Goal: Task Accomplishment & Management: Use online tool/utility

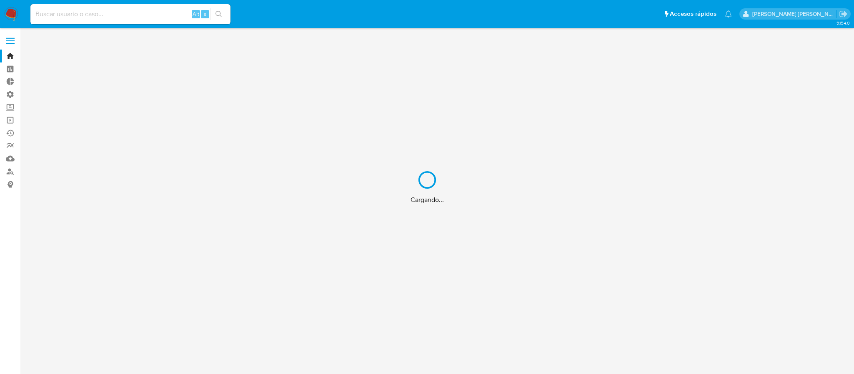
click at [144, 11] on div "Cargando..." at bounding box center [427, 187] width 854 height 374
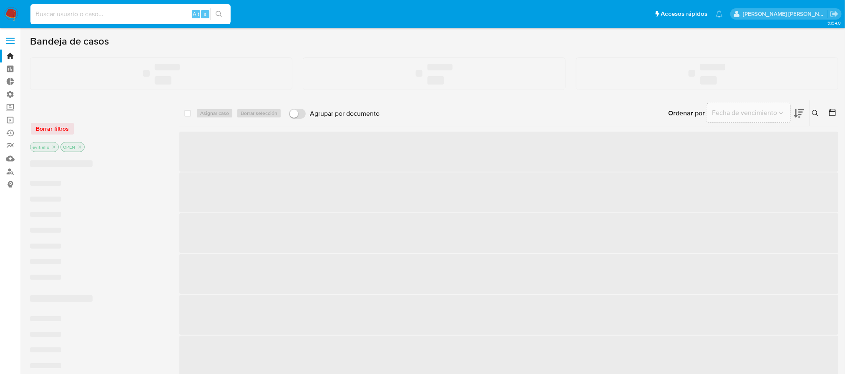
click at [128, 14] on input at bounding box center [130, 14] width 200 height 11
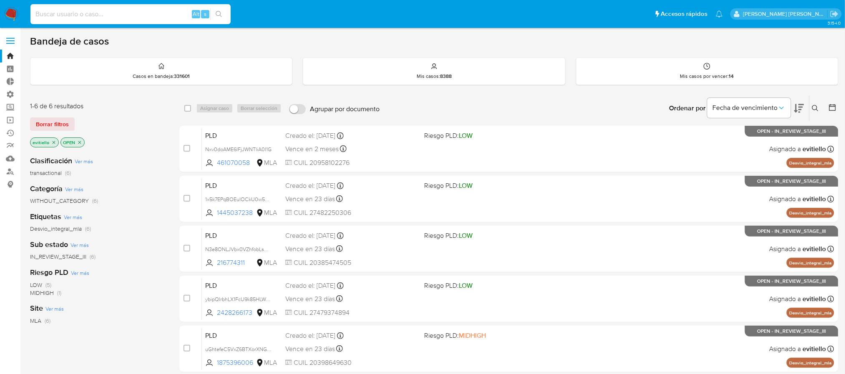
paste input "TrBZDNGbhpUMWBHvGEyYjF0w"
type input "TrBZDNGbhpUMWBHvGEyYjF0w"
click at [223, 15] on button "search-icon" at bounding box center [218, 14] width 17 height 12
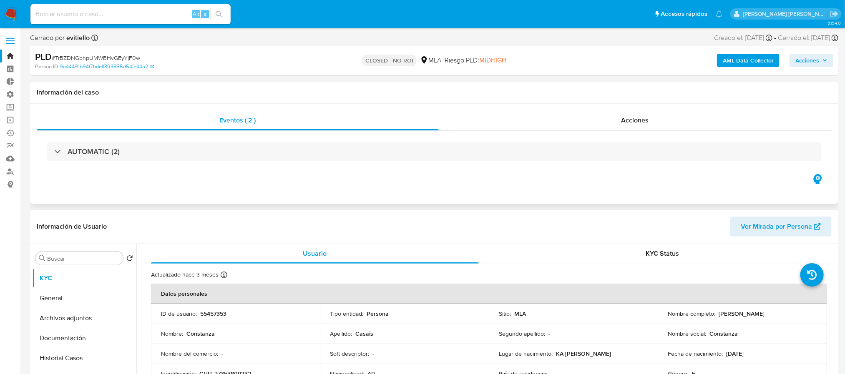
select select "10"
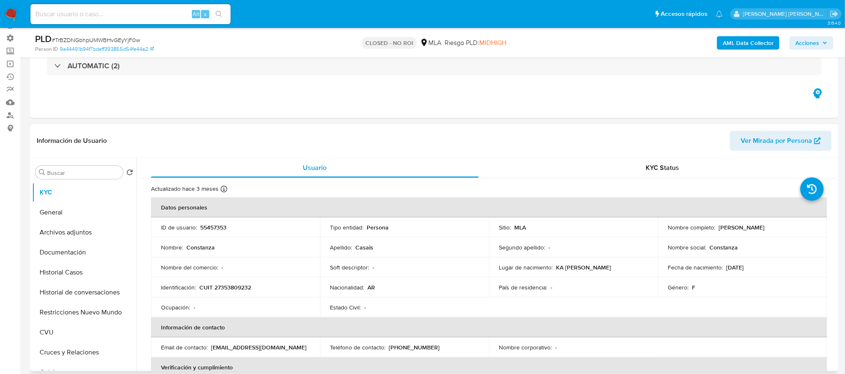
scroll to position [125, 0]
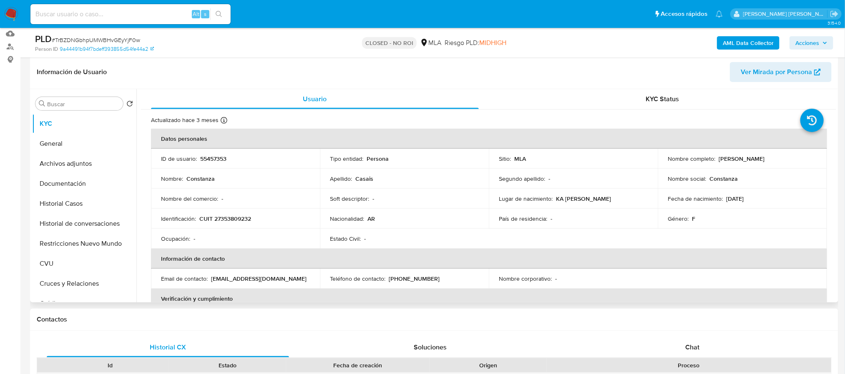
drag, startPoint x: 770, startPoint y: 156, endPoint x: 715, endPoint y: 161, distance: 55.3
click at [715, 163] on td "Nombre completo : Constanza Casais" at bounding box center [741, 159] width 169 height 20
copy p "Constanza Casais"
click at [239, 220] on p "CUIT 27353809232" at bounding box center [225, 219] width 52 height 8
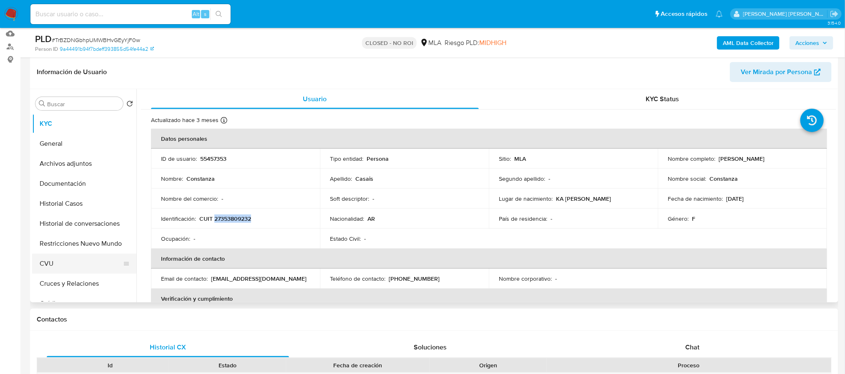
copy p "27353809232"
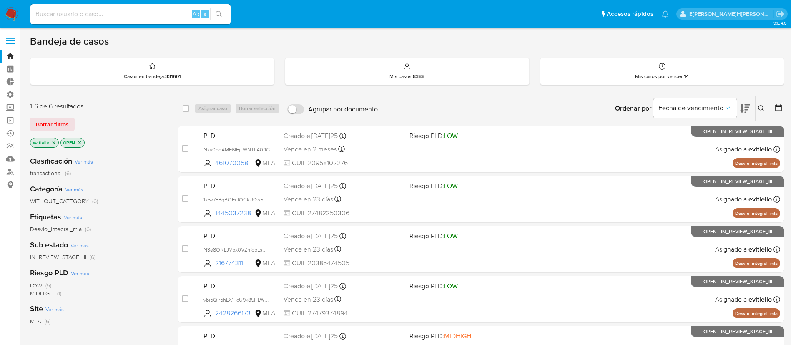
click at [157, 11] on input at bounding box center [130, 14] width 200 height 11
paste input "400397540"
type input "400397540"
click at [222, 16] on icon "search-icon" at bounding box center [219, 14] width 7 height 7
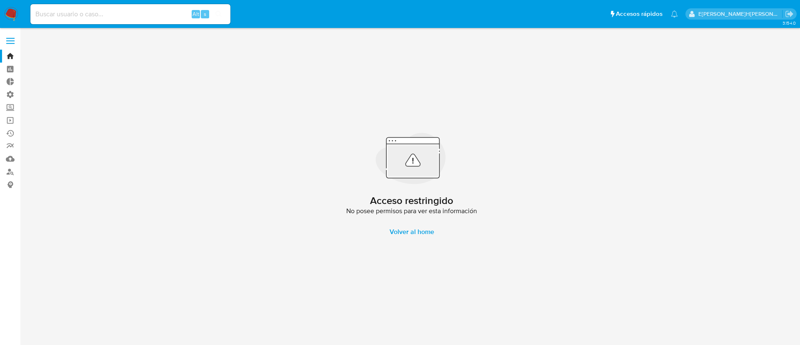
click at [109, 4] on div "Alt s" at bounding box center [130, 14] width 200 height 20
click at [104, 16] on input at bounding box center [130, 14] width 200 height 11
paste input "400397540"
click at [224, 16] on button "search-icon" at bounding box center [218, 14] width 17 height 12
click at [150, 11] on input "400397540" at bounding box center [130, 14] width 200 height 11
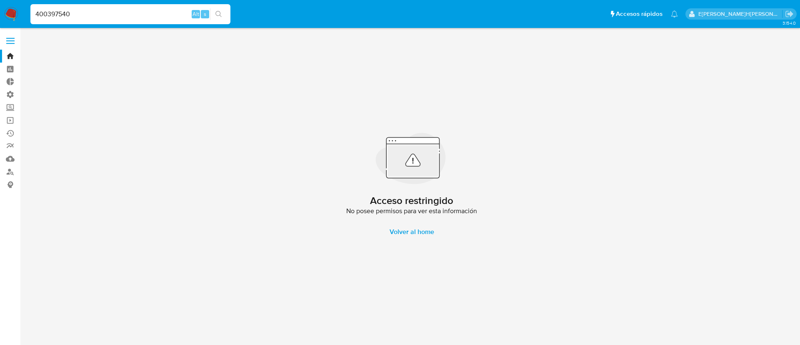
click at [150, 11] on input "400397540" at bounding box center [130, 14] width 200 height 11
paste input "507355657"
type input "507355657"
click at [224, 13] on button "search-icon" at bounding box center [218, 14] width 17 height 12
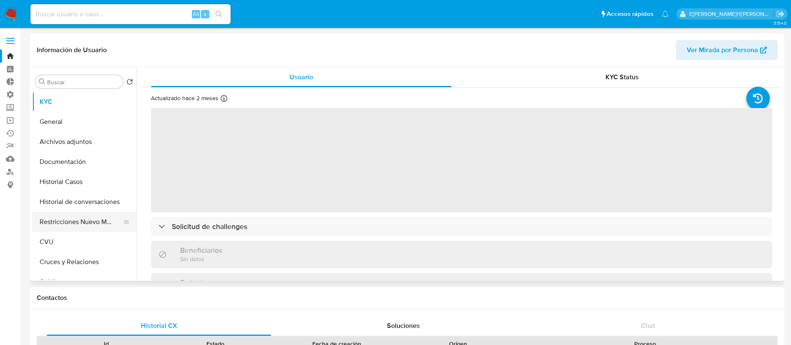
click at [80, 226] on button "Restricciones Nuevo Mundo" at bounding box center [81, 222] width 98 height 20
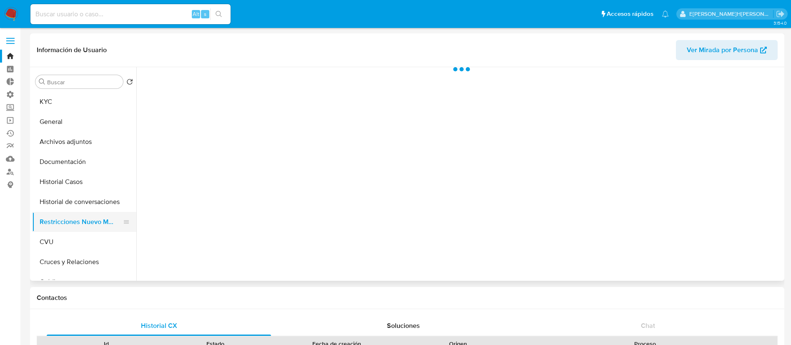
select select "10"
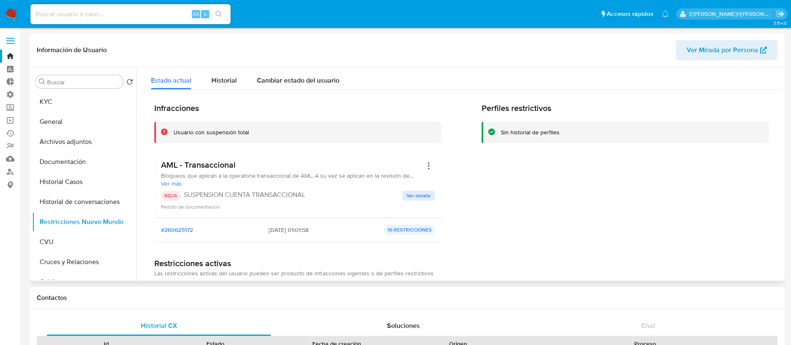
click at [422, 195] on span "Ver detalle" at bounding box center [418, 195] width 24 height 8
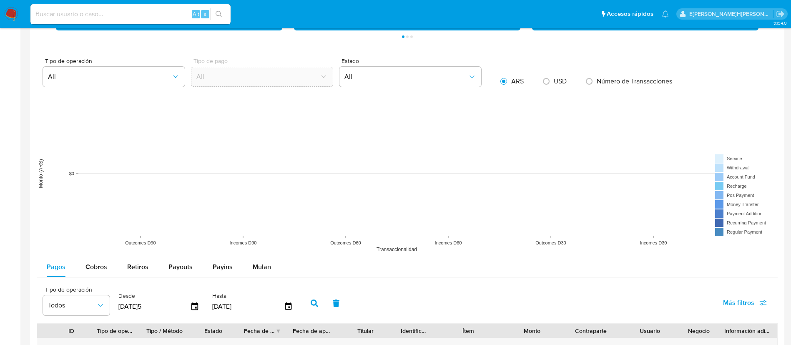
scroll to position [664, 0]
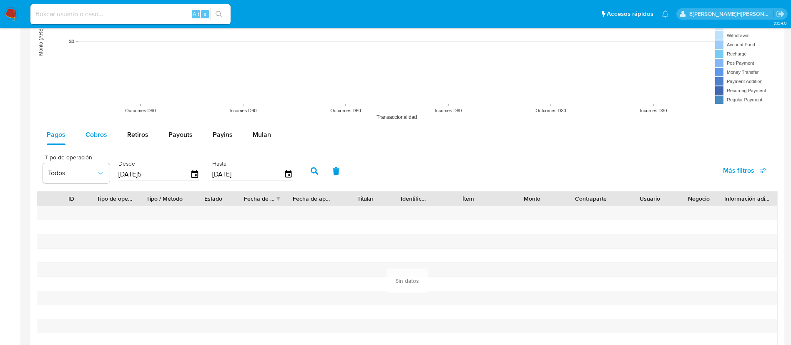
click at [83, 133] on button "Cobros" at bounding box center [96, 135] width 42 height 20
select select "10"
click at [133, 131] on span "Retiros" at bounding box center [137, 135] width 21 height 10
select select "10"
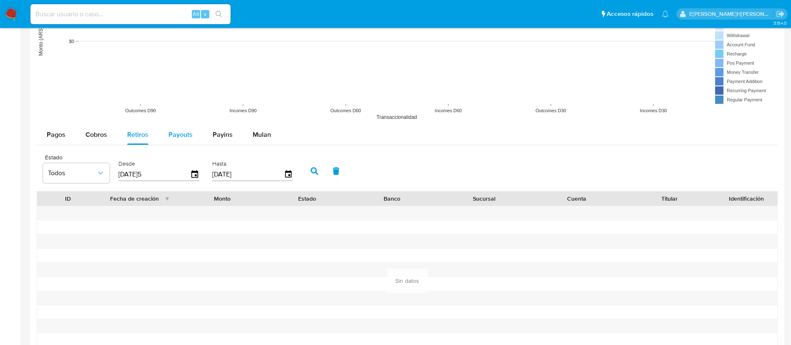
click at [183, 132] on span "Payouts" at bounding box center [180, 135] width 24 height 10
select select "10"
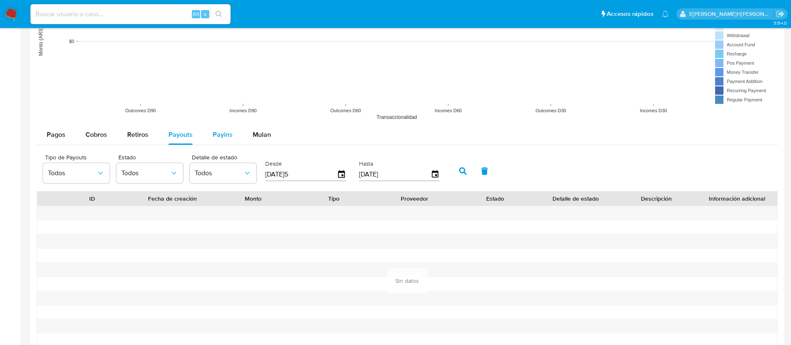
click at [219, 132] on span "Payins" at bounding box center [223, 135] width 20 height 10
select select "10"
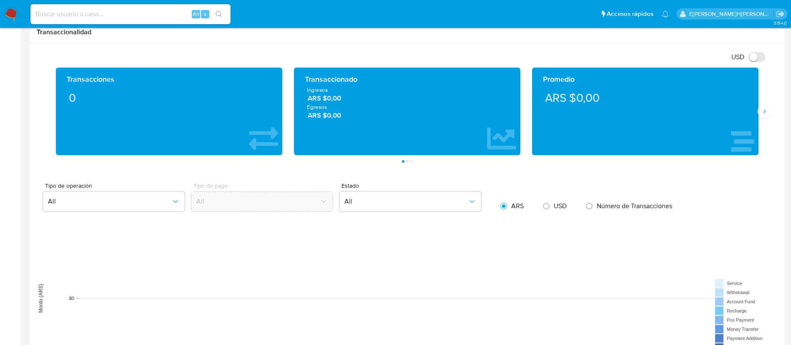
scroll to position [351, 0]
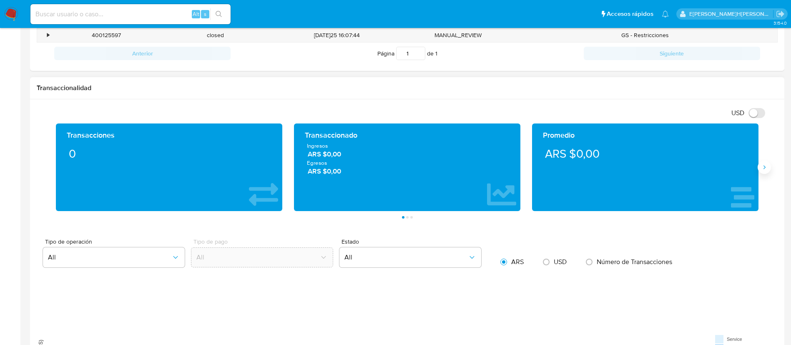
click at [766, 166] on icon "Siguiente" at bounding box center [764, 167] width 7 height 7
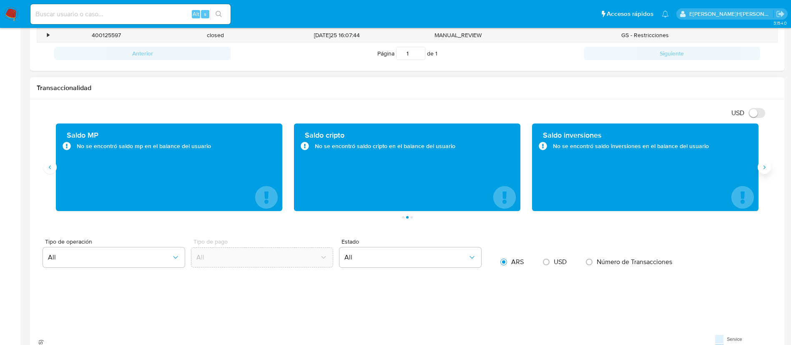
click at [766, 166] on icon "Siguiente" at bounding box center [764, 167] width 7 height 7
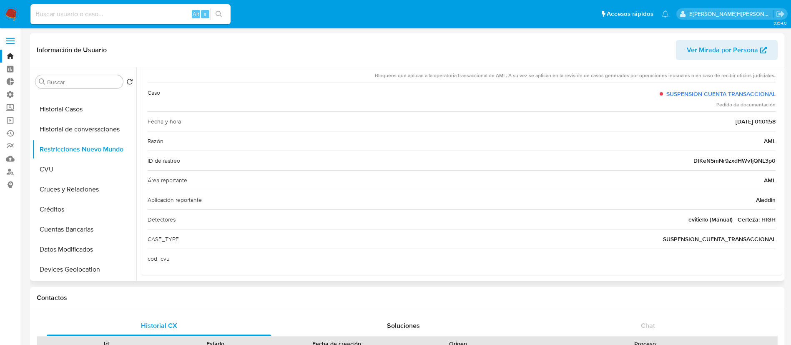
scroll to position [0, 0]
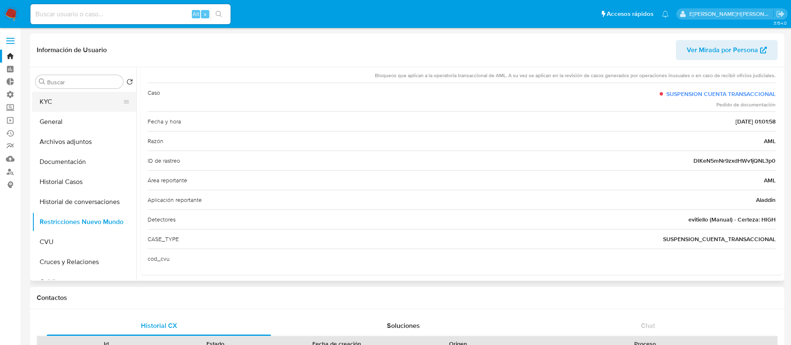
click at [68, 100] on button "KYC" at bounding box center [81, 102] width 98 height 20
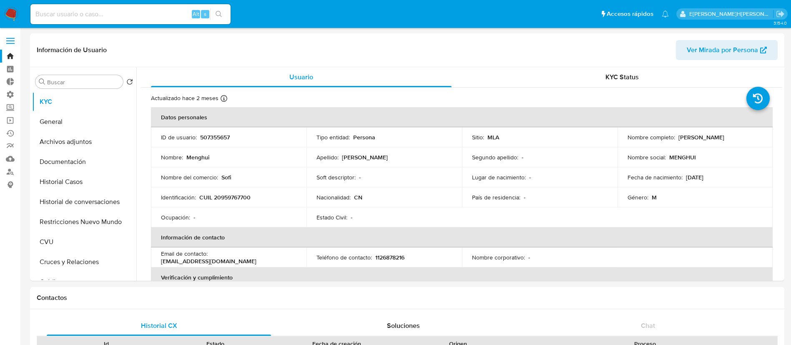
click at [127, 21] on div "Alt s" at bounding box center [130, 14] width 200 height 20
click at [128, 20] on div "Alt s" at bounding box center [130, 14] width 200 height 20
click at [140, 10] on input at bounding box center [130, 14] width 200 height 11
paste input "0VdpTDH3VGXYeBJPJUClMaTc"
type input "0VdpTDH3VGXYeBJPJUClMaTc"
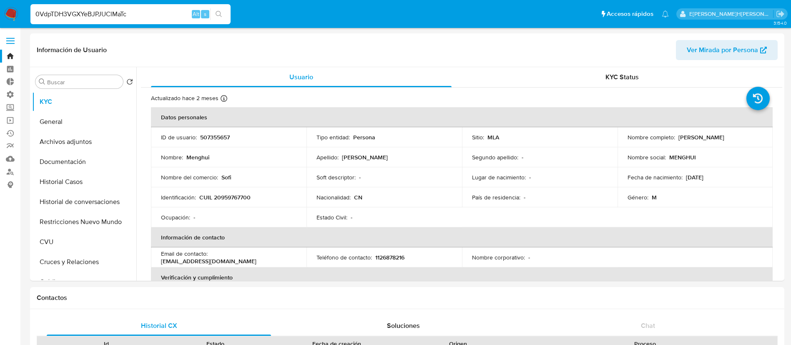
click at [220, 11] on icon "search-icon" at bounding box center [219, 14] width 7 height 7
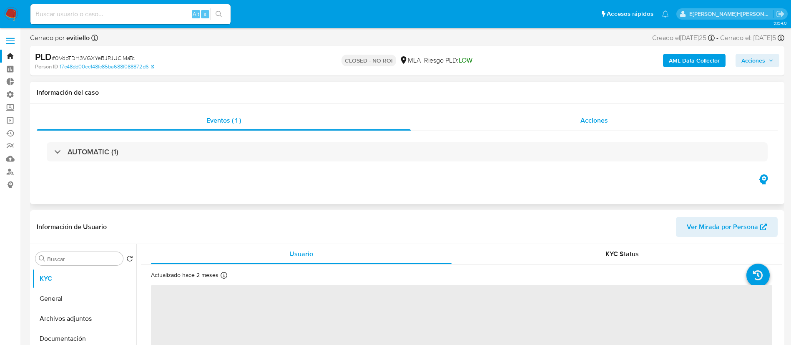
click at [513, 116] on div "Acciones" at bounding box center [594, 120] width 367 height 20
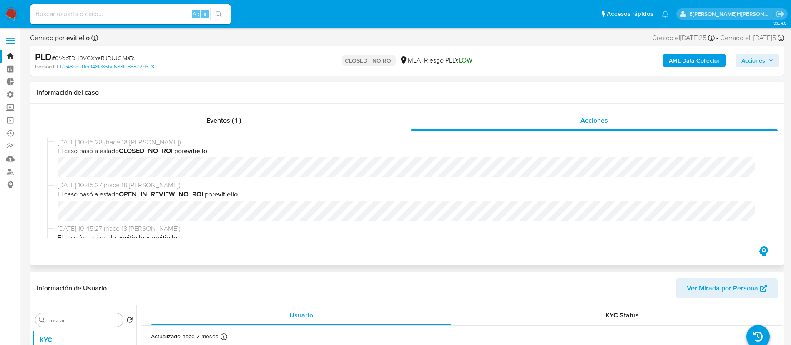
select select "10"
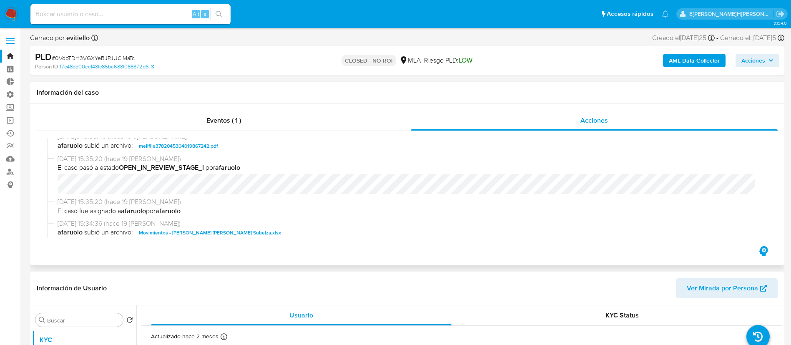
scroll to position [563, 0]
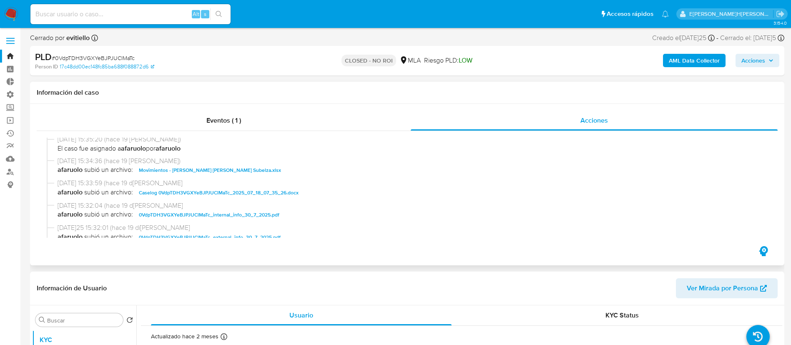
click at [213, 172] on span "Movimientos - Cristian Luis Gabriel Subelza.xlsx" at bounding box center [210, 170] width 142 height 10
click at [220, 188] on span "Caselog 0VdpTDH3VGXYeBJPJUClMaTc_2025_07_18_07_35_26.docx" at bounding box center [219, 193] width 160 height 10
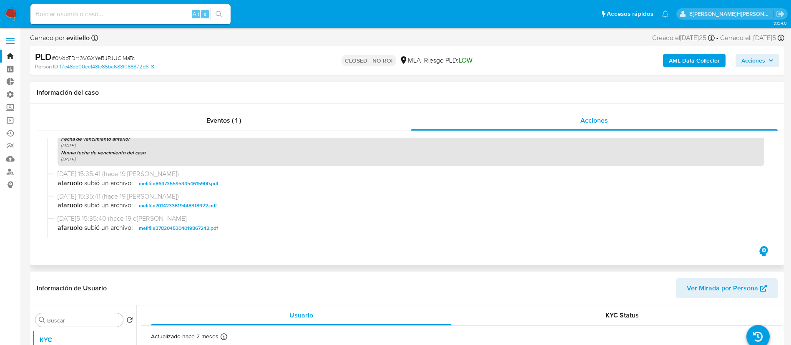
scroll to position [438, 0]
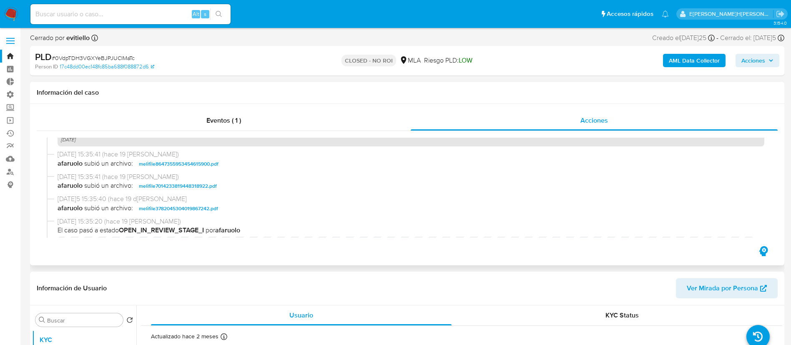
click at [193, 167] on span "melifile8647355953454615900.pdf" at bounding box center [179, 164] width 80 height 10
click at [198, 181] on span "melifile7014233819448318922.pdf" at bounding box center [178, 186] width 78 height 10
click at [194, 208] on span "melifile3782045304019867242.pdf" at bounding box center [178, 208] width 79 height 10
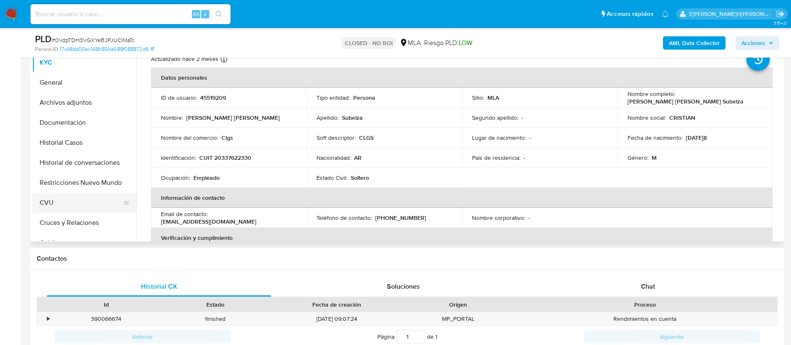
scroll to position [250, 0]
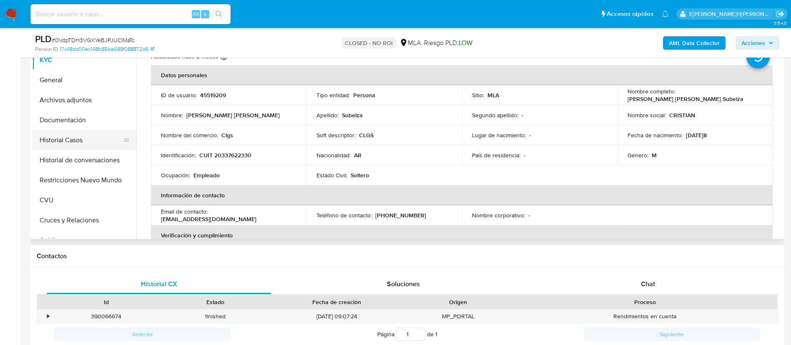
click at [90, 143] on button "Historial Casos" at bounding box center [81, 140] width 98 height 20
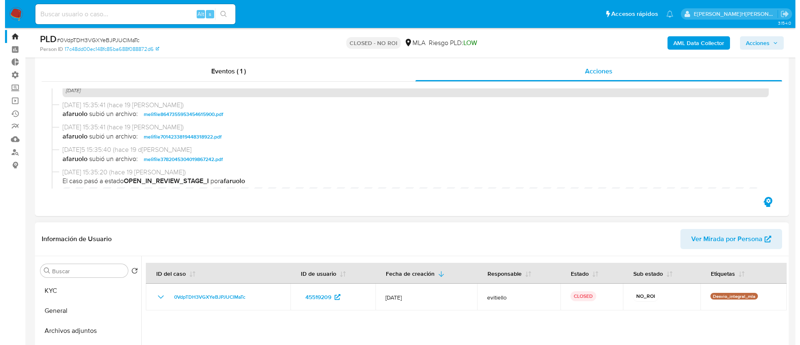
scroll to position [207, 0]
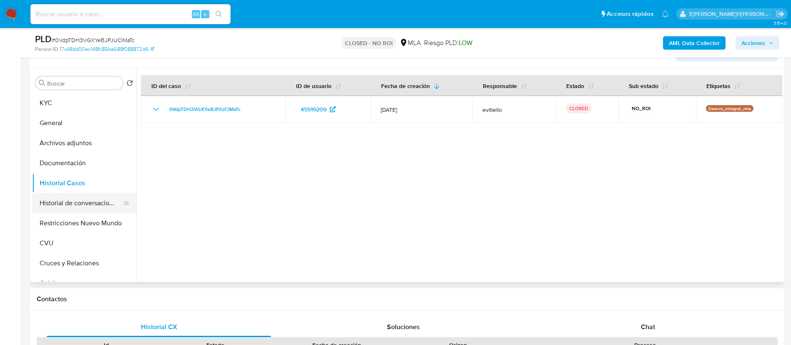
click at [88, 201] on button "Historial de conversaciones" at bounding box center [81, 203] width 98 height 20
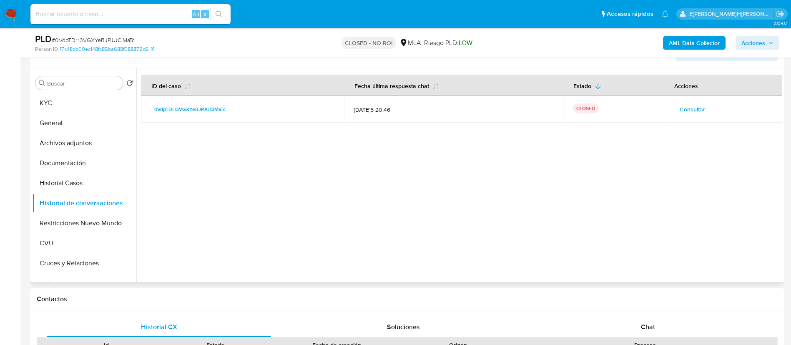
click at [685, 107] on span "Consultar" at bounding box center [691, 109] width 25 height 12
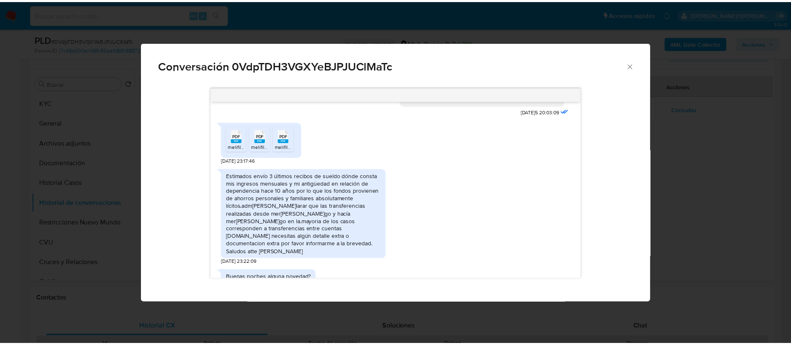
scroll to position [443, 0]
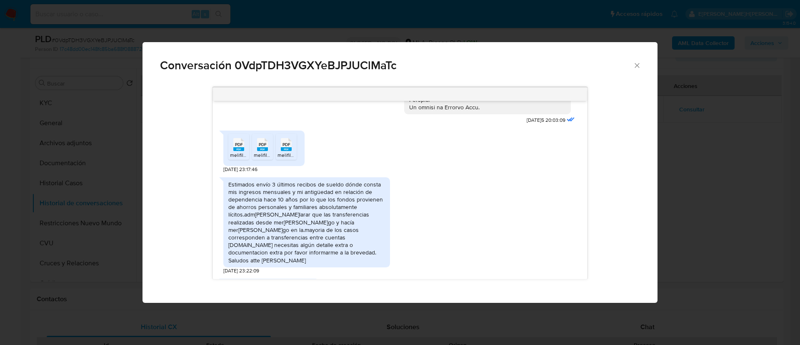
click at [166, 24] on div "Conversación 0VdpTDH3VGXYeBJPJUClMaTc 17/07/2025 20:03:09 PDF PDF melifile37820…" at bounding box center [400, 172] width 800 height 345
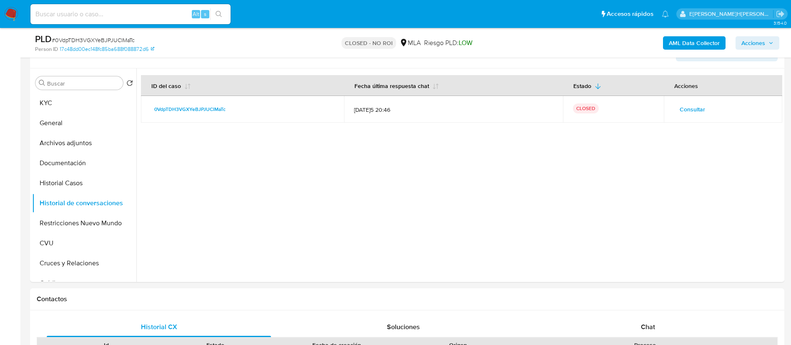
click at [168, 22] on div "Alt s" at bounding box center [130, 14] width 200 height 20
click at [170, 15] on input at bounding box center [130, 14] width 200 height 11
paste input "tK09L4KzCxPFSmXRZ9xi9tqy"
type input "tK09L4KzCxPFSmXRZ9xi9tqy"
click at [223, 16] on button "search-icon" at bounding box center [218, 14] width 17 height 12
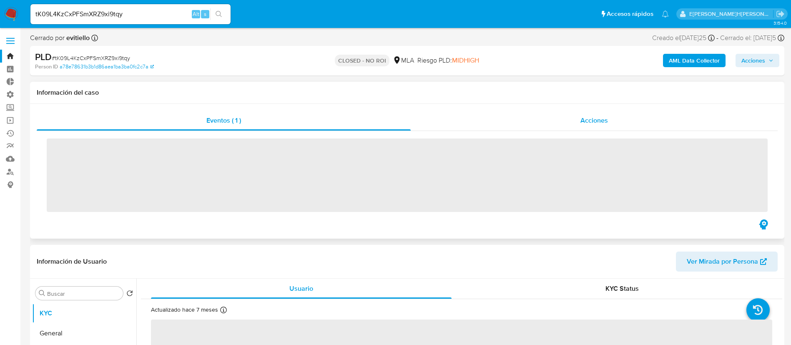
click at [609, 116] on div "Acciones" at bounding box center [594, 120] width 367 height 20
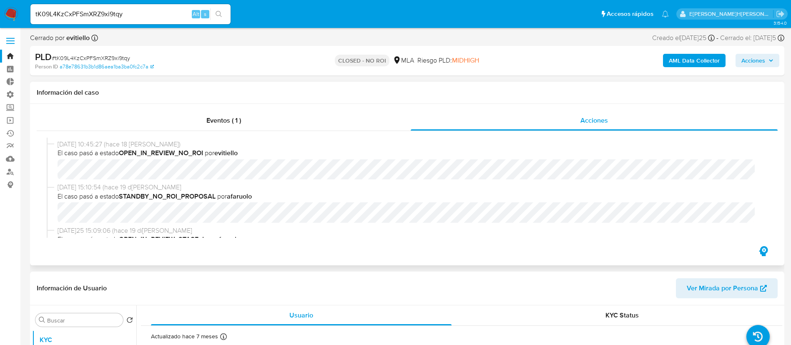
select select "10"
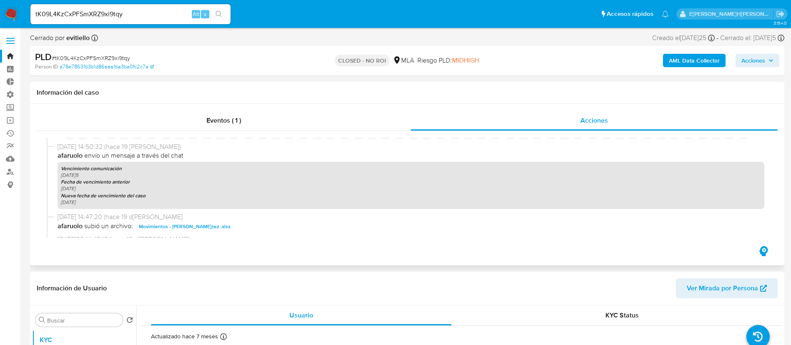
scroll to position [438, 0]
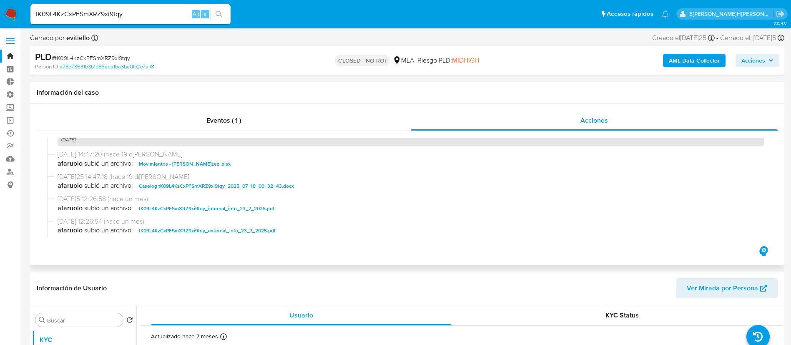
click at [215, 161] on span "Movimientos - Mario Orlando NuÃ±ez .xlsx" at bounding box center [185, 164] width 92 height 10
click at [219, 181] on span "Caselog tK09L4KzCxPFSmXRZ9xi9tqy_2025_07_18_00_32_43.docx" at bounding box center [216, 186] width 155 height 10
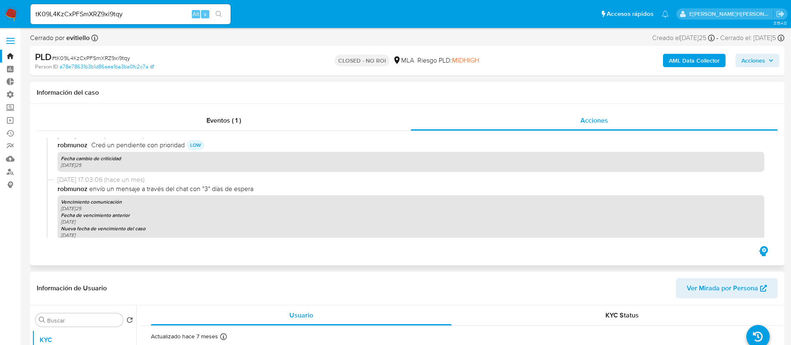
scroll to position [847, 0]
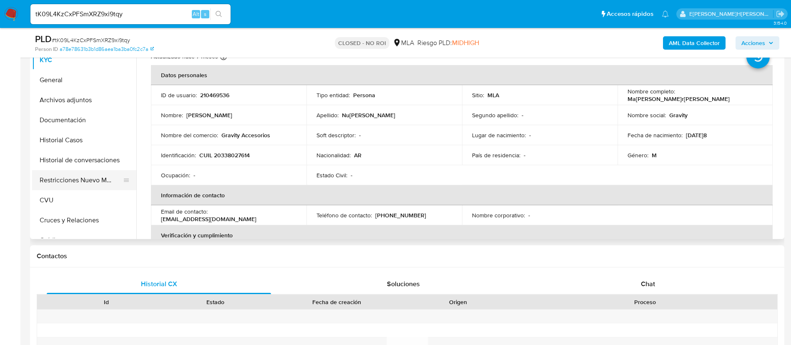
click at [85, 174] on button "Restricciones Nuevo Mundo" at bounding box center [81, 180] width 98 height 20
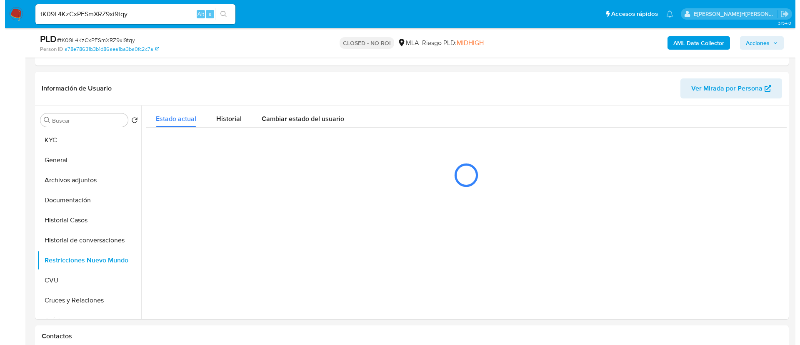
scroll to position [125, 0]
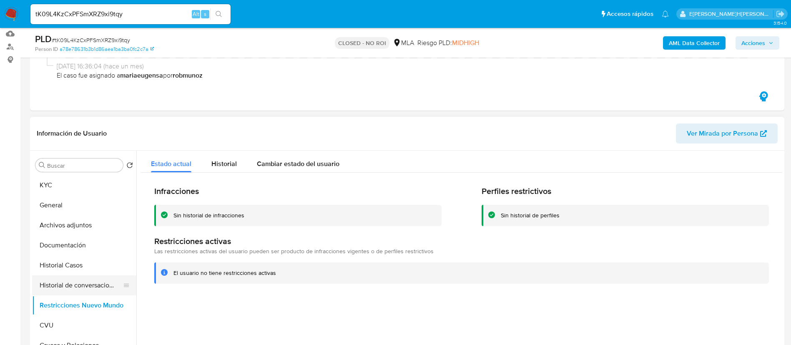
click at [71, 280] on button "Historial de conversaciones" at bounding box center [81, 285] width 98 height 20
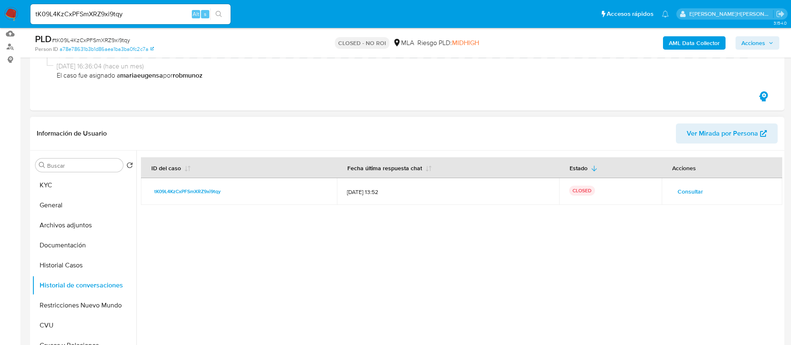
click at [690, 196] on span "Consultar" at bounding box center [689, 192] width 25 height 12
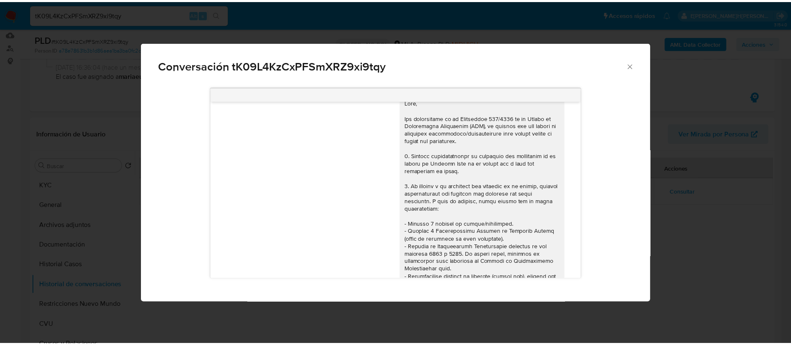
scroll to position [0, 0]
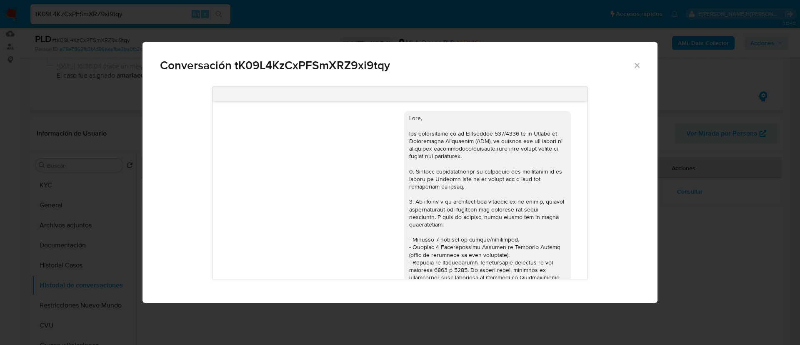
click at [711, 173] on div "Conversación tK09L4KzCxPFSmXRZ9xi9tqy 17/07/2025 20:03:06 Uso mi cuenta de Merc…" at bounding box center [400, 172] width 800 height 345
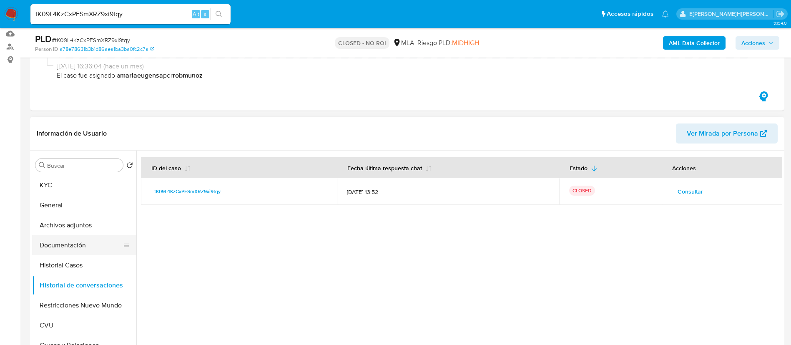
click at [90, 246] on button "Documentación" at bounding box center [81, 245] width 98 height 20
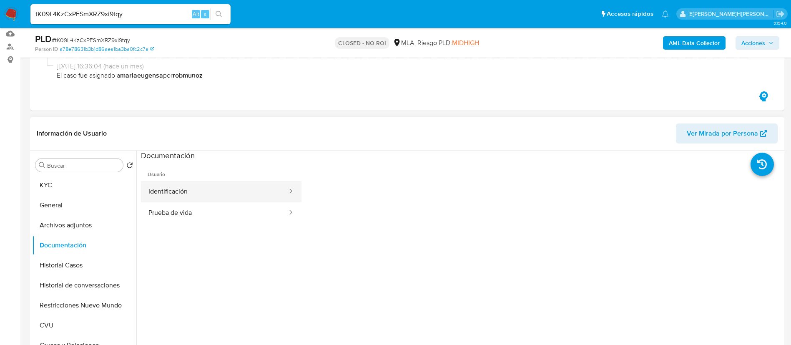
click at [222, 200] on button "Identificación" at bounding box center [214, 191] width 147 height 21
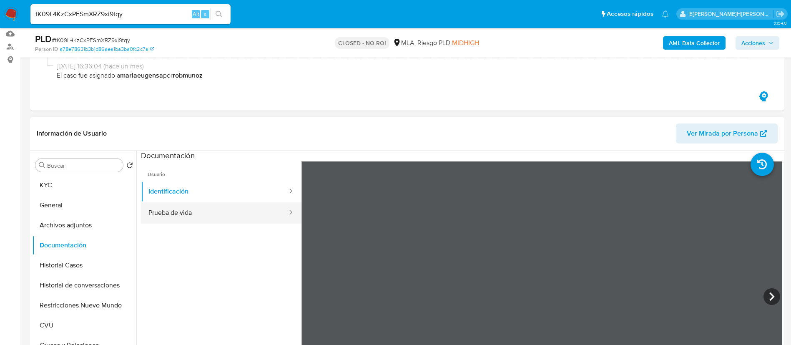
click at [219, 217] on button "Prueba de vida" at bounding box center [214, 212] width 147 height 21
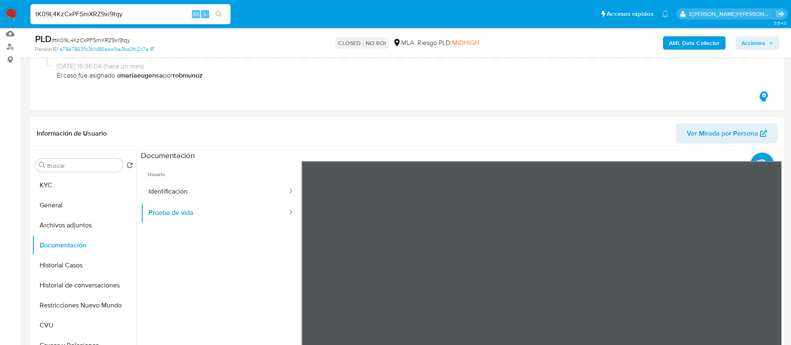
click at [156, 17] on input "tK09L4KzCxPFSmXRZ9xi9tqy" at bounding box center [130, 14] width 200 height 11
paste input "TrBZDNGbhpUMWBHvGEyYjF0w"
type input "TrBZDNGbhpUMWBHvGEyYjF0w"
click at [220, 17] on icon "search-icon" at bounding box center [219, 14] width 7 height 7
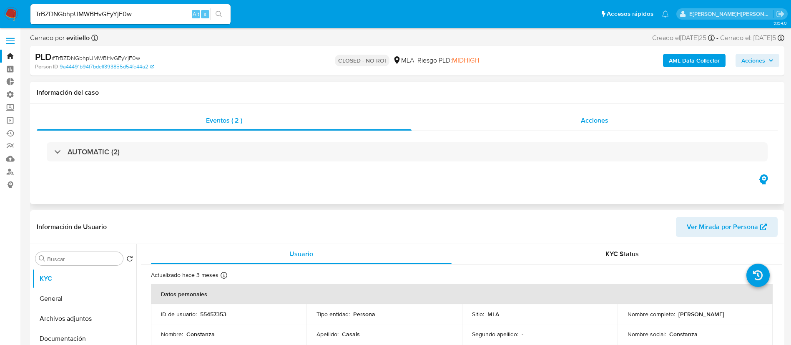
select select "10"
click at [541, 119] on div "Acciones" at bounding box center [594, 120] width 366 height 20
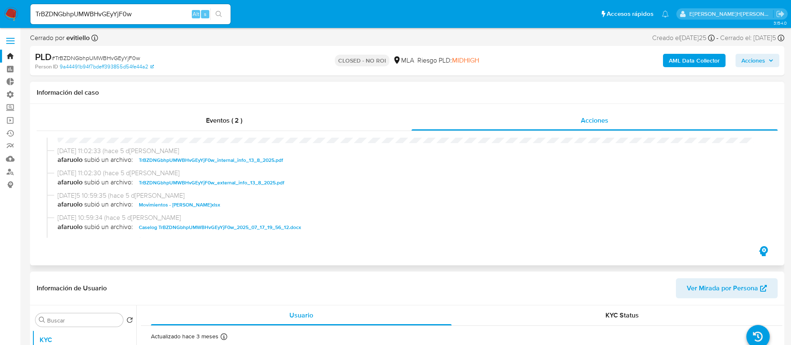
scroll to position [188, 0]
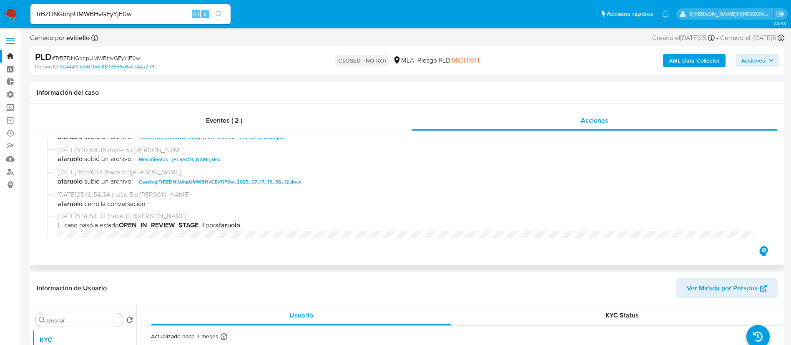
click at [198, 158] on span "Movimientos - Constanza Casais.xlsx" at bounding box center [179, 159] width 81 height 10
click at [261, 181] on span "Caselog TrBZDNGbhpUMWBHvGEyYjF0w_2025_07_17_19_56_12.docx" at bounding box center [220, 182] width 162 height 10
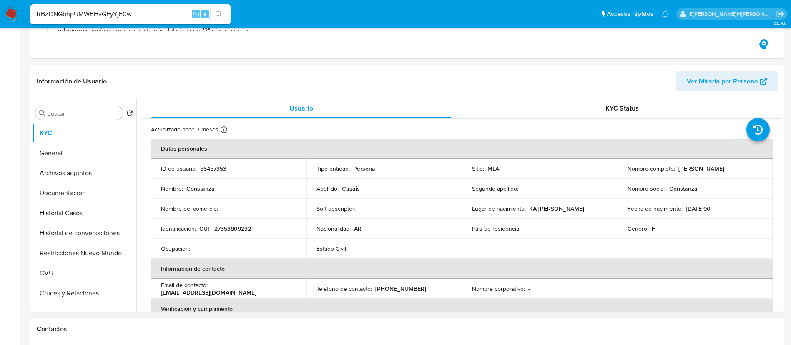
scroll to position [313, 0]
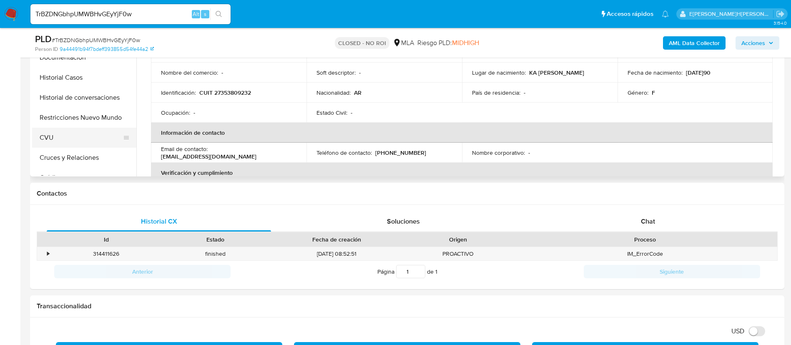
click at [81, 129] on button "CVU" at bounding box center [81, 138] width 98 height 20
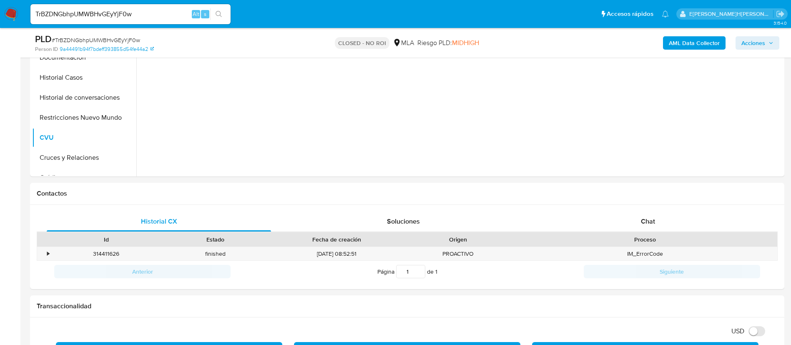
drag, startPoint x: 45, startPoint y: 120, endPoint x: 0, endPoint y: 134, distance: 47.1
click at [45, 120] on button "Restricciones Nuevo Mundo" at bounding box center [84, 118] width 104 height 20
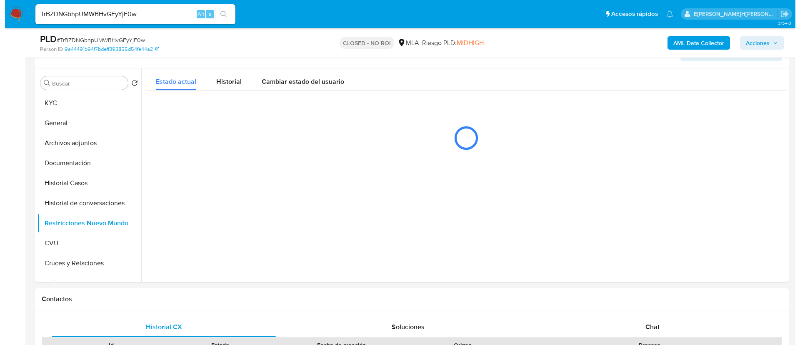
scroll to position [188, 0]
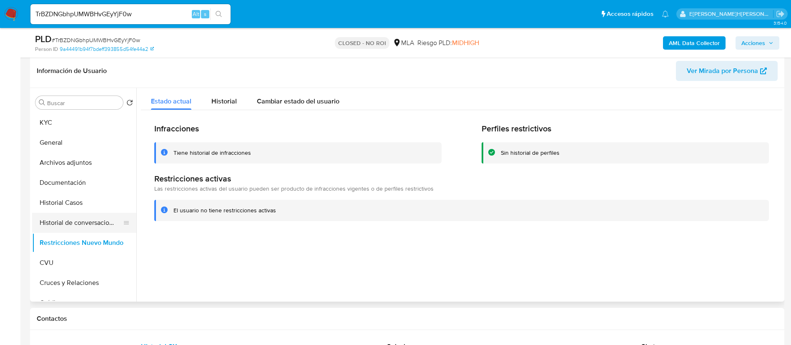
drag, startPoint x: 70, startPoint y: 225, endPoint x: 85, endPoint y: 225, distance: 15.0
click at [70, 225] on button "Historial de conversaciones" at bounding box center [81, 223] width 98 height 20
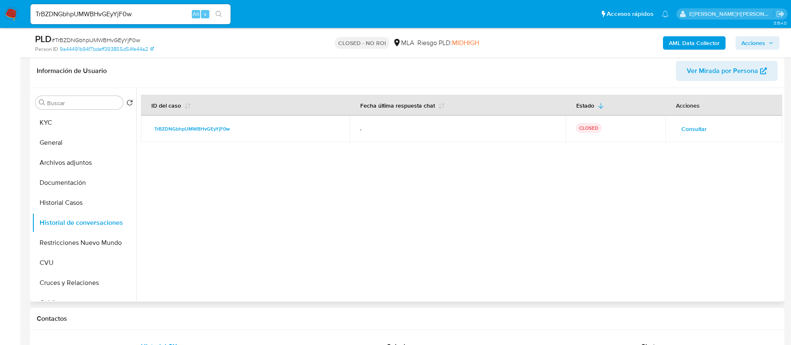
click at [686, 132] on span "Consultar" at bounding box center [693, 129] width 25 height 12
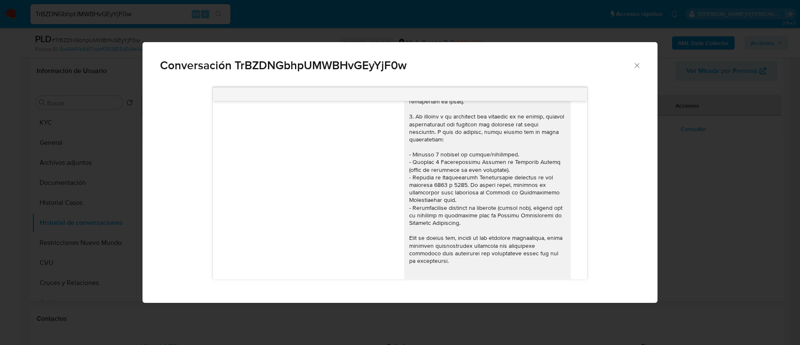
scroll to position [40, 0]
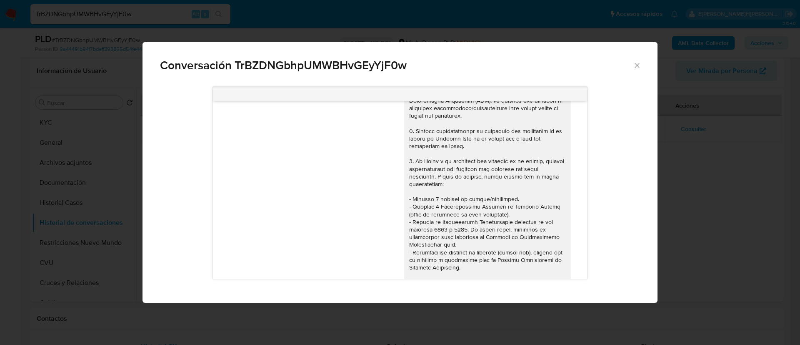
click at [683, 175] on div "Conversación TrBZDNGbhpUMWBHvGEyYjF0w 17/07/2025 19:49:41 Hola, Esperamos que t…" at bounding box center [400, 172] width 800 height 345
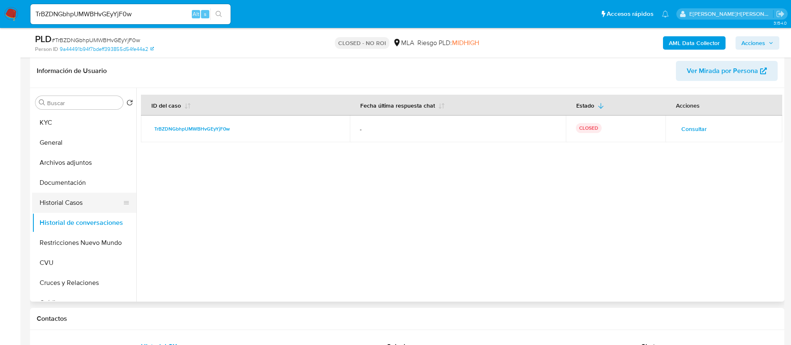
click at [89, 204] on button "Historial Casos" at bounding box center [81, 203] width 98 height 20
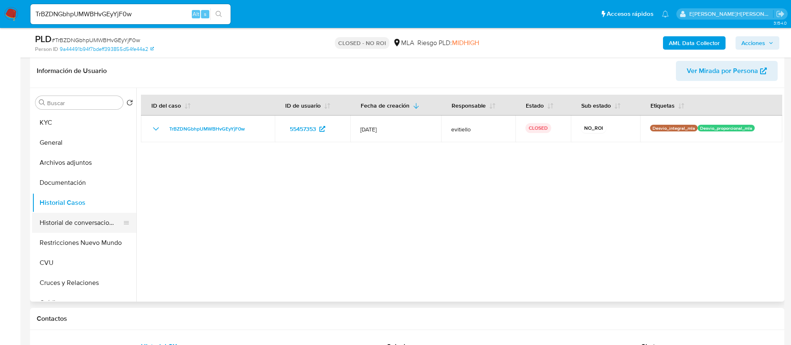
click at [100, 216] on button "Historial de conversaciones" at bounding box center [81, 223] width 98 height 20
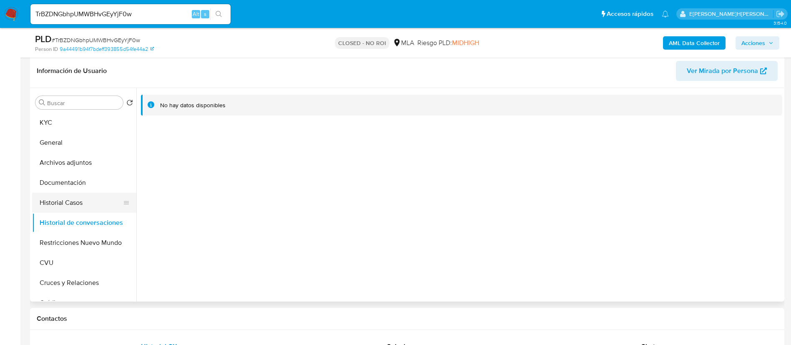
click at [67, 206] on button "Historial Casos" at bounding box center [81, 203] width 98 height 20
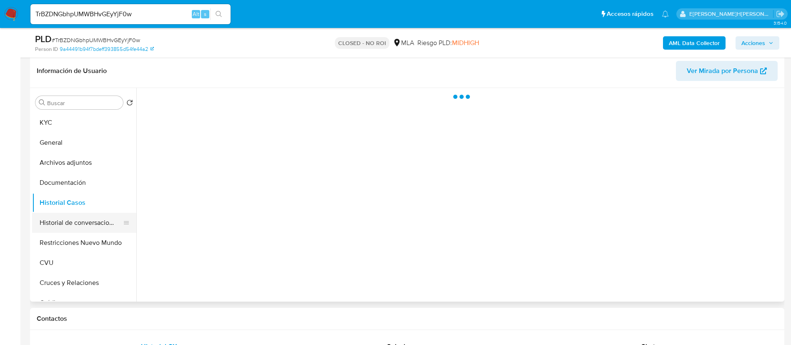
click at [66, 224] on button "Historial de conversaciones" at bounding box center [81, 223] width 98 height 20
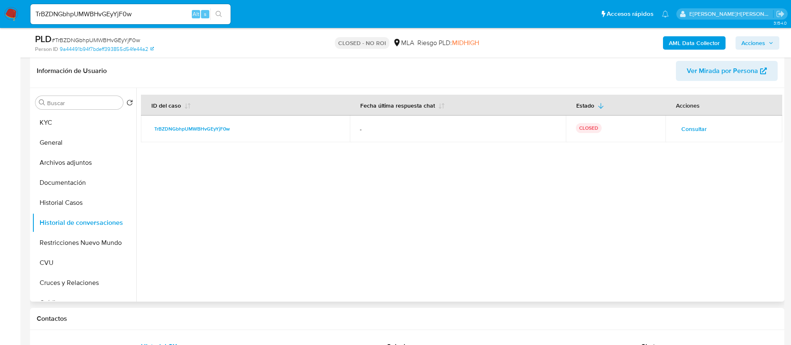
click at [697, 131] on span "Consultar" at bounding box center [693, 129] width 25 height 12
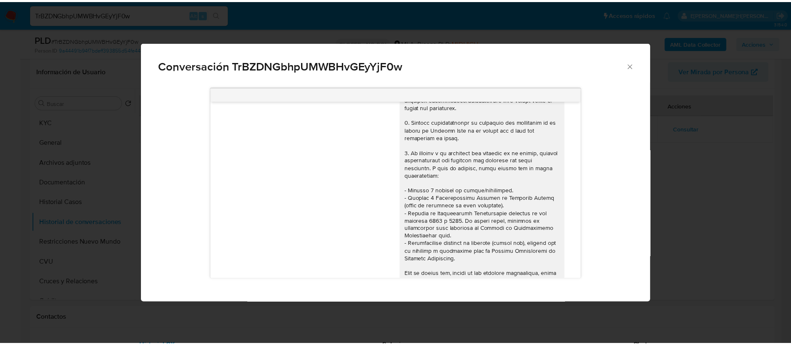
scroll to position [0, 0]
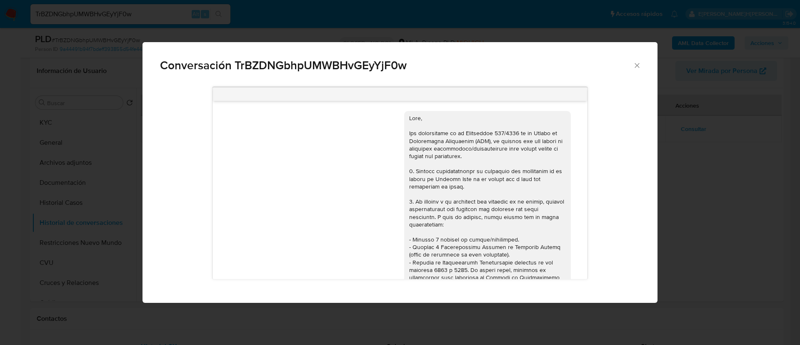
click at [709, 183] on div "Conversación TrBZDNGbhpUMWBHvGEyYjF0w 17/07/2025 19:49:41 Hola, Esperamos que t…" at bounding box center [400, 172] width 800 height 345
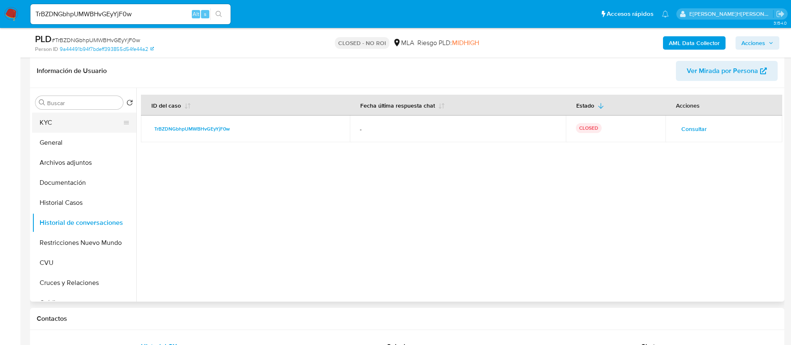
click at [83, 119] on button "KYC" at bounding box center [81, 123] width 98 height 20
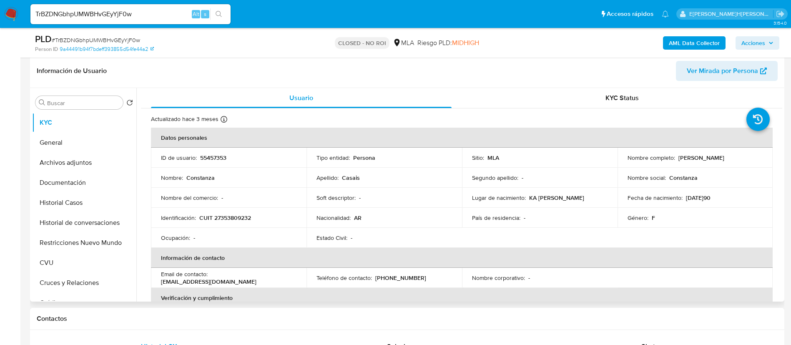
drag, startPoint x: 721, startPoint y: 158, endPoint x: 676, endPoint y: 158, distance: 45.0
click at [678, 158] on p "Constanza Casais" at bounding box center [701, 158] width 46 height 8
click at [75, 181] on button "Documentación" at bounding box center [84, 183] width 104 height 20
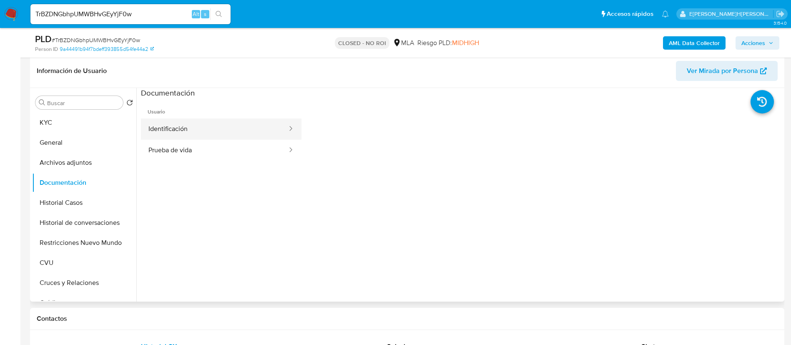
click at [163, 123] on button "Identificación" at bounding box center [214, 128] width 147 height 21
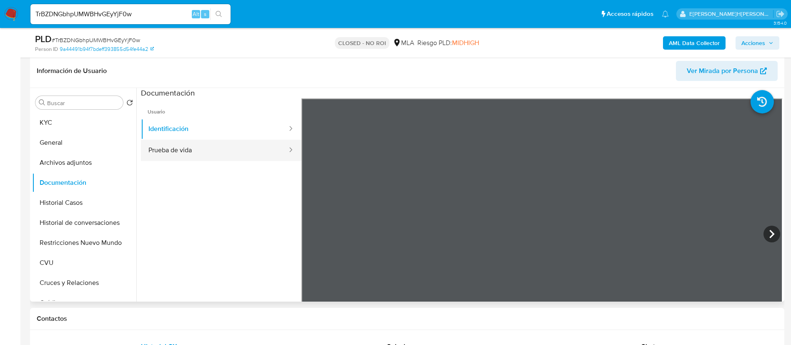
click at [176, 153] on button "Prueba de vida" at bounding box center [214, 150] width 147 height 21
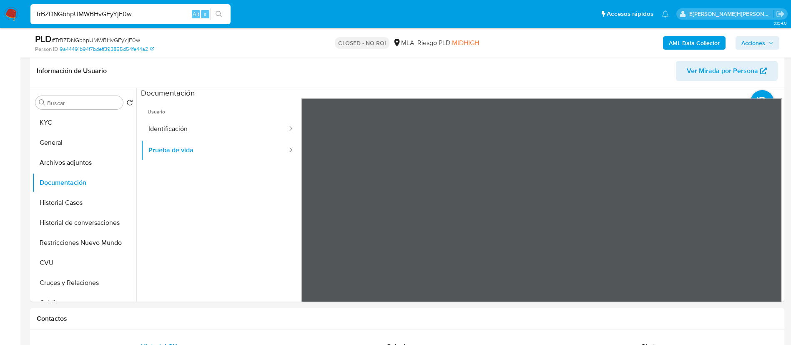
click at [161, 13] on input "TrBZDNGbhpUMWBHvGEyYjF0w" at bounding box center [130, 14] width 200 height 11
paste input "t0nIEKFuuv0G8eUSiW8T0pOi"
type input "t0nIEKFuuv0G8eUSiW8T0pOi"
click at [218, 13] on icon "search-icon" at bounding box center [219, 14] width 7 height 7
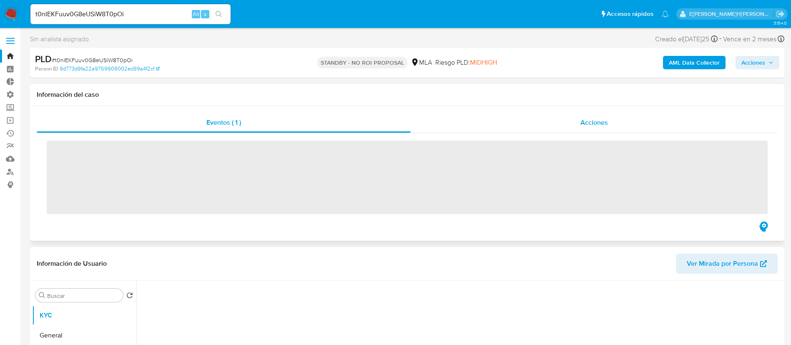
click at [580, 120] on span "Acciones" at bounding box center [594, 123] width 28 height 10
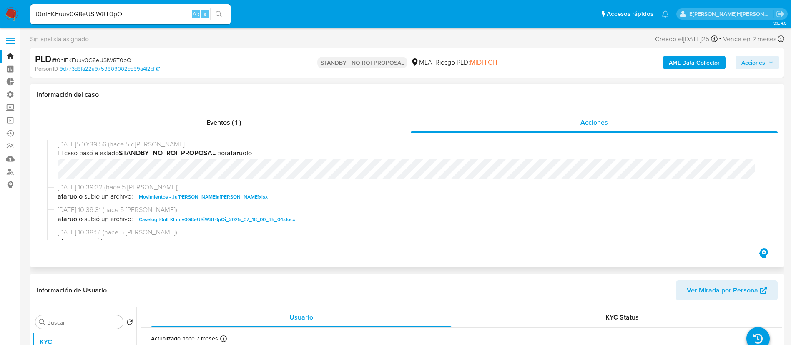
click at [212, 193] on span "Movimientos - Juan Manuel Enrique Grassi .xlsx" at bounding box center [203, 197] width 129 height 10
select select "10"
click at [204, 212] on span "13/08/2025 10:39:31 (hace 5 días)" at bounding box center [411, 209] width 707 height 9
click at [205, 221] on span "Caselog t0nIEKFuuv0G8eUSiW8T0pOi_2025_07_18_00_35_04.docx" at bounding box center [217, 219] width 156 height 10
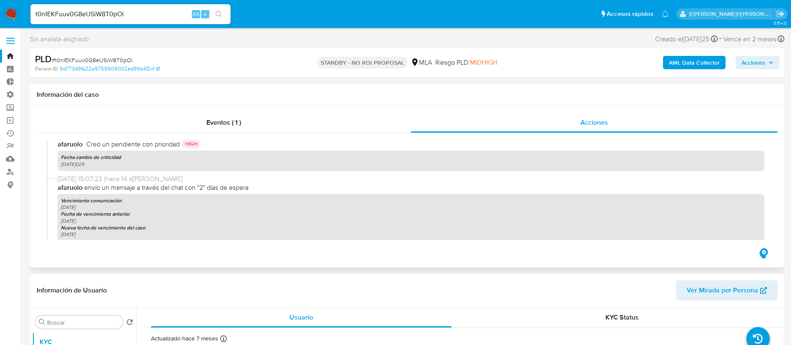
scroll to position [750, 0]
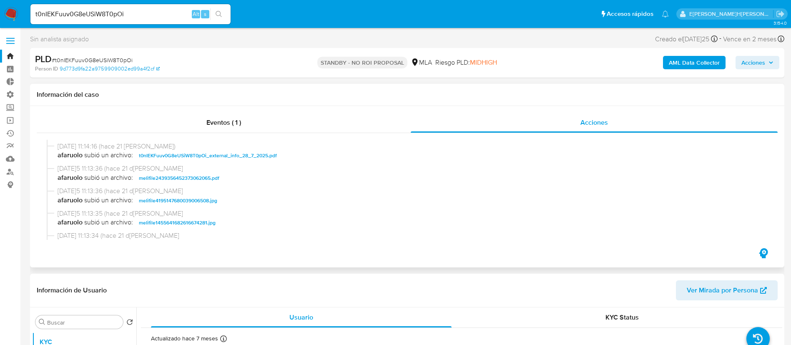
drag, startPoint x: 178, startPoint y: 181, endPoint x: 176, endPoint y: 188, distance: 7.7
click at [178, 181] on span "melifile2439356452373062065.pdf" at bounding box center [179, 178] width 80 height 10
click at [174, 196] on span "melifile4195147680039006508.jpg" at bounding box center [178, 201] width 78 height 10
click at [185, 223] on span "melifile1455641682616674281.jpg" at bounding box center [177, 223] width 77 height 10
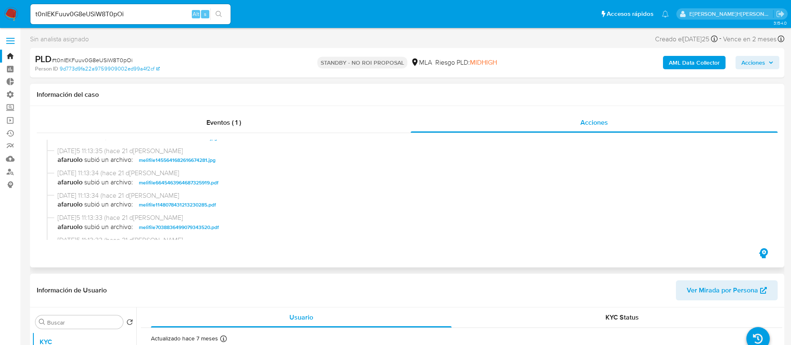
click at [188, 182] on span "melifile6645463964687325919.pdf" at bounding box center [179, 183] width 80 height 10
click at [183, 203] on span "melifile1148078431213230285.pdf" at bounding box center [177, 205] width 77 height 10
click at [190, 227] on span "melifile7038836499079343520.pdf" at bounding box center [179, 227] width 80 height 10
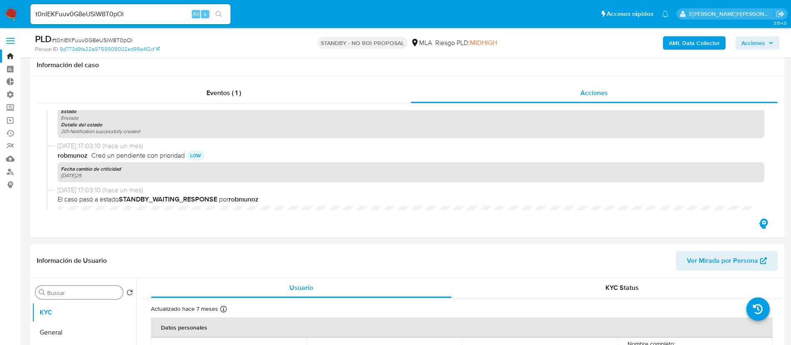
scroll to position [63, 0]
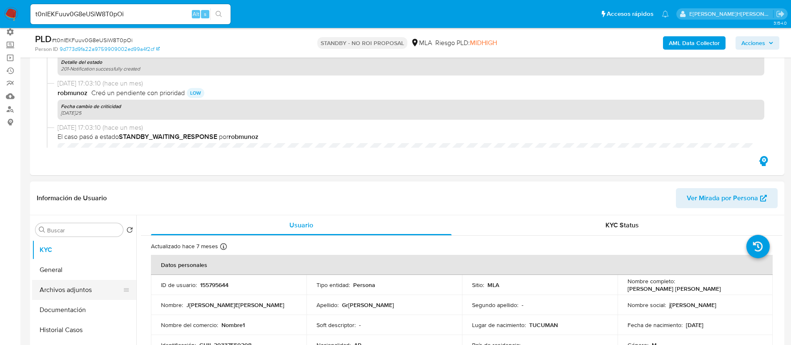
click at [93, 285] on button "Archivos adjuntos" at bounding box center [81, 290] width 98 height 20
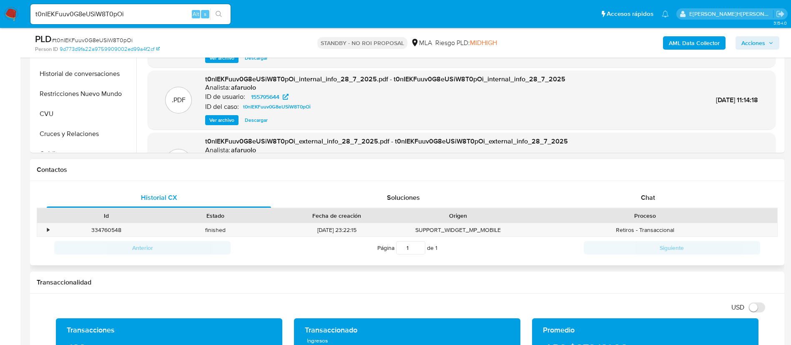
scroll to position [313, 0]
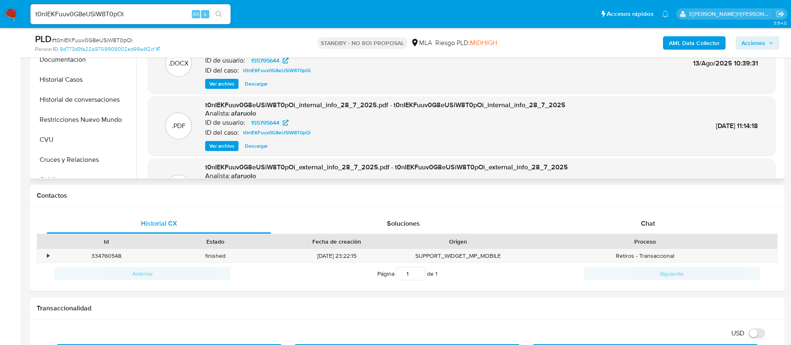
click at [86, 95] on button "Historial de conversaciones" at bounding box center [84, 100] width 104 height 20
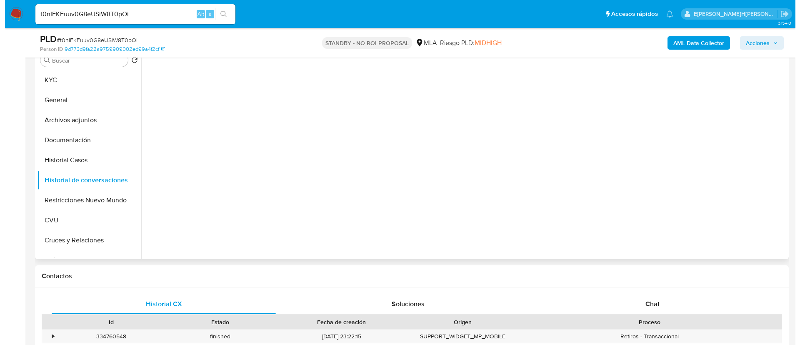
scroll to position [188, 0]
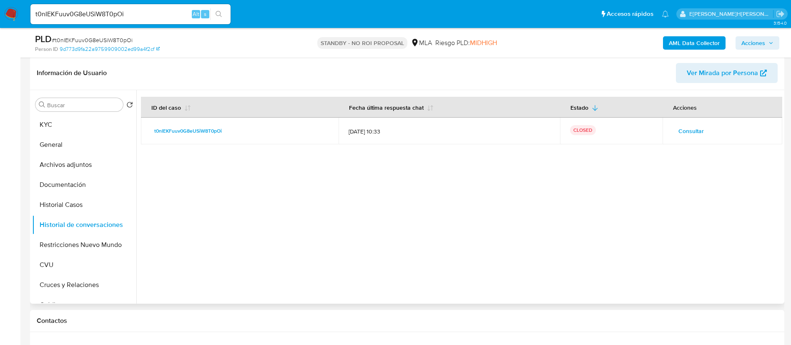
drag, startPoint x: 662, startPoint y: 136, endPoint x: 666, endPoint y: 135, distance: 4.4
click at [662, 136] on td "Consultar" at bounding box center [722, 131] width 120 height 27
click at [688, 128] on span "Consultar" at bounding box center [690, 131] width 25 height 12
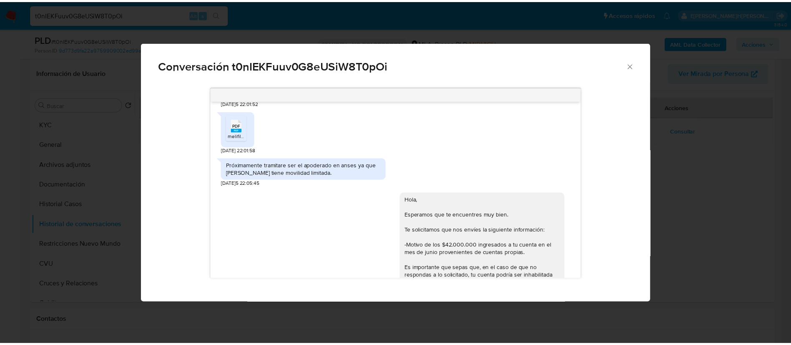
scroll to position [0, 0]
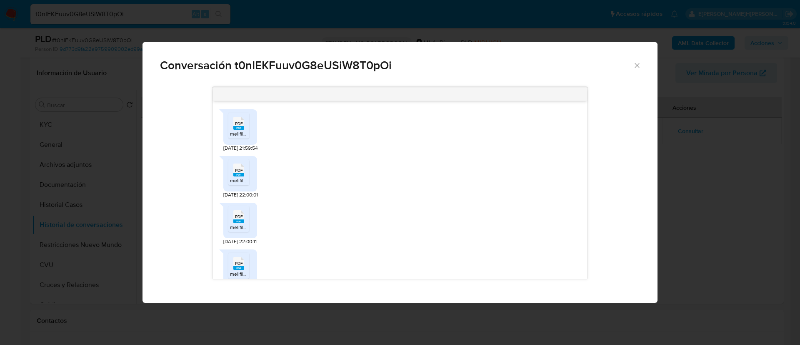
click at [703, 118] on div "Conversación t0nIEKFuuv0G8eUSiW8T0pOi PDF PDF melifile8861762644279531750.pdf 1…" at bounding box center [400, 172] width 800 height 345
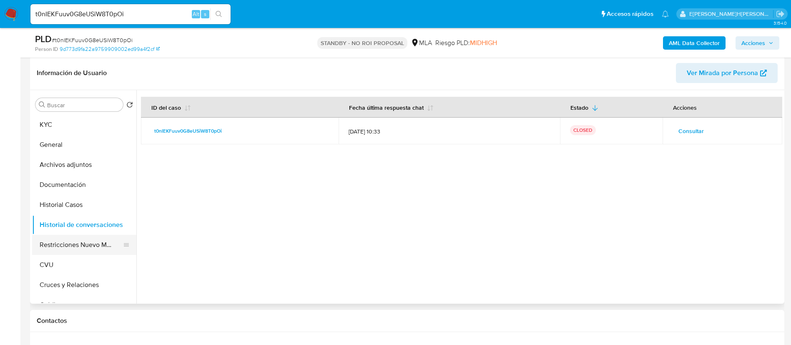
click at [91, 246] on button "Restricciones Nuevo Mundo" at bounding box center [81, 245] width 98 height 20
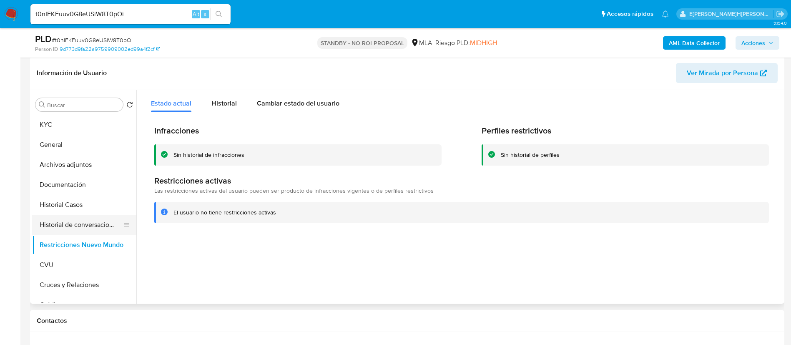
click at [80, 223] on button "Historial de conversaciones" at bounding box center [81, 225] width 98 height 20
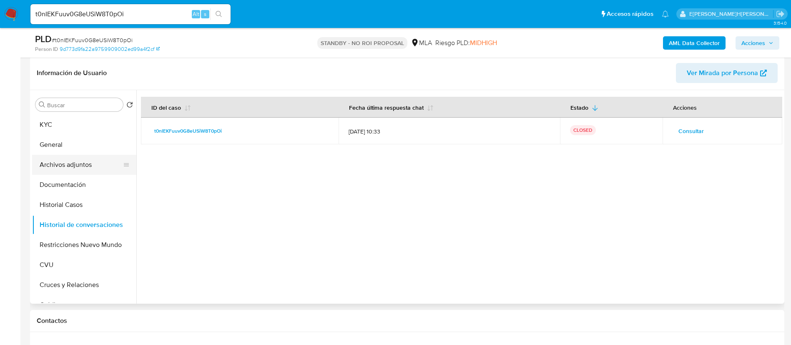
click at [86, 173] on button "Archivos adjuntos" at bounding box center [81, 165] width 98 height 20
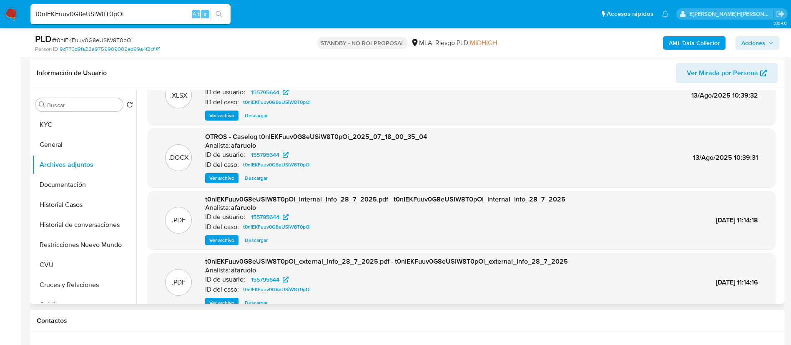
scroll to position [70, 0]
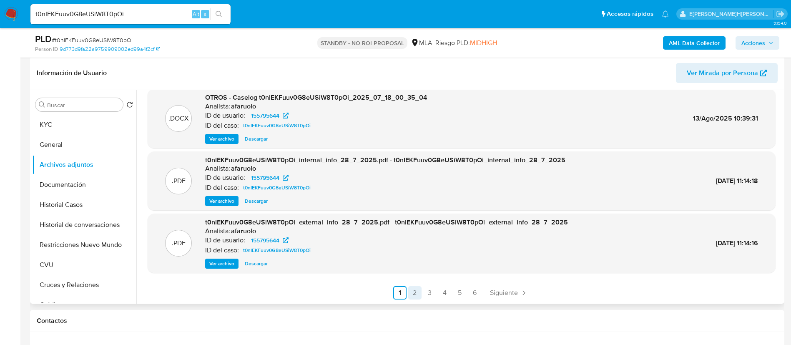
click at [410, 288] on link "2" at bounding box center [414, 292] width 13 height 13
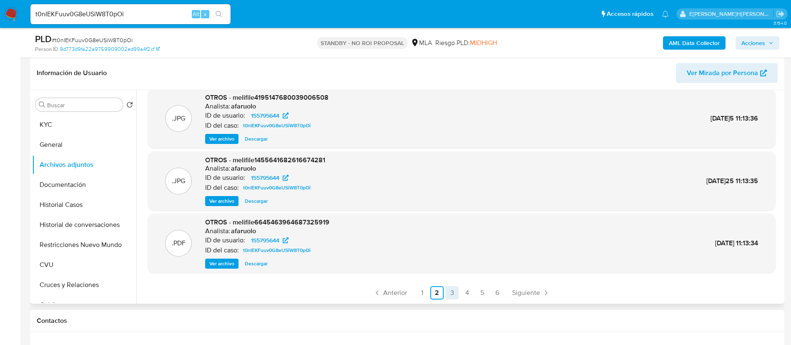
click at [452, 290] on link "3" at bounding box center [451, 292] width 13 height 13
click at [469, 290] on link "4" at bounding box center [466, 292] width 13 height 13
click at [481, 291] on link "5" at bounding box center [481, 292] width 13 height 13
click at [494, 293] on link "6" at bounding box center [496, 292] width 13 height 13
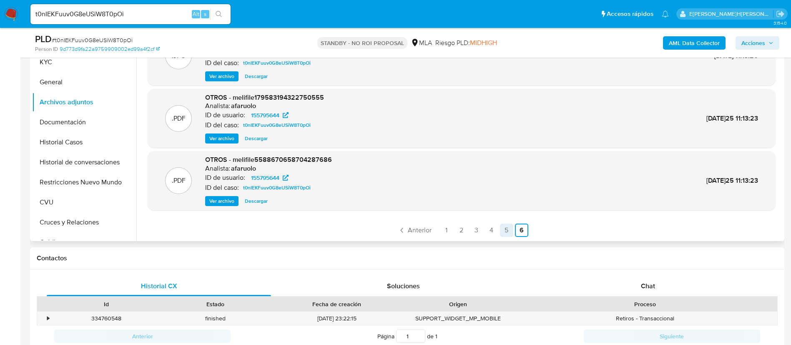
click at [502, 233] on link "5" at bounding box center [506, 229] width 13 height 13
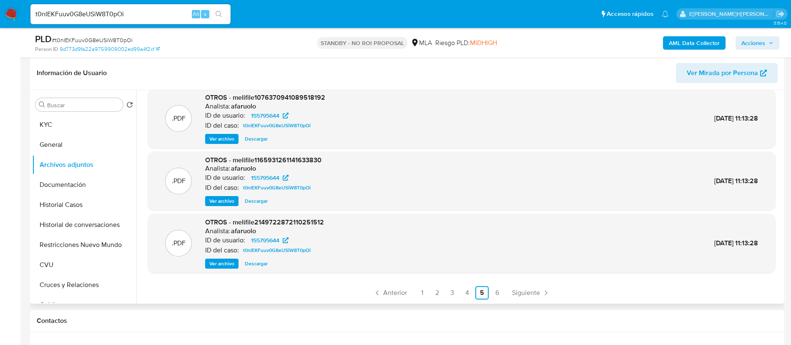
click at [143, 7] on div "t0nIEKFuuv0G8eUSiW8T0pOi Alt s" at bounding box center [130, 14] width 200 height 20
click at [141, 13] on input "t0nIEKFuuv0G8eUSiW8T0pOi" at bounding box center [130, 14] width 200 height 11
paste input "KfsnzgQmGlZa1ISZcPT9Mobb"
type input "KfsnzgQmGlZa1ISZcPT9Mobb"
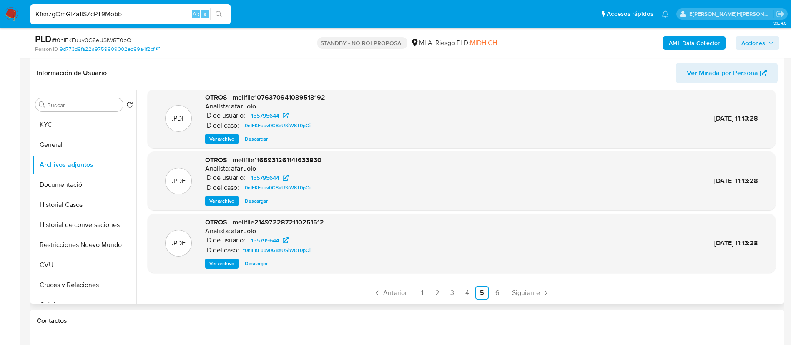
click at [223, 16] on button "search-icon" at bounding box center [218, 14] width 17 height 12
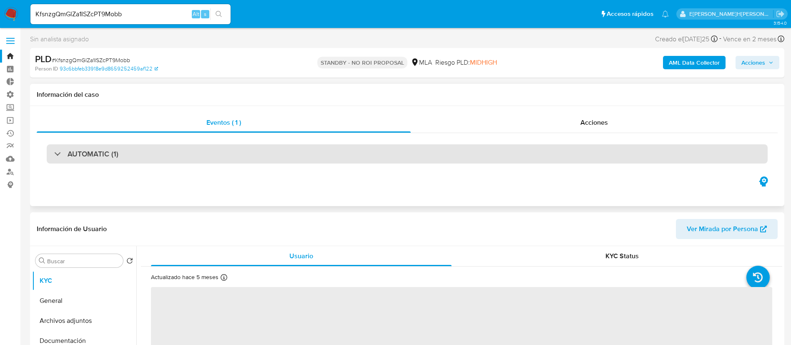
select select "10"
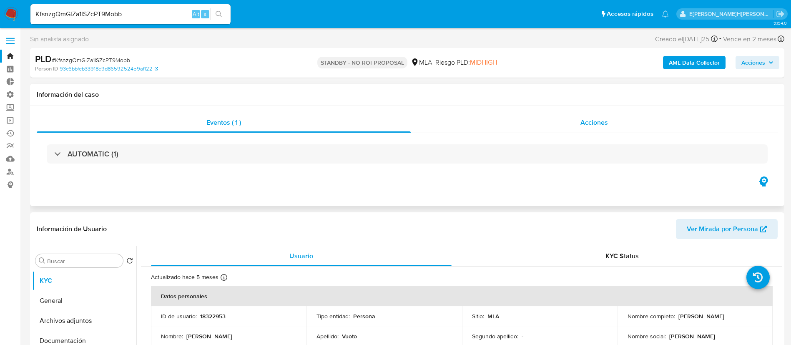
click at [552, 119] on div "Acciones" at bounding box center [594, 123] width 367 height 20
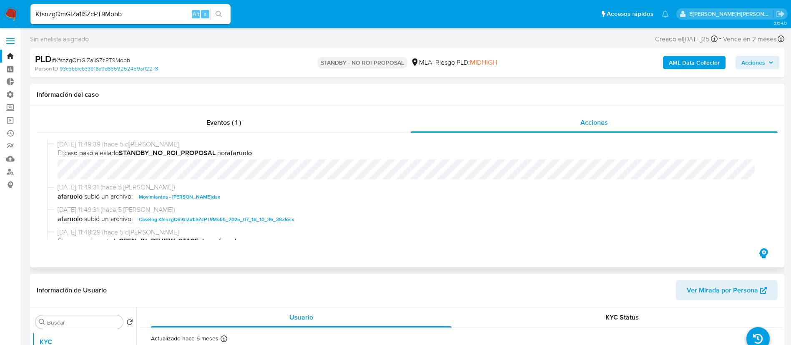
click at [184, 197] on span "Movimientos - Nicolas Vuoto.xlsx" at bounding box center [179, 197] width 81 height 10
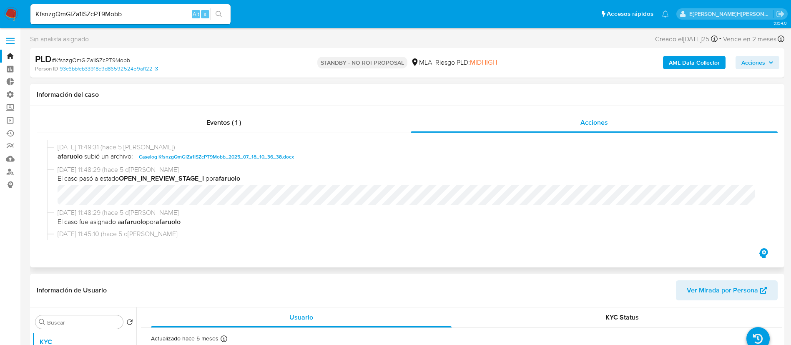
click at [244, 159] on span "Caselog KfsnzgQmGlZa1ISZcPT9Mobb_2025_07_18_10_36_38.docx" at bounding box center [216, 157] width 155 height 10
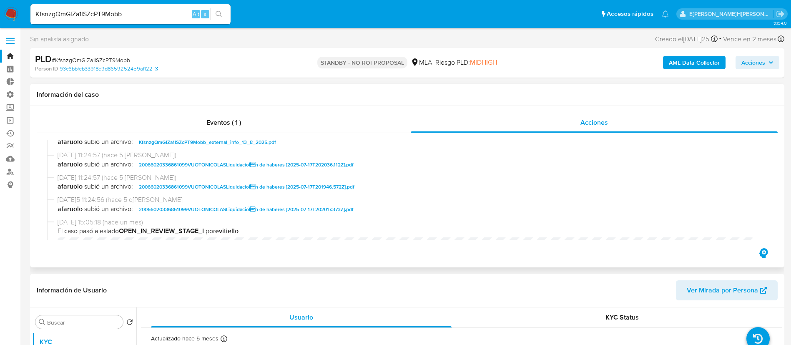
scroll to position [438, 0]
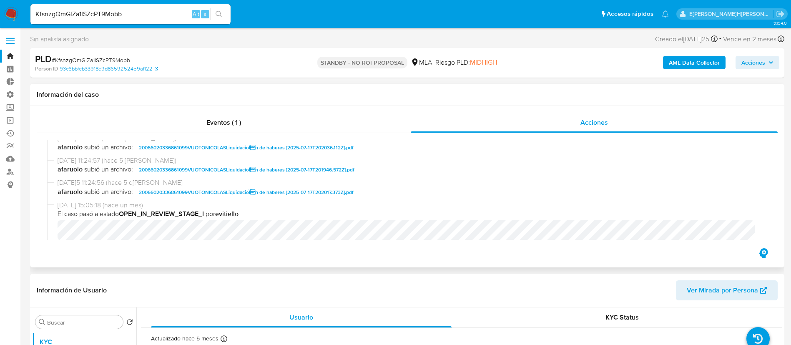
drag, startPoint x: 282, startPoint y: 150, endPoint x: 281, endPoint y: 156, distance: 5.5
click at [282, 150] on span "20066020336861099VUOTONICOLASLiquidacioÌn de haberes [2025-07-17T202036.112Z].…" at bounding box center [246, 148] width 215 height 10
click at [279, 162] on span "13/08/2025 11:24:57 (hace 5 días)" at bounding box center [411, 160] width 707 height 9
click at [281, 170] on span "20066020336861099VUOTONICOLASLiquidacioÌn de haberes [2025-07-17T201946.572Z].…" at bounding box center [247, 170] width 216 height 10
click at [280, 187] on span "20066020336861099VUOTONICOLASLiquidacioÌn de haberes [2025-07-17T202017.373Z].…" at bounding box center [246, 192] width 215 height 10
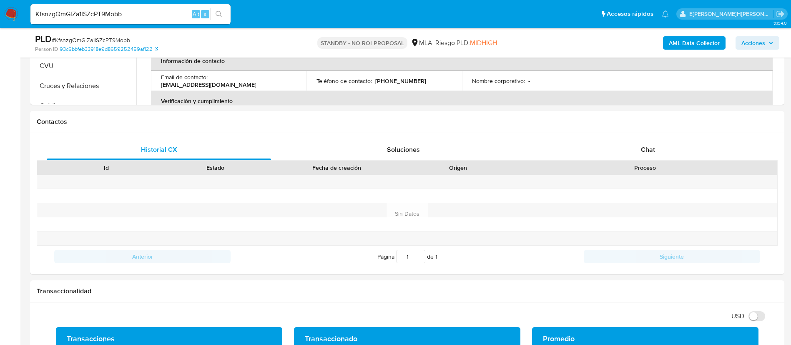
scroll to position [94, 0]
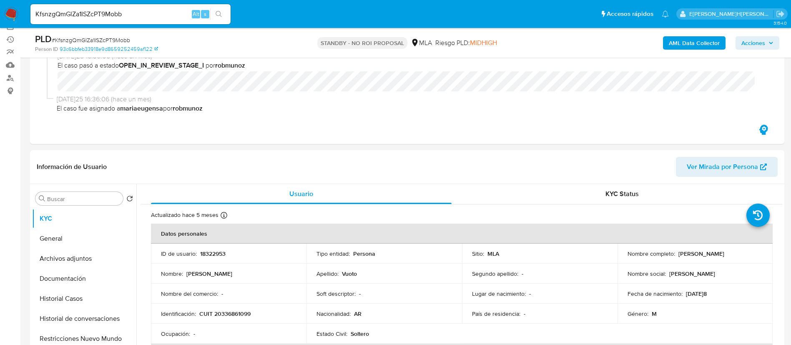
click at [155, 10] on input "KfsnzgQmGlZa1ISZcPT9Mobb" at bounding box center [130, 14] width 200 height 11
paste input "t0nIEKFuuv0G8eUSiW8T0pOi"
type input "t0nIEKFuuv0G8eUSiW8T0pOi"
click at [223, 14] on button "search-icon" at bounding box center [218, 14] width 17 height 12
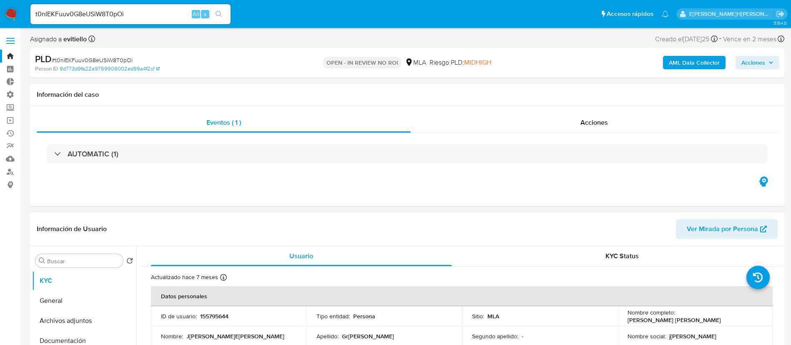
select select "10"
click at [603, 133] on div "AUTOMATIC (1)" at bounding box center [407, 154] width 741 height 42
click at [597, 122] on span "Acciones" at bounding box center [594, 123] width 28 height 10
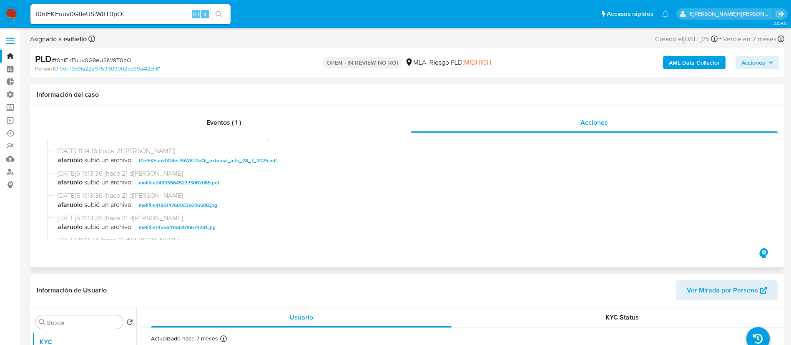
scroll to position [813, 0]
click at [210, 201] on span "melifile2439356452373062065.pdf" at bounding box center [179, 202] width 80 height 10
click at [203, 221] on span "melifile4195147680039006508.jpg" at bounding box center [178, 225] width 78 height 10
click at [209, 184] on span "melifile1455641682616674281.jpg" at bounding box center [177, 184] width 77 height 10
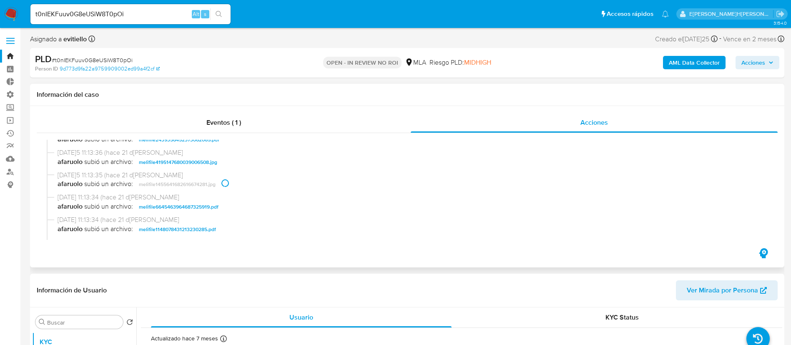
click at [215, 205] on span "melifile6645463964687325919.pdf" at bounding box center [179, 207] width 80 height 10
click at [208, 222] on span "28/07/2025 11:13:34 (hace 21 días)" at bounding box center [411, 219] width 707 height 9
drag, startPoint x: 209, startPoint y: 228, endPoint x: 214, endPoint y: 227, distance: 5.0
click at [209, 228] on span "melifile1148078431213230285.pdf" at bounding box center [177, 229] width 77 height 10
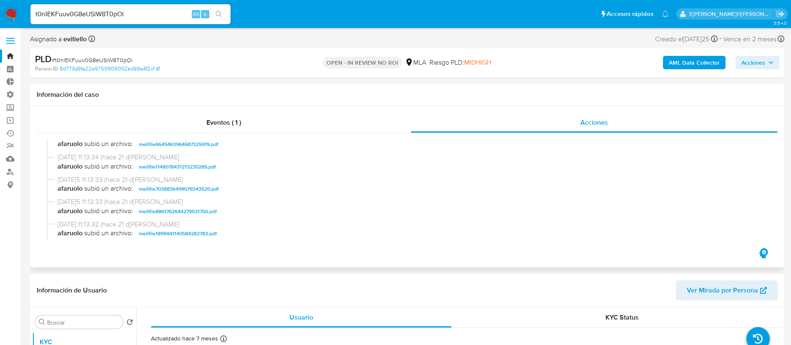
drag, startPoint x: 210, startPoint y: 188, endPoint x: 208, endPoint y: 197, distance: 9.5
click at [210, 188] on span "melifile7038836499079343520.pdf" at bounding box center [179, 189] width 80 height 10
click at [206, 209] on span "melifile8861762644279531750.pdf" at bounding box center [178, 211] width 78 height 10
click at [206, 236] on span "melifile1899441140584282783.pdf" at bounding box center [178, 233] width 78 height 10
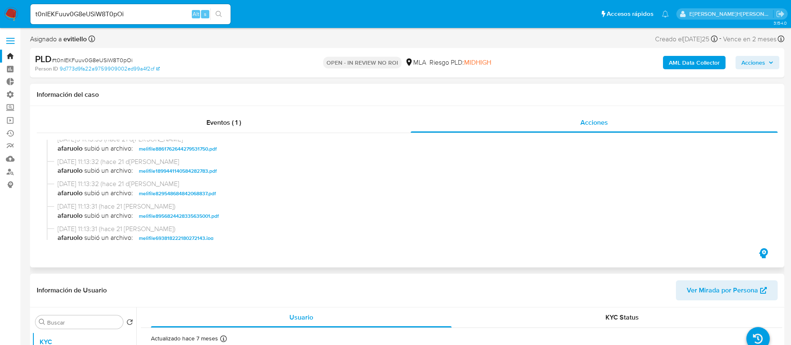
click at [207, 191] on span "melifile829548684842068837.pdf" at bounding box center [177, 193] width 77 height 10
drag, startPoint x: 208, startPoint y: 216, endPoint x: 208, endPoint y: 228, distance: 12.1
click at [208, 216] on span "melifile8956824428335635001.pdf" at bounding box center [179, 216] width 80 height 10
click at [203, 234] on span "melifile693818222180272143.jpg" at bounding box center [176, 238] width 75 height 10
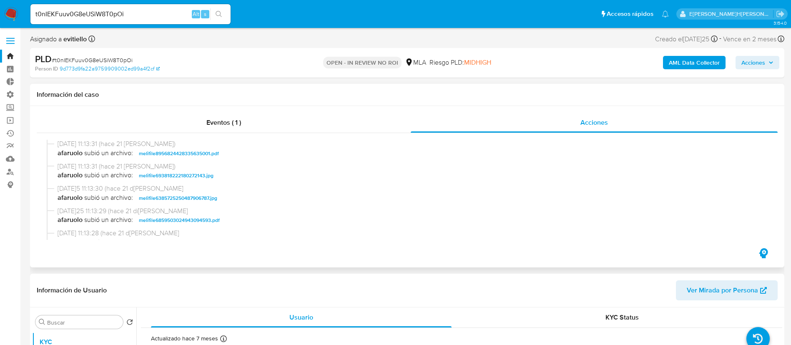
click at [209, 198] on span "melifile6385725250487906787.jpg" at bounding box center [178, 198] width 78 height 10
click at [207, 216] on span "melifile6859503024943094593.pdf" at bounding box center [179, 220] width 81 height 10
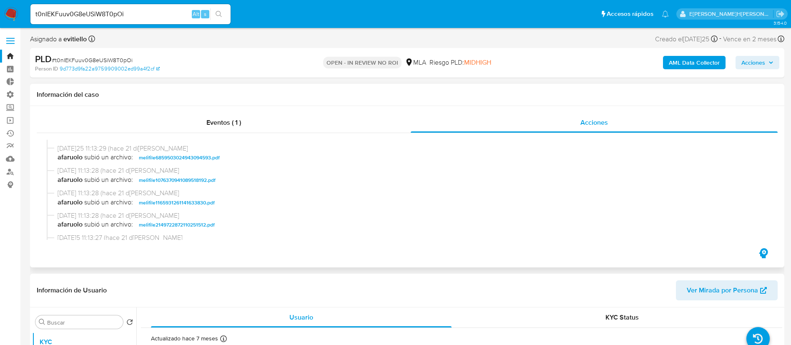
drag, startPoint x: 213, startPoint y: 160, endPoint x: 210, endPoint y: 173, distance: 12.8
click at [213, 160] on span "melifile6859503024943094593.pdf" at bounding box center [179, 158] width 81 height 10
click at [204, 181] on span "melifile1076370941089518192.pdf" at bounding box center [177, 180] width 77 height 10
click at [201, 203] on span "melifile1165931261141633830.pdf" at bounding box center [177, 203] width 76 height 10
click at [202, 222] on span "melifile2149722872110251512.pdf" at bounding box center [177, 225] width 76 height 10
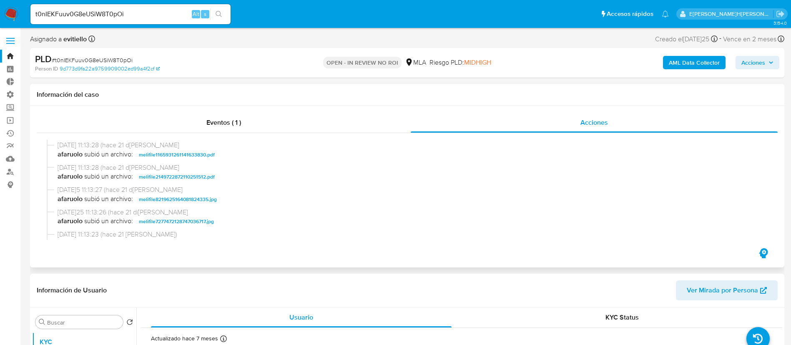
scroll to position [1188, 0]
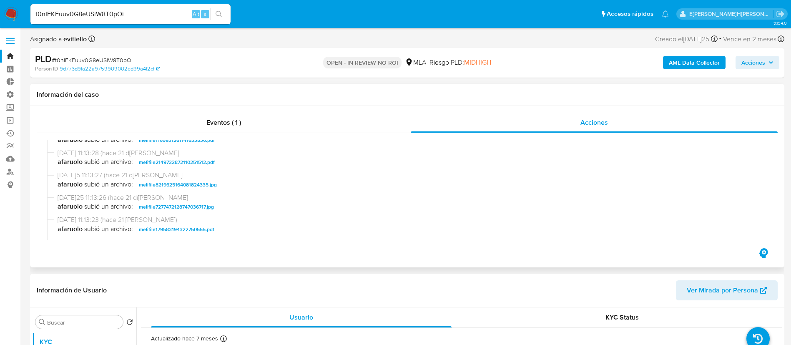
click at [207, 183] on span "melifile8219625164081824335.jpg" at bounding box center [178, 185] width 78 height 10
drag, startPoint x: 202, startPoint y: 205, endPoint x: 202, endPoint y: 214, distance: 8.8
click at [202, 205] on span "melifile7277472128747036717.jpg" at bounding box center [176, 207] width 75 height 10
click at [200, 216] on span "28/07/2025 11:13:23 (hace 21 días)" at bounding box center [411, 219] width 707 height 9
click at [203, 229] on span "melifile179583194322750555.pdf" at bounding box center [176, 229] width 75 height 10
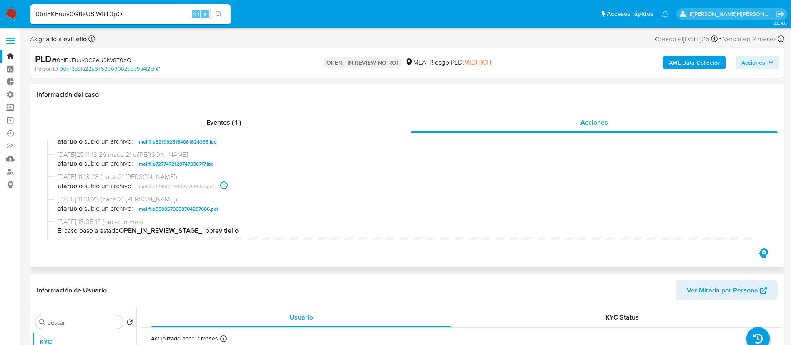
scroll to position [1251, 0]
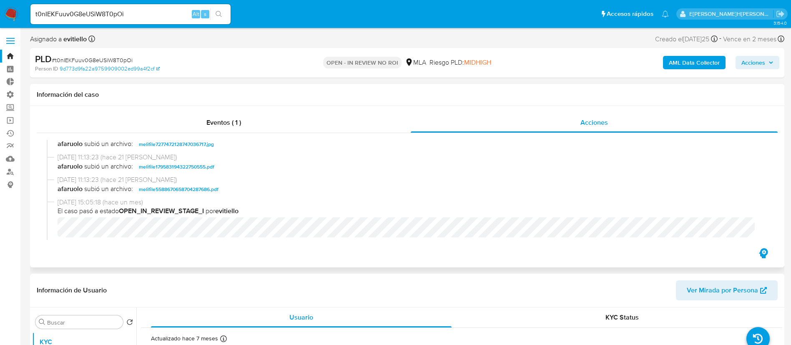
click at [214, 192] on span "melifile5588670658704287686.pdf" at bounding box center [179, 189] width 80 height 10
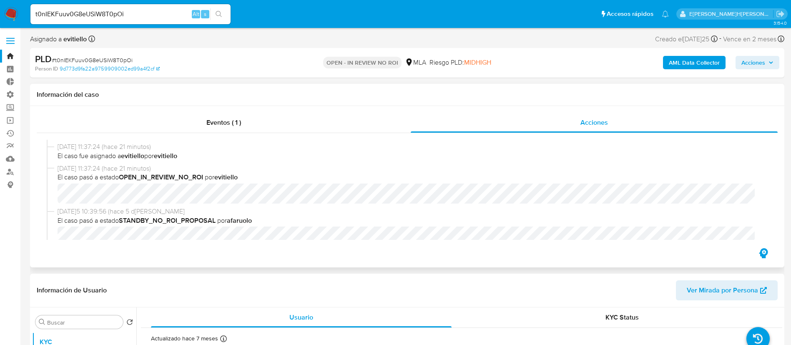
scroll to position [0, 0]
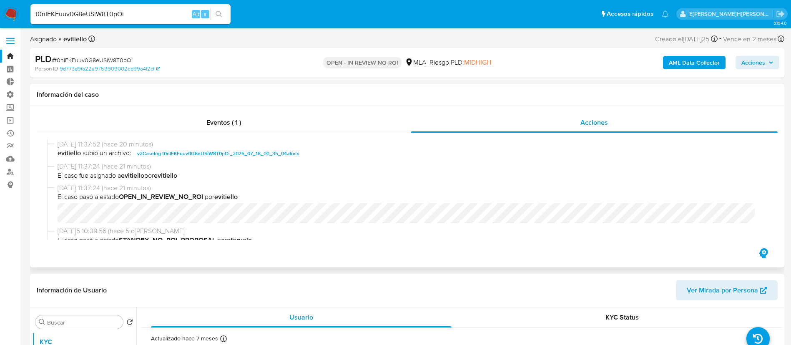
click at [205, 150] on span "v2Caselog t0nIEKFuuv0G8eUSiW8T0pOi_2025_07_18_00_35_04.docx" at bounding box center [218, 153] width 162 height 10
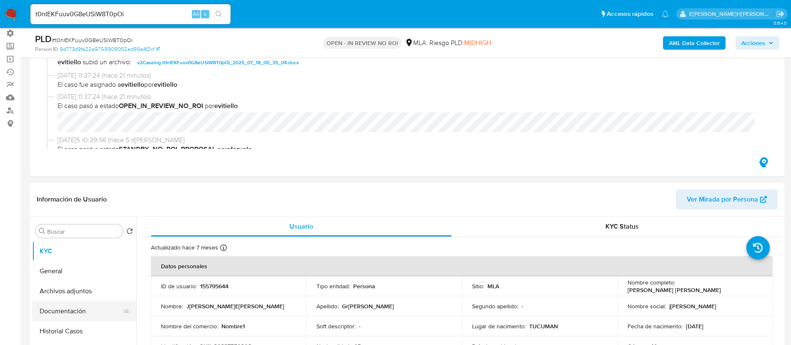
scroll to position [63, 0]
click at [93, 291] on button "Archivos adjuntos" at bounding box center [81, 290] width 98 height 20
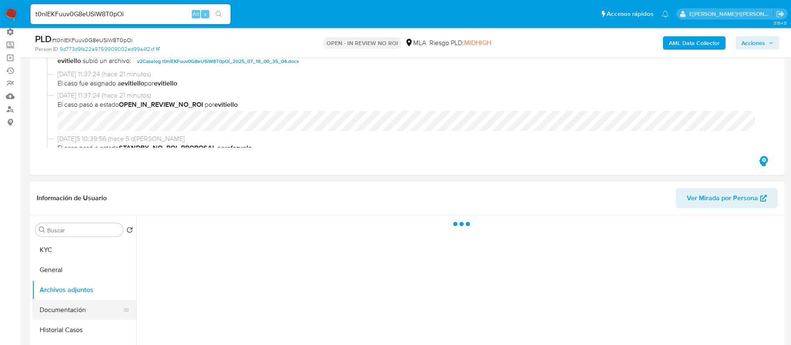
drag, startPoint x: 81, startPoint y: 316, endPoint x: 74, endPoint y: 316, distance: 7.1
click at [80, 316] on button "Documentación" at bounding box center [81, 310] width 98 height 20
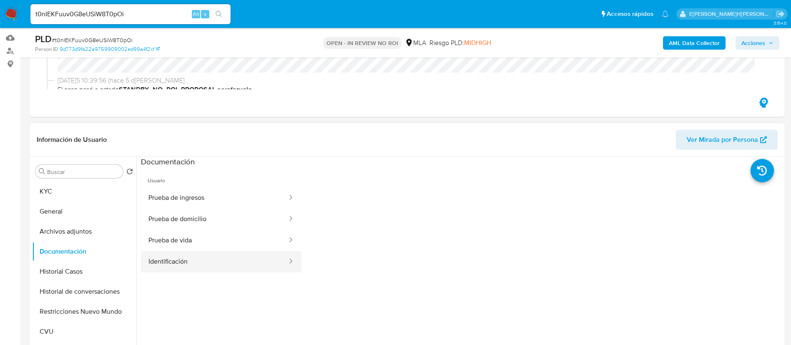
scroll to position [188, 0]
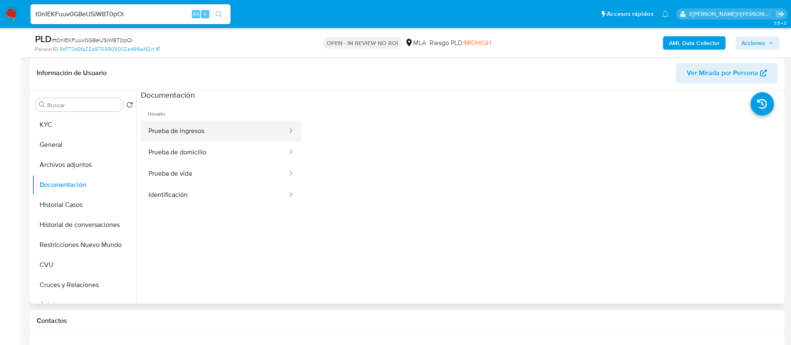
click at [218, 130] on button "Prueba de ingresos" at bounding box center [214, 130] width 147 height 21
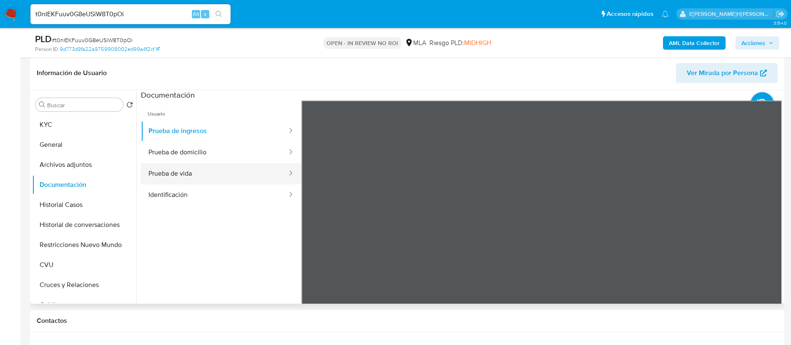
click at [206, 175] on button "Prueba de vida" at bounding box center [214, 173] width 147 height 21
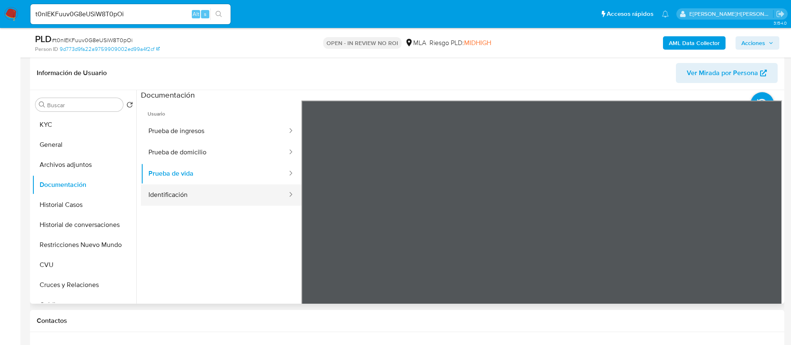
click at [194, 193] on button "Identificación" at bounding box center [214, 194] width 147 height 21
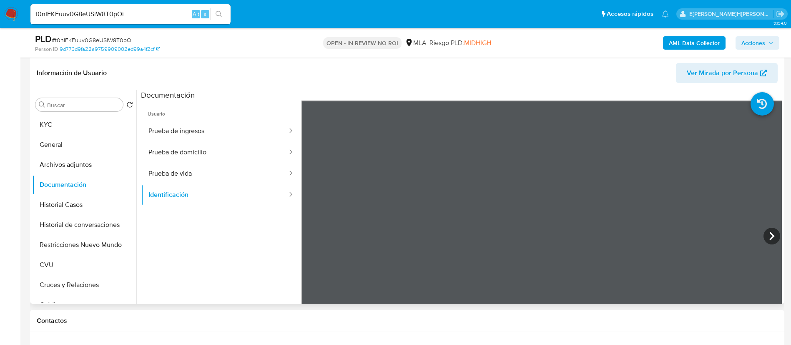
click at [74, 114] on div "Buscar Volver al orden por defecto KYC General Archivos adjuntos Documentación …" at bounding box center [84, 197] width 104 height 212
click at [74, 126] on button "KYC" at bounding box center [81, 125] width 98 height 20
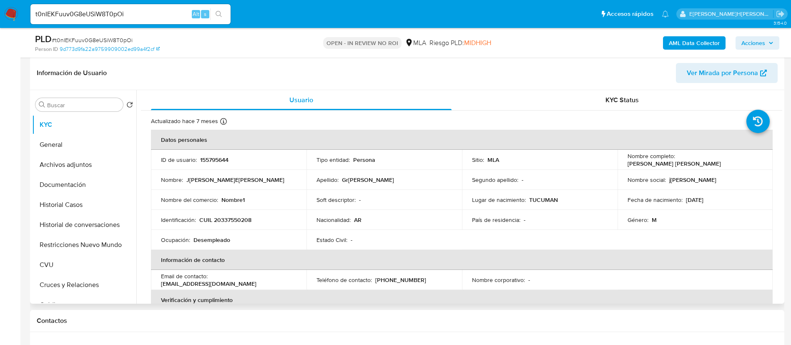
click at [232, 221] on p "CUIL 20337550208" at bounding box center [225, 220] width 52 height 8
copy p "20337550208"
click at [184, 15] on input "t0nIEKFuuv0G8eUSiW8T0pOi" at bounding box center [130, 14] width 200 height 11
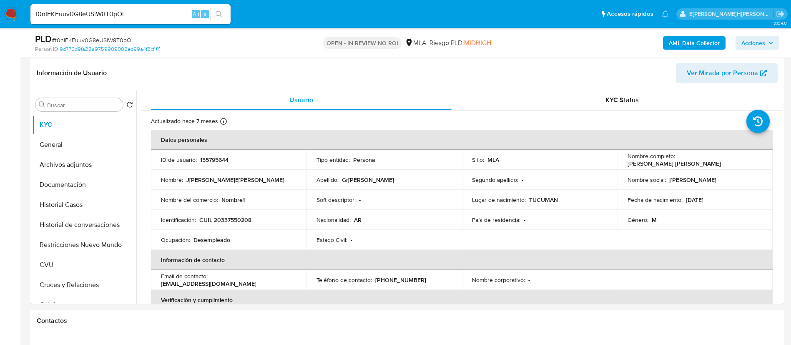
click at [223, 11] on button "search-icon" at bounding box center [218, 14] width 17 height 12
click at [217, 15] on icon "search-icon" at bounding box center [219, 14] width 7 height 7
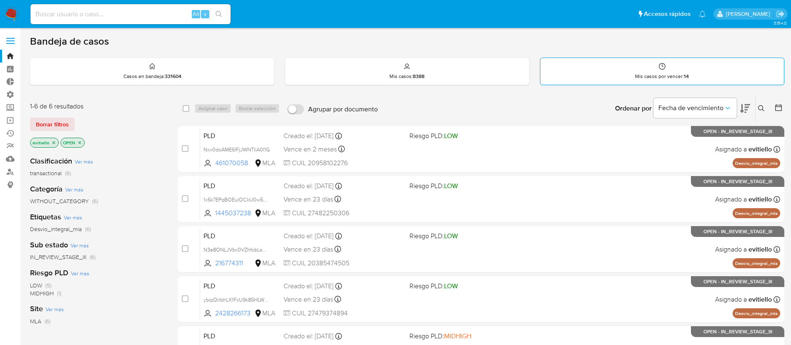
click at [634, 62] on div "Mis casos por vencer : 14" at bounding box center [661, 71] width 243 height 27
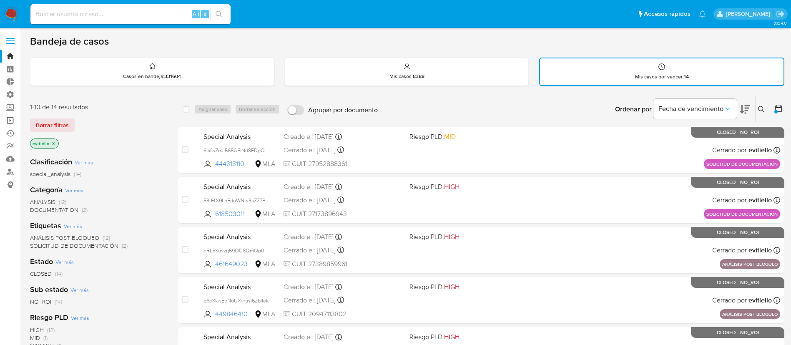
click at [11, 122] on link "Operaciones masivas" at bounding box center [49, 120] width 99 height 13
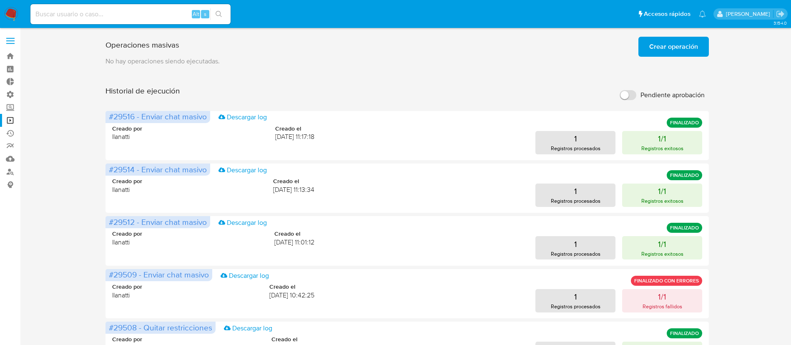
click at [13, 9] on img at bounding box center [11, 14] width 14 height 14
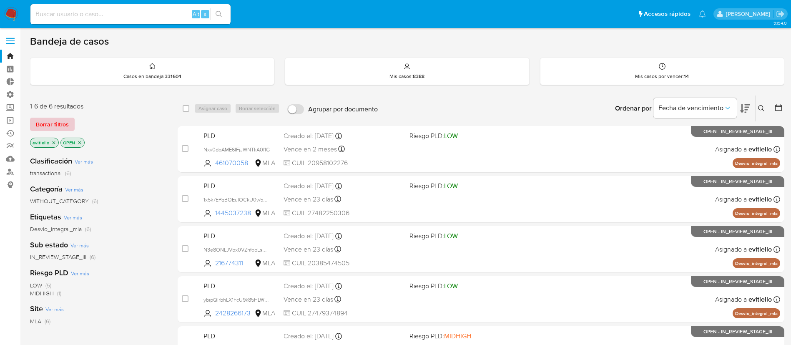
click at [53, 126] on span "Borrar filtros" at bounding box center [52, 124] width 33 height 12
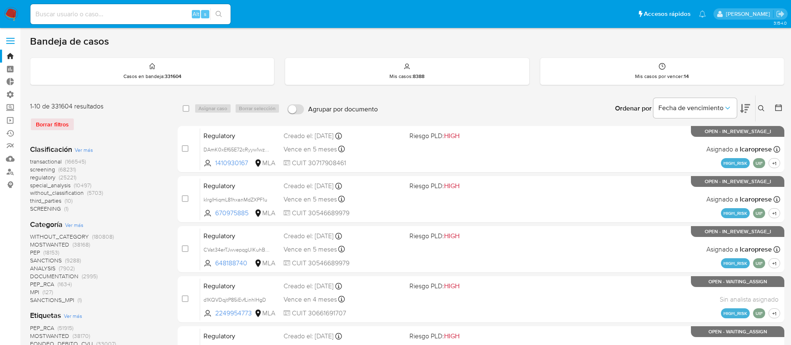
click at [760, 111] on icon at bounding box center [761, 108] width 7 height 7
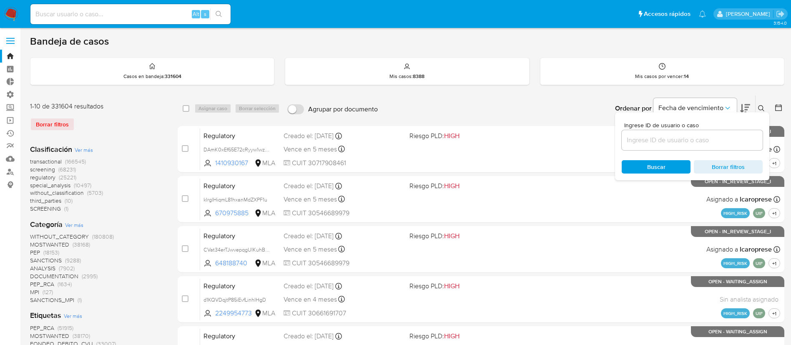
click at [709, 134] on div at bounding box center [692, 140] width 141 height 20
click at [709, 144] on input at bounding box center [692, 140] width 141 height 11
paste input "t0nIEKFuuv0G8eUSiW8T0pOi"
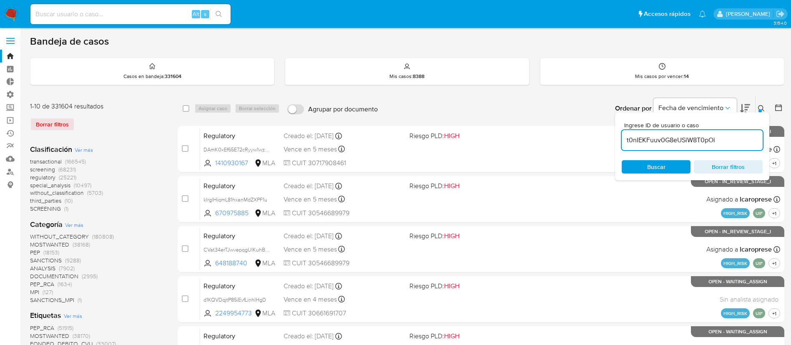
type input "t0nIEKFuuv0G8eUSiW8T0pOi"
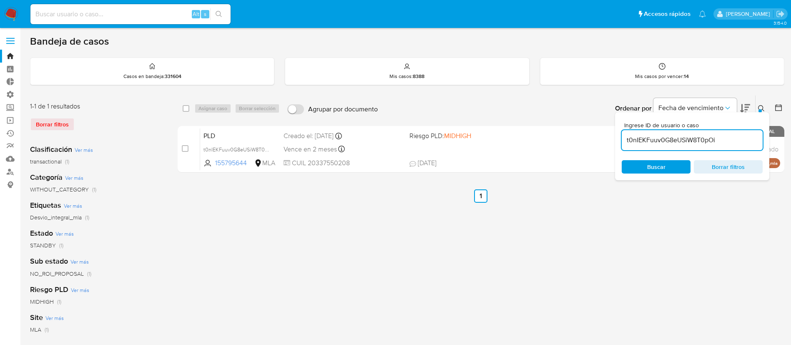
click at [763, 107] on icon at bounding box center [761, 108] width 7 height 7
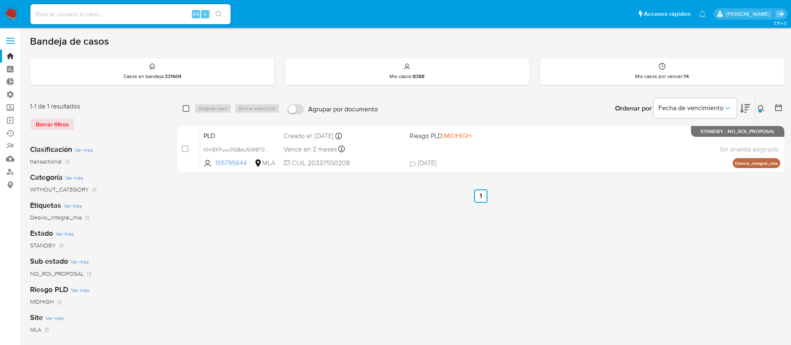
click at [183, 105] on input "checkbox" at bounding box center [186, 108] width 7 height 7
checkbox input "true"
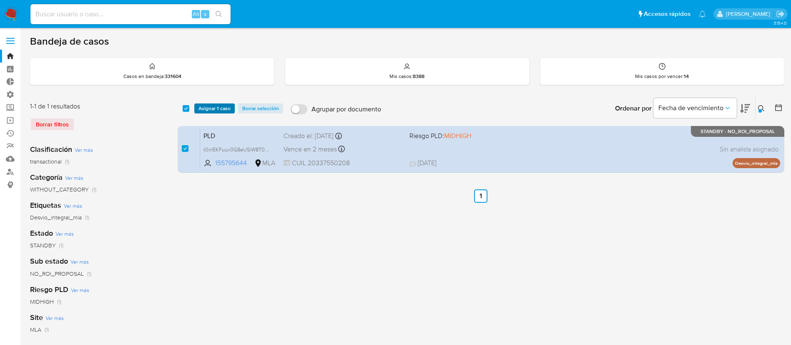
click at [209, 105] on span "Asignar 1 caso" at bounding box center [214, 108] width 32 height 8
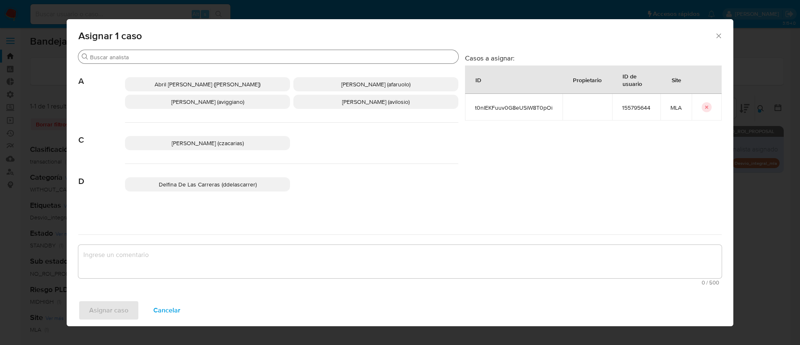
click at [138, 57] on input "Buscar" at bounding box center [272, 57] width 365 height 8
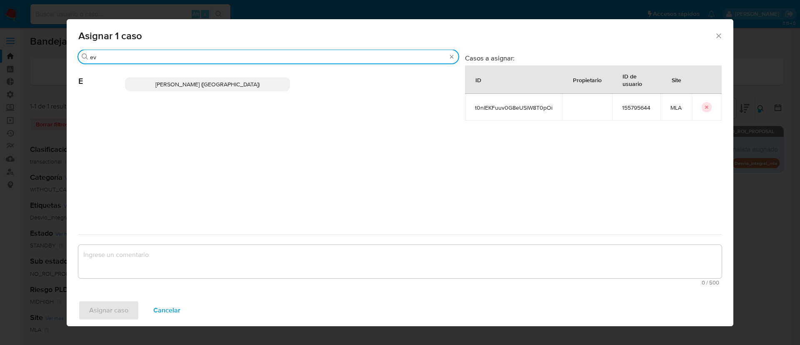
type input "ev"
click at [196, 88] on span "Emmanuel Hernan Vitiello (evitiello)" at bounding box center [207, 84] width 104 height 8
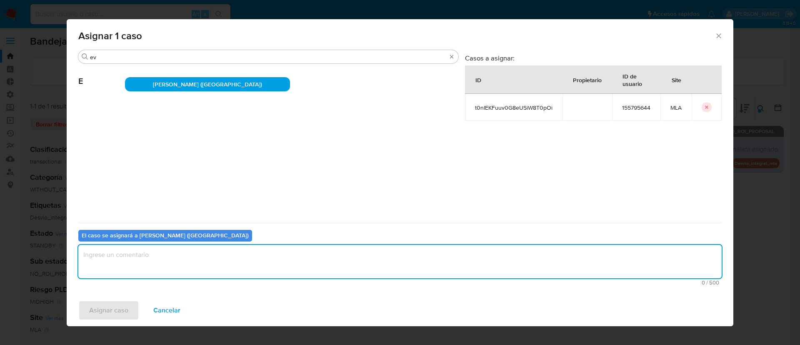
click at [140, 265] on textarea "assign-modal" at bounding box center [400, 261] width 644 height 33
click at [110, 303] on span "Asignar caso" at bounding box center [108, 310] width 39 height 18
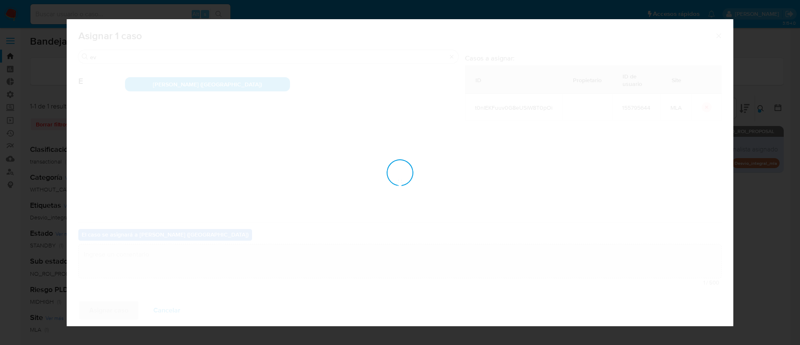
checkbox input "false"
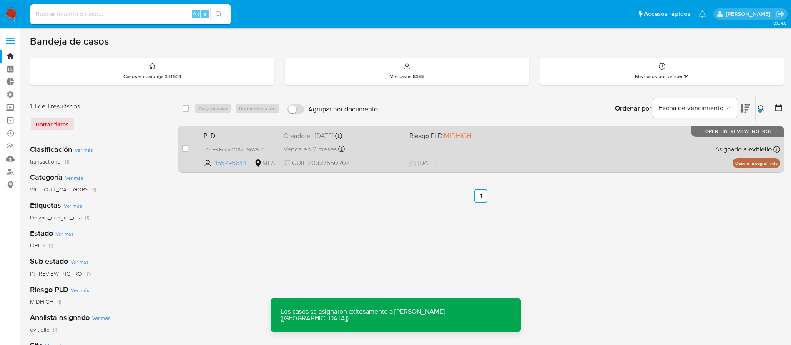
click at [455, 148] on div "PLD t0nIEKFuuv0G8eUSiW8T0pOi 155795644 MLA Riesgo PLD: MIDHIGH Creado el: 12/07…" at bounding box center [490, 149] width 580 height 42
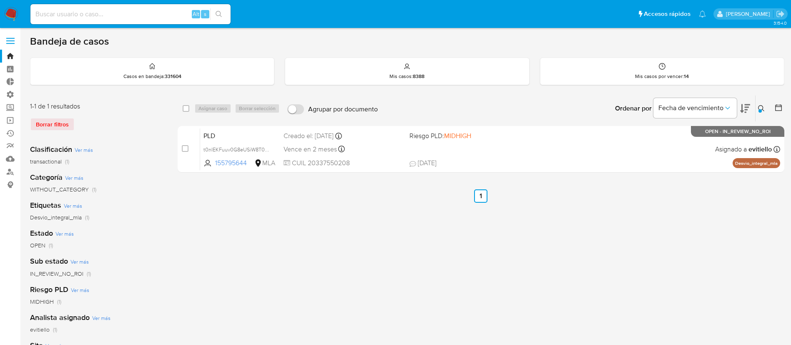
click at [758, 111] on div at bounding box center [759, 110] width 3 height 3
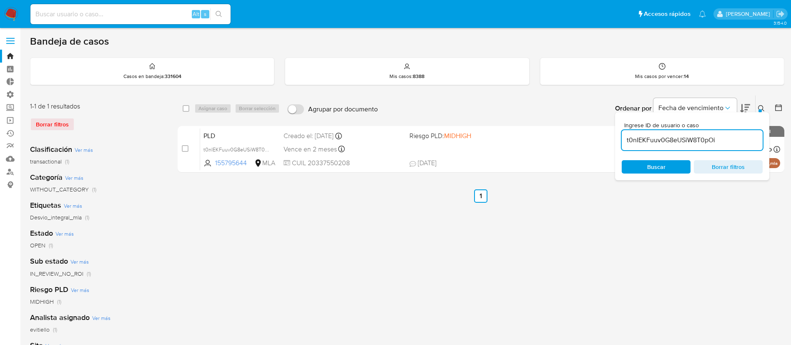
click at [707, 138] on input "t0nIEKFuuv0G8eUSiW8T0pOi" at bounding box center [692, 140] width 141 height 11
type input "KfsnzgQmGlZa1ISZcPT9Mobb"
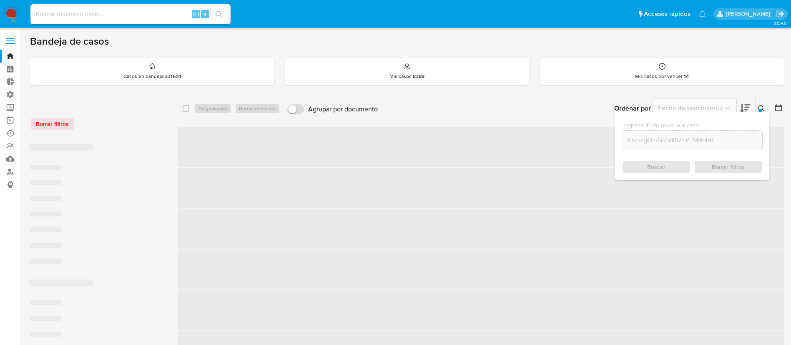
click at [758, 107] on icon at bounding box center [761, 108] width 7 height 7
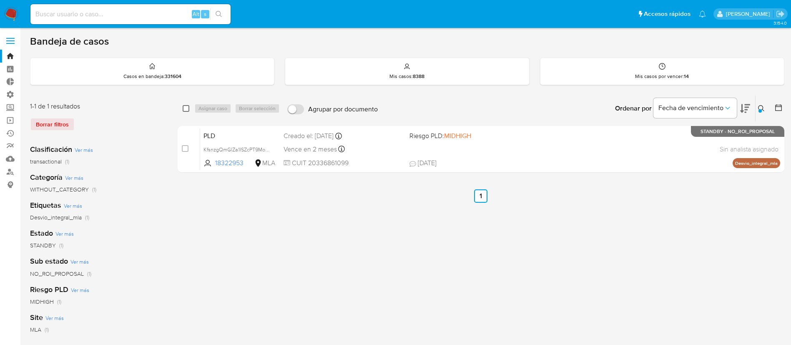
click at [183, 109] on input "checkbox" at bounding box center [186, 108] width 7 height 7
checkbox input "true"
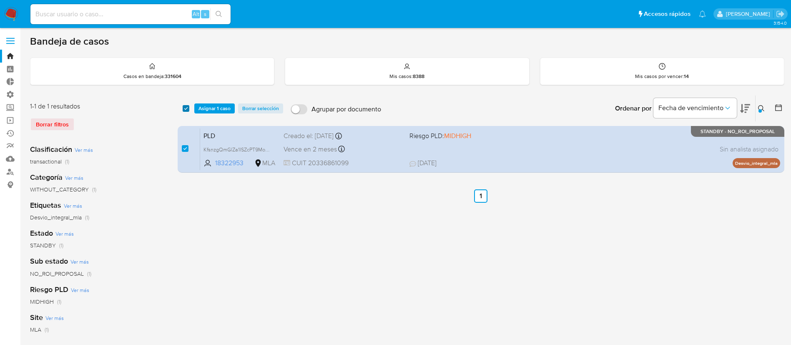
click at [187, 110] on input "checkbox" at bounding box center [186, 108] width 7 height 7
checkbox input "false"
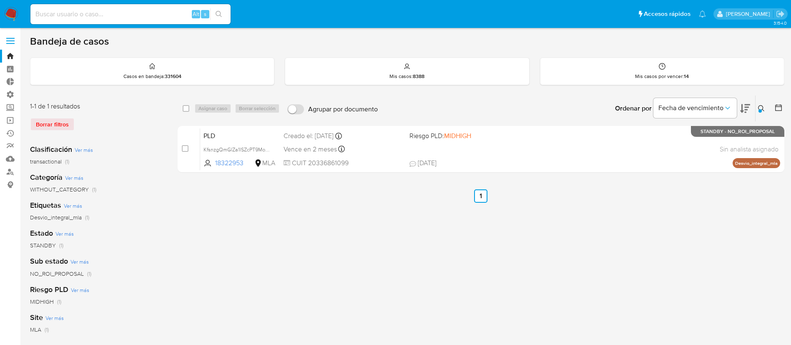
click at [182, 110] on div "select-all-cases-checkbox Asignar caso Borrar selección Agrupar por documento O…" at bounding box center [481, 108] width 607 height 26
click at [187, 107] on input "checkbox" at bounding box center [186, 108] width 7 height 7
checkbox input "true"
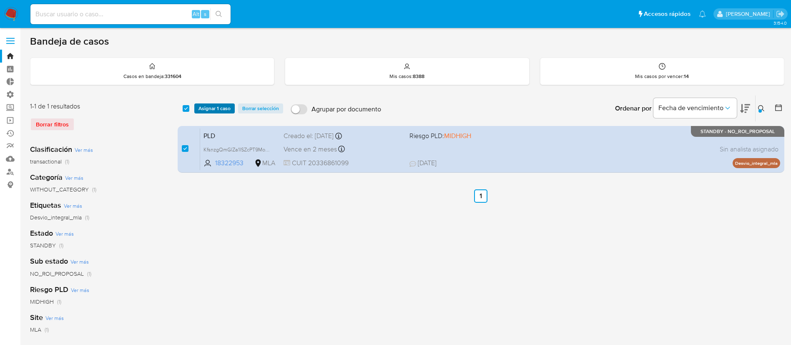
click at [196, 105] on button "Asignar 1 caso" at bounding box center [214, 108] width 40 height 10
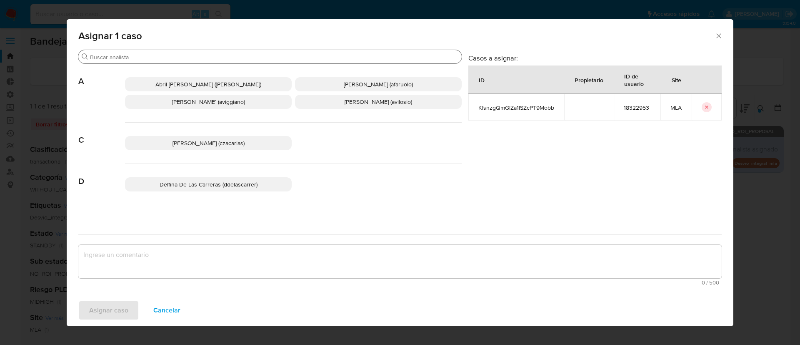
click at [150, 62] on div "Buscar" at bounding box center [270, 56] width 384 height 13
click at [153, 60] on input "Buscar" at bounding box center [274, 57] width 369 height 8
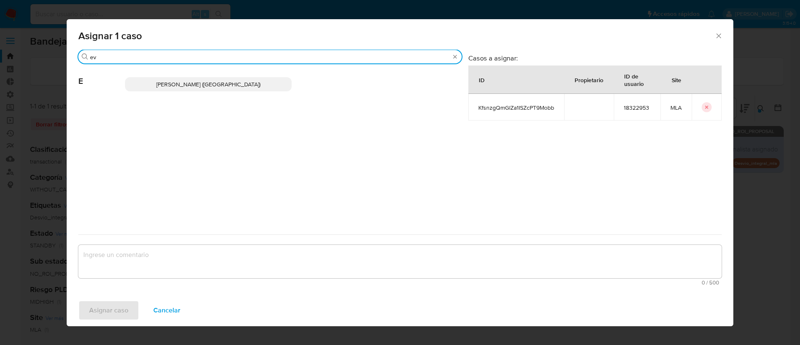
type input "ev"
click at [179, 78] on p "Emmanuel Hernan Vitiello (evitiello)" at bounding box center [208, 84] width 167 height 14
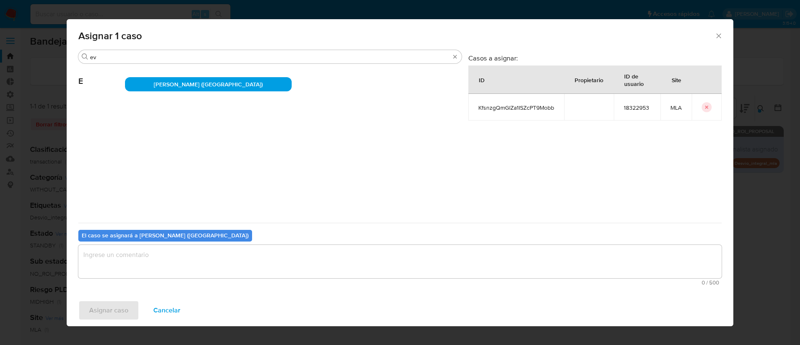
click at [130, 273] on textarea "assign-modal" at bounding box center [400, 261] width 644 height 33
click at [115, 301] on span "Asignar caso" at bounding box center [108, 310] width 39 height 18
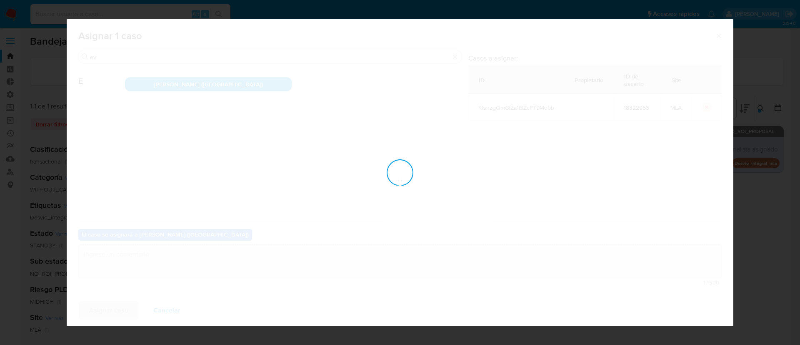
checkbox input "false"
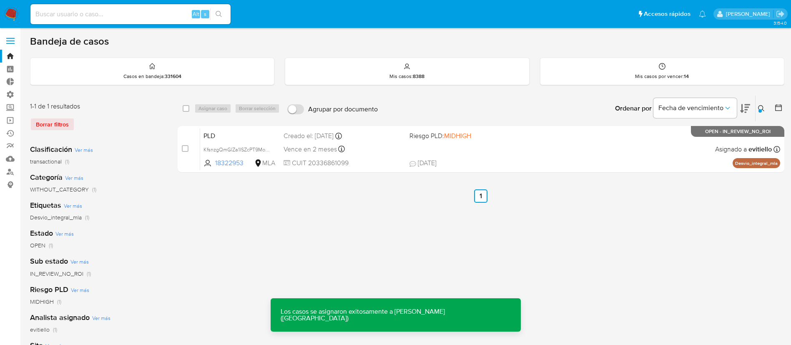
click at [574, 164] on span "17/07/2025 17/07/2025 22:19" at bounding box center [531, 162] width 245 height 9
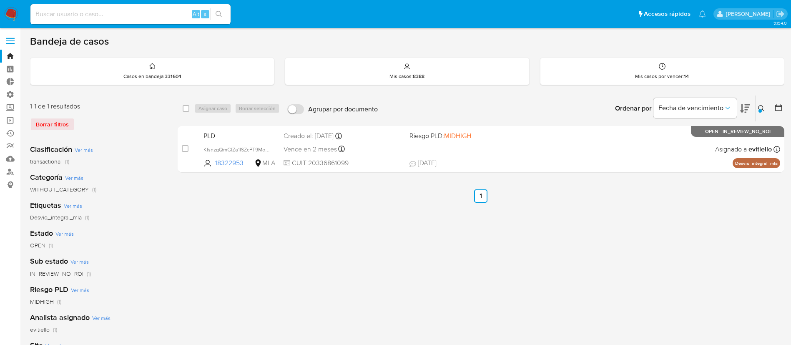
click at [763, 108] on icon at bounding box center [761, 108] width 7 height 7
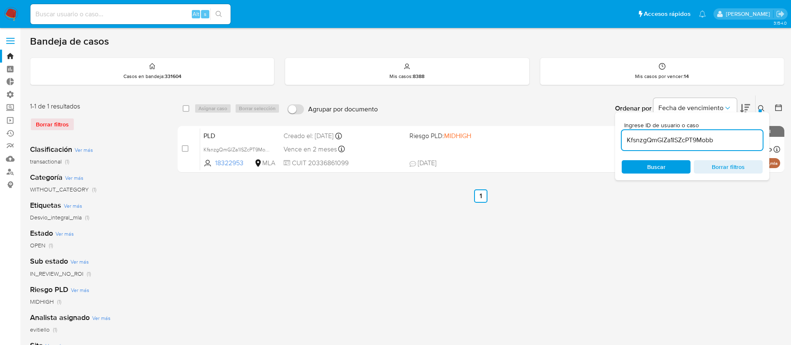
click at [704, 140] on input "KfsnzgQmGlZa1ISZcPT9Mobb" at bounding box center [692, 140] width 141 height 11
click at [704, 139] on input "KfsnzgQmGlZa1ISZcPT9Mobb" at bounding box center [692, 140] width 141 height 11
click at [733, 140] on input "KfsnzgQmGlZa1ISZcPT9Mobb" at bounding box center [692, 140] width 141 height 11
type input "LRT6byRK7Irx3gatTMKL41rM"
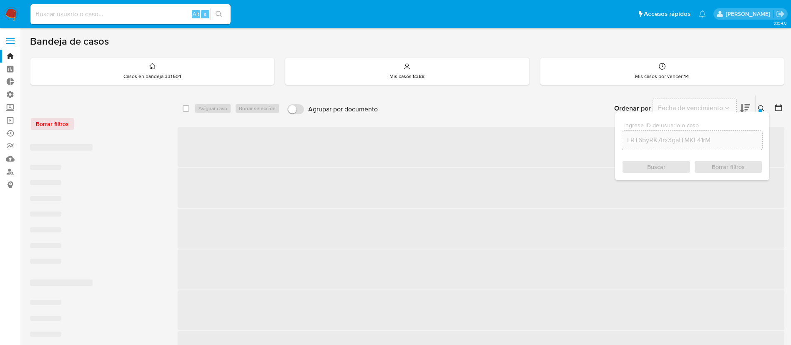
click at [763, 105] on icon at bounding box center [761, 108] width 7 height 7
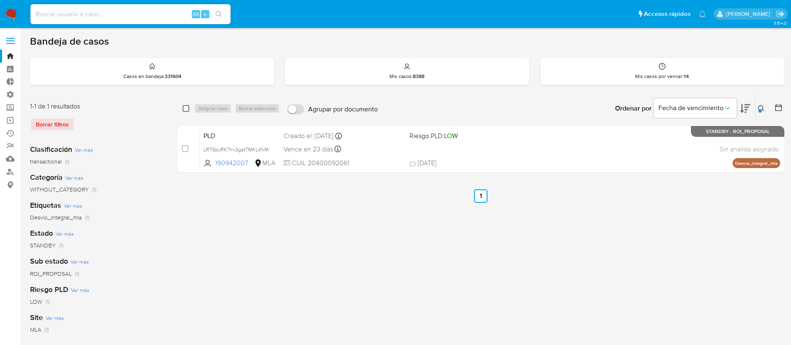
click at [186, 110] on input "checkbox" at bounding box center [186, 108] width 7 height 7
checkbox input "true"
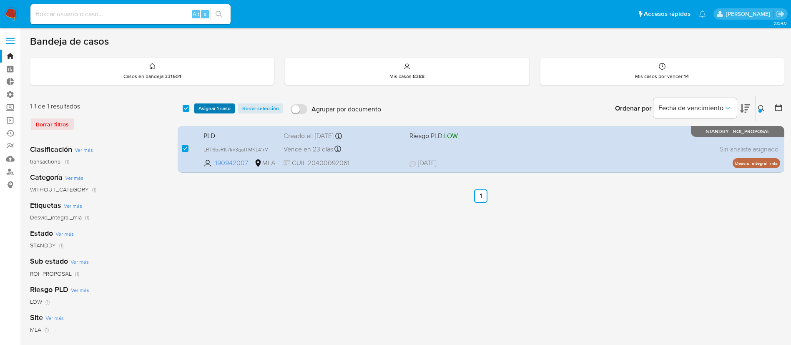
click at [209, 110] on span "Asignar 1 caso" at bounding box center [214, 108] width 32 height 8
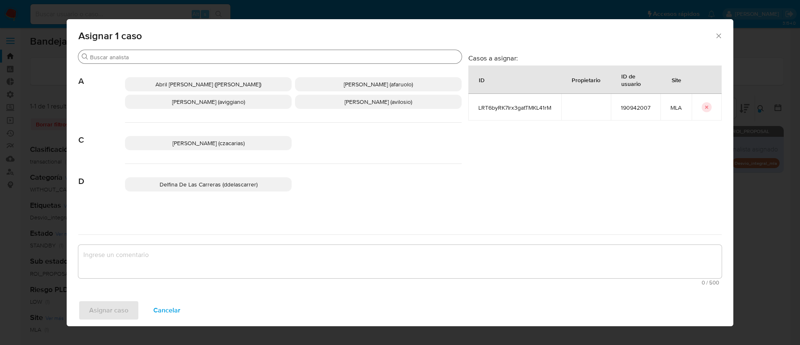
click at [139, 55] on input "Buscar" at bounding box center [274, 57] width 369 height 8
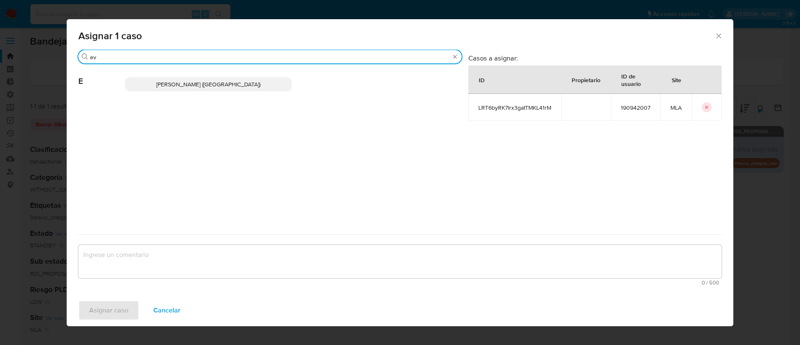
type input "ev"
click at [182, 93] on div "Emmanuel Hernan Vitiello (evitiello)" at bounding box center [293, 84] width 337 height 41
click at [189, 85] on span "Emmanuel Hernan Vitiello (evitiello)" at bounding box center [208, 84] width 104 height 8
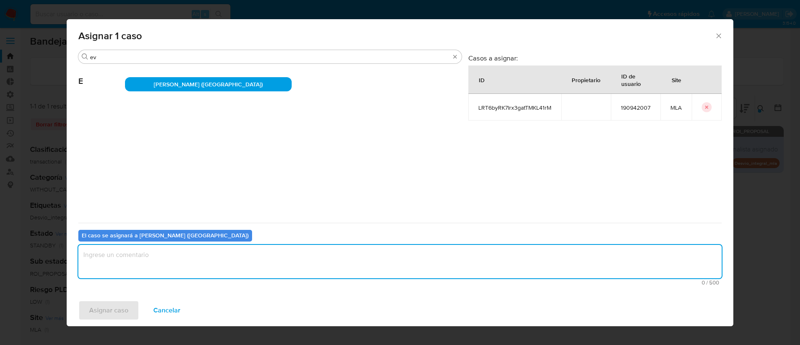
click at [153, 259] on textarea "assign-modal" at bounding box center [400, 261] width 644 height 33
click at [115, 306] on span "Asignar caso" at bounding box center [108, 310] width 39 height 18
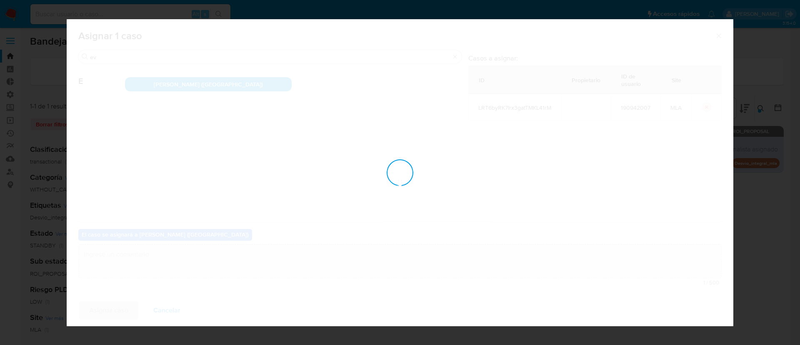
checkbox input "false"
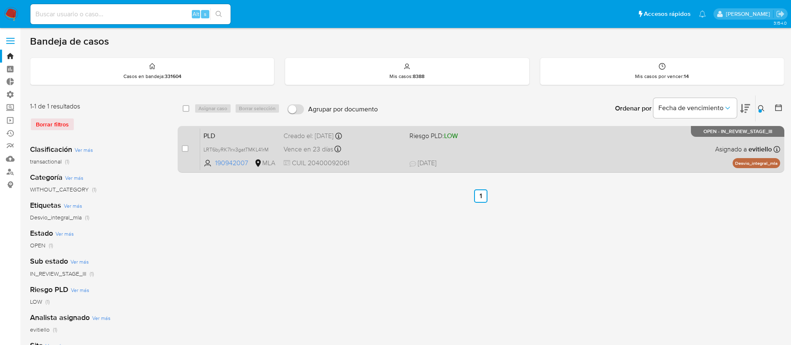
click at [692, 158] on div "PLD LRT6byRK7Irx3gatTMKL41rM 190942007 MLA Riesgo PLD: LOW Creado el: 12/06/202…" at bounding box center [490, 149] width 580 height 42
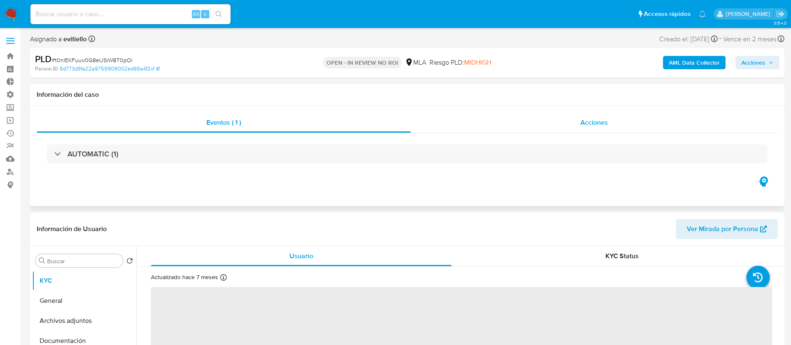
click at [618, 125] on div "Acciones" at bounding box center [594, 123] width 367 height 20
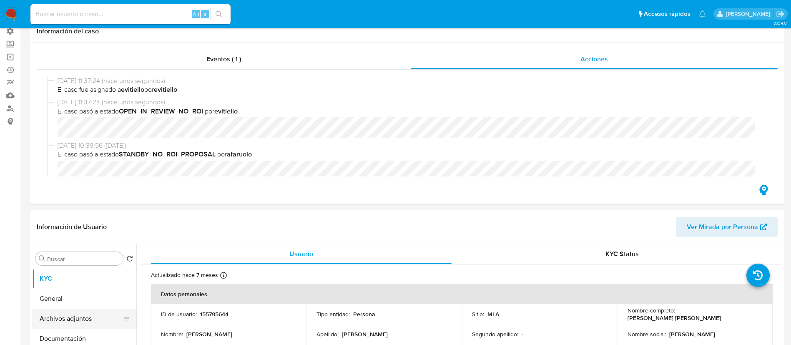
select select "10"
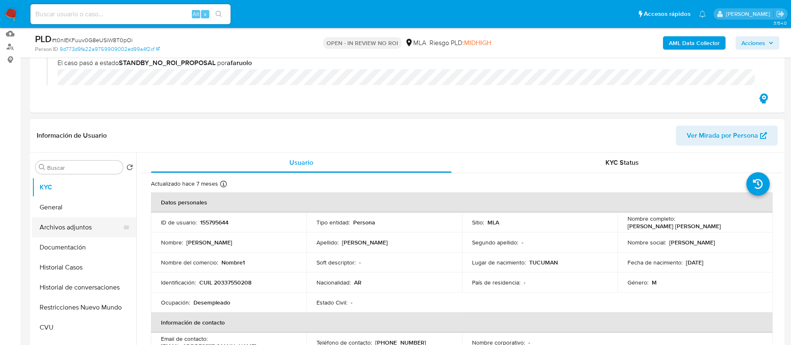
click at [96, 223] on button "Archivos adjuntos" at bounding box center [81, 227] width 98 height 20
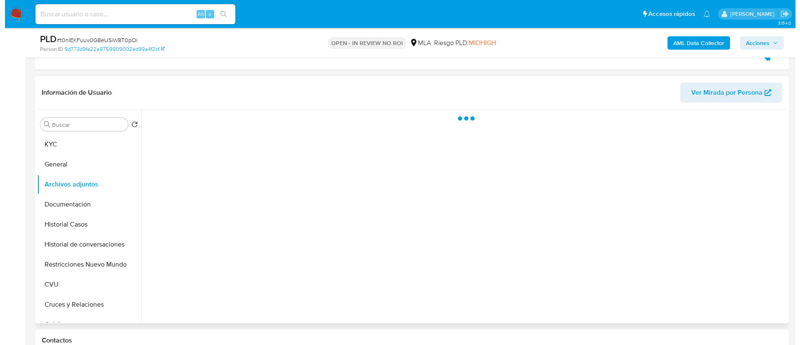
scroll to position [188, 0]
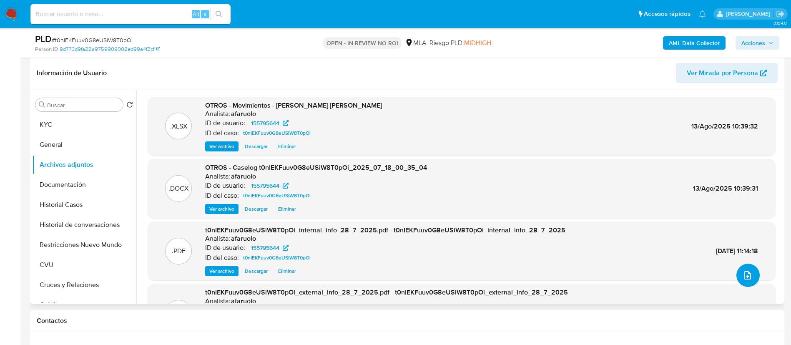
click at [748, 271] on span "upload-file" at bounding box center [747, 275] width 10 height 10
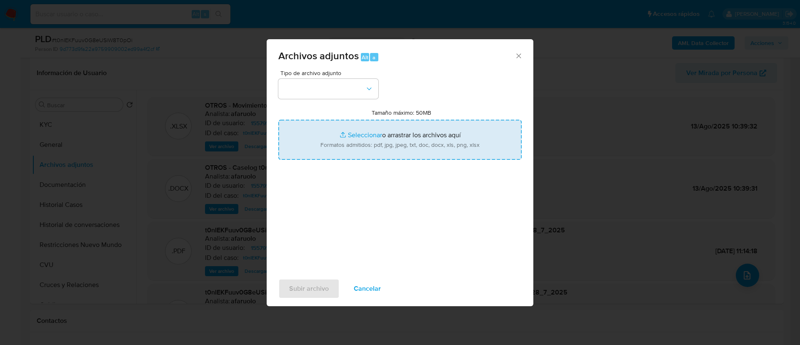
click at [401, 142] on input "Tamaño máximo: 50MB Seleccionar archivos" at bounding box center [399, 140] width 243 height 40
type input "C:\fakepath\v2Caselog t0nIEKFuuv0G8eUSiW8T0pOi_2025_07_18_00_35_04.docx"
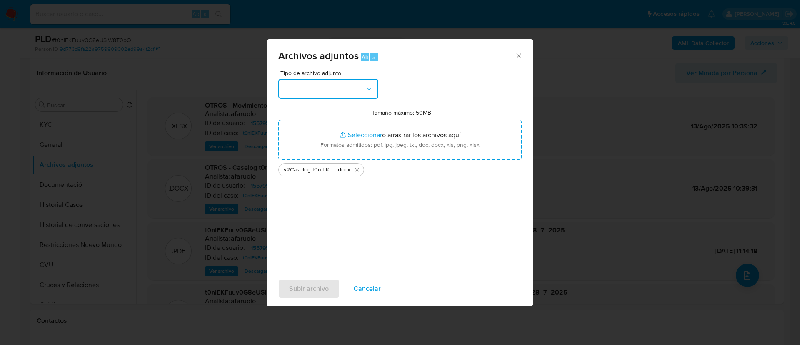
click at [341, 81] on button "button" at bounding box center [328, 89] width 100 height 20
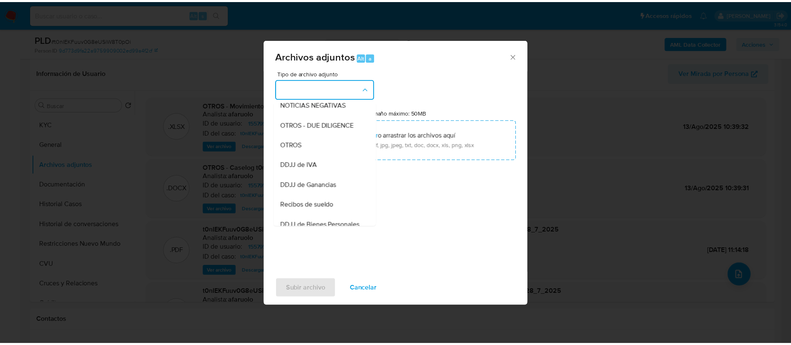
scroll to position [67, 0]
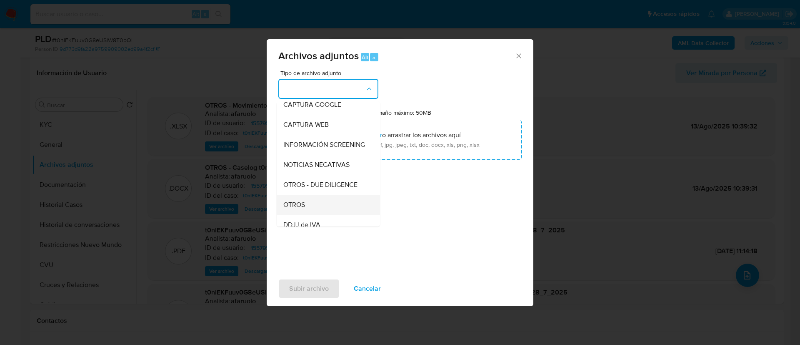
click at [311, 212] on div "OTROS" at bounding box center [325, 205] width 85 height 20
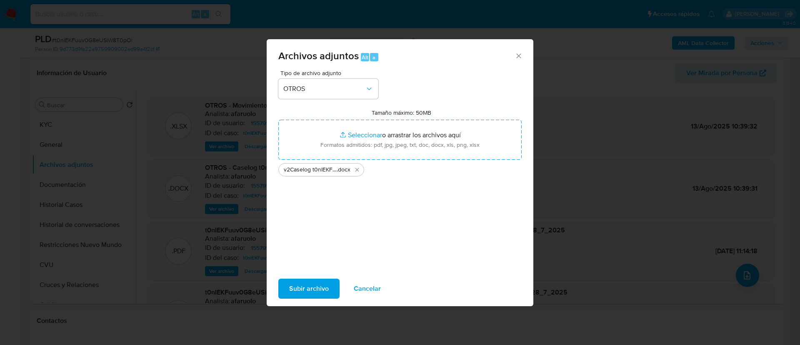
click at [305, 287] on span "Subir archivo" at bounding box center [309, 288] width 40 height 18
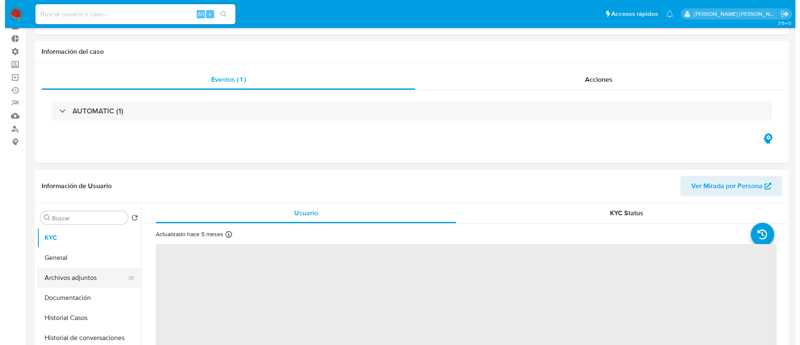
scroll to position [63, 0]
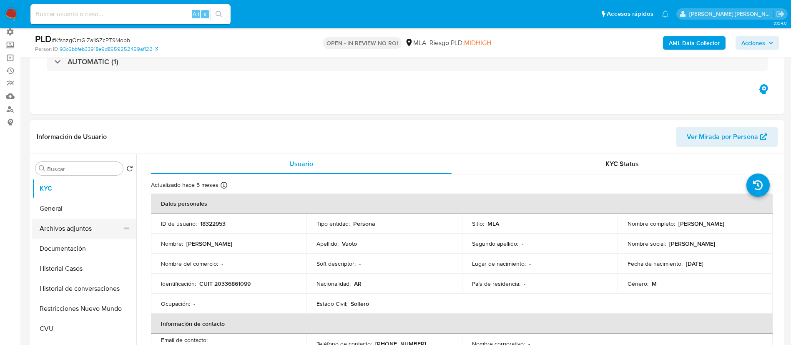
click at [61, 226] on button "Archivos adjuntos" at bounding box center [81, 228] width 98 height 20
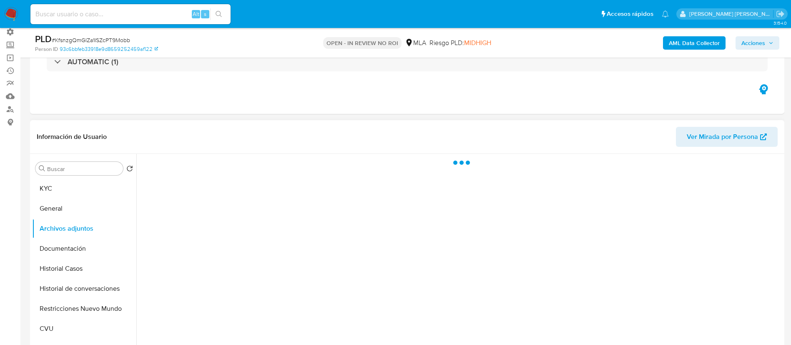
select select "10"
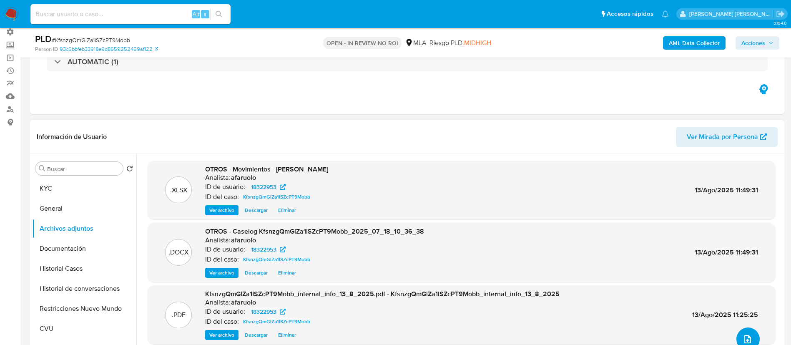
click at [742, 331] on button "upload-file" at bounding box center [747, 338] width 23 height 23
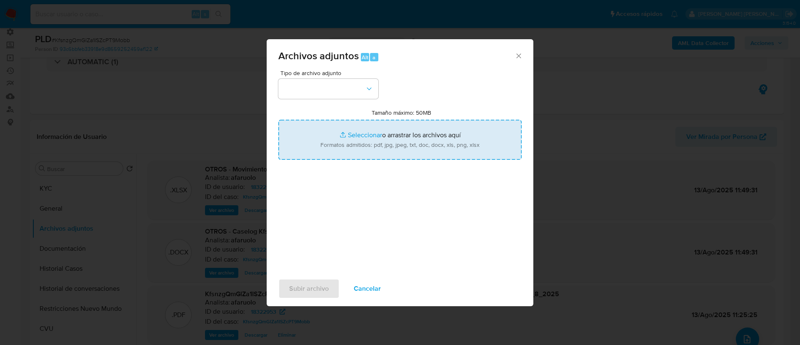
click at [363, 134] on input "Tamaño máximo: 50MB Seleccionar archivos" at bounding box center [399, 140] width 243 height 40
type input "C:\fakepath\v2Caselog KfsnzgQmGlZa1ISZcPT9Mobb_2025_07_18_10_36_38.docx"
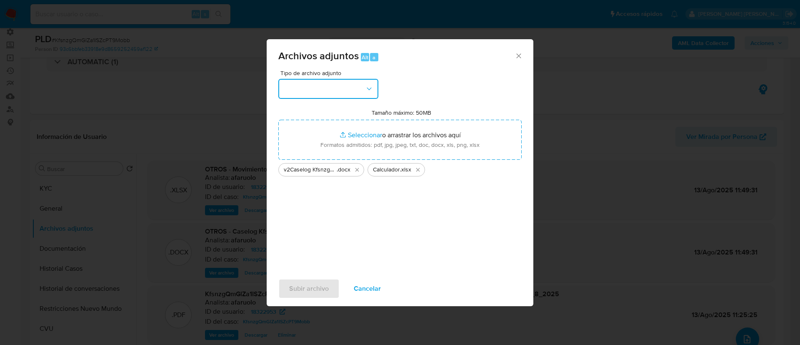
click at [354, 90] on button "button" at bounding box center [328, 89] width 100 height 20
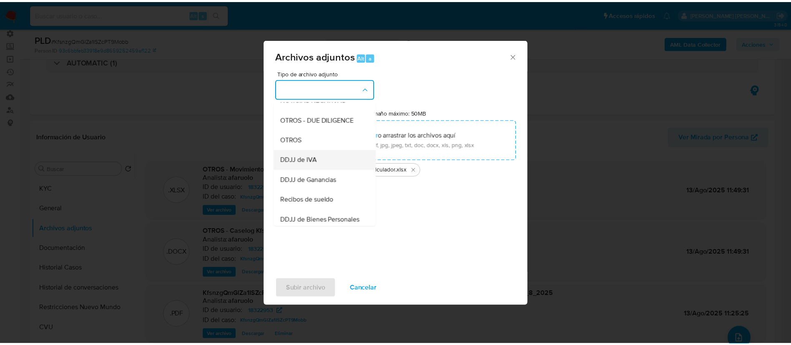
scroll to position [129, 0]
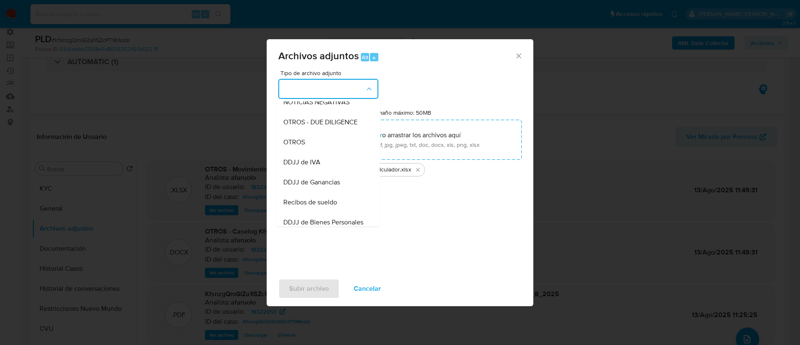
drag, startPoint x: 324, startPoint y: 153, endPoint x: 317, endPoint y: 181, distance: 28.5
click at [324, 152] on div "OTROS" at bounding box center [325, 142] width 85 height 20
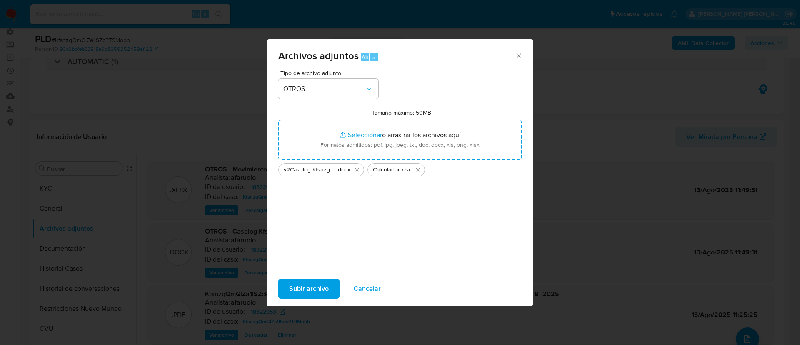
click at [303, 286] on span "Subir archivo" at bounding box center [309, 288] width 40 height 18
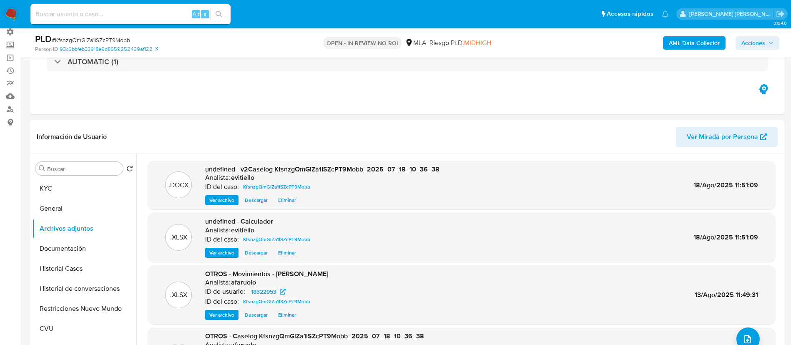
click at [761, 42] on span "Acciones" at bounding box center [753, 42] width 24 height 13
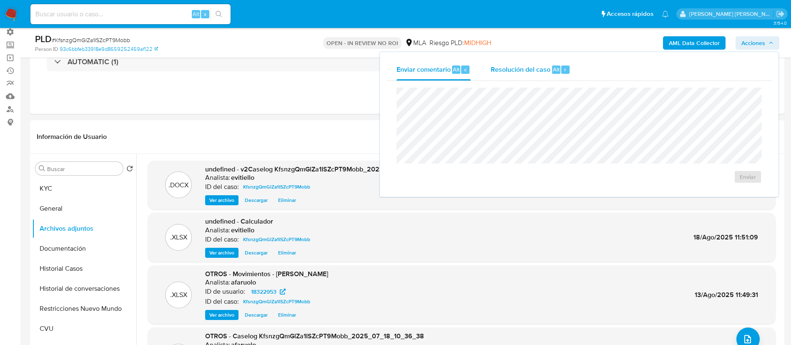
click at [561, 70] on div "r" at bounding box center [565, 69] width 8 height 8
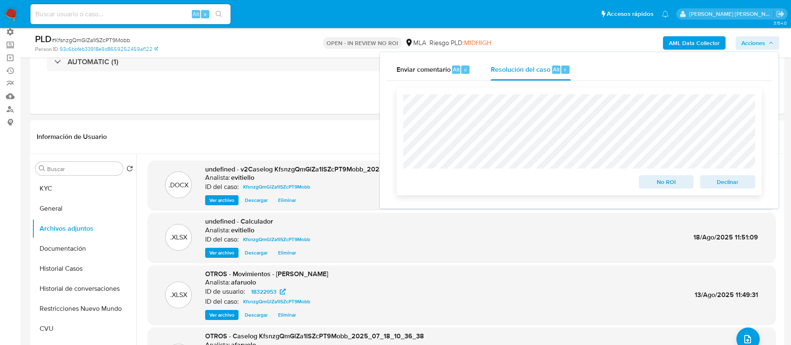
click at [673, 183] on span "No ROI" at bounding box center [665, 182] width 43 height 12
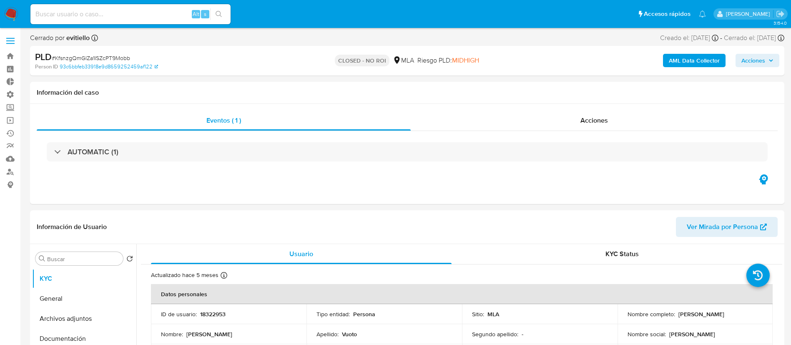
select select "10"
click at [598, 122] on span "Acciones" at bounding box center [594, 120] width 28 height 10
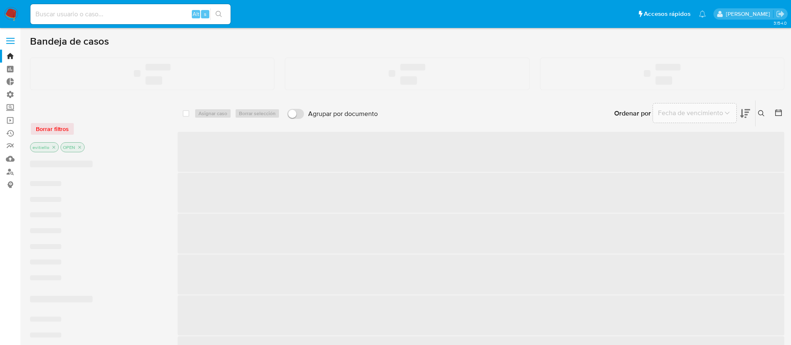
click at [152, 18] on input at bounding box center [130, 14] width 200 height 11
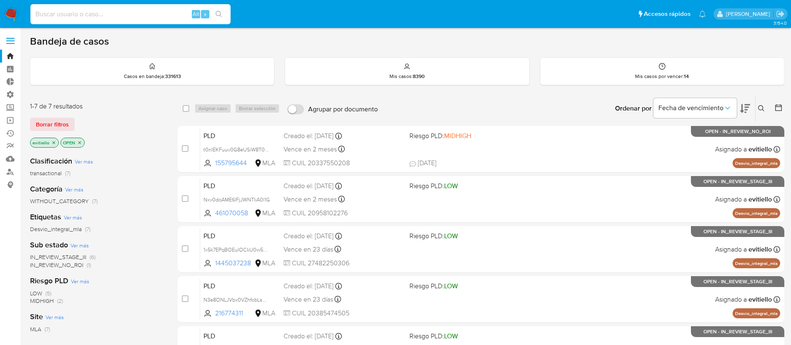
paste input "t0nIEKFuuv0G8eUSiW8T0pOi"
type input "t0nIEKFuuv0G8eUSiW8T0pOi"
click at [219, 18] on button "search-icon" at bounding box center [218, 14] width 17 height 12
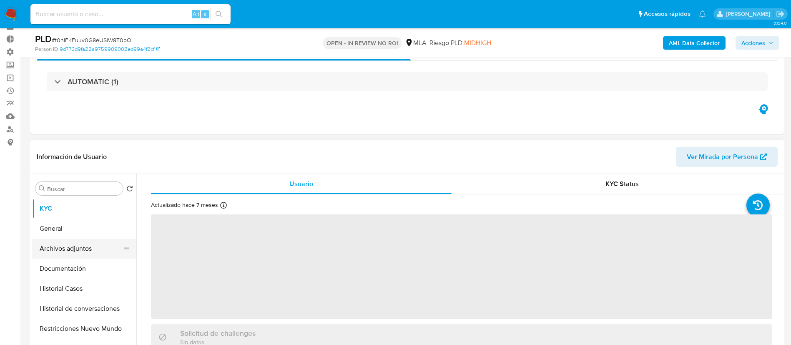
scroll to position [63, 0]
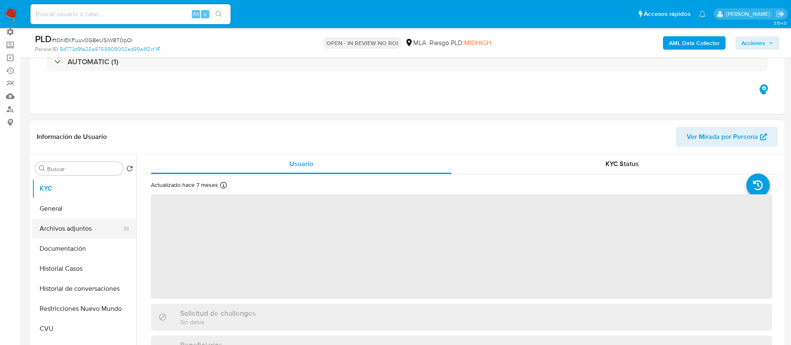
click at [87, 224] on button "Archivos adjuntos" at bounding box center [81, 228] width 98 height 20
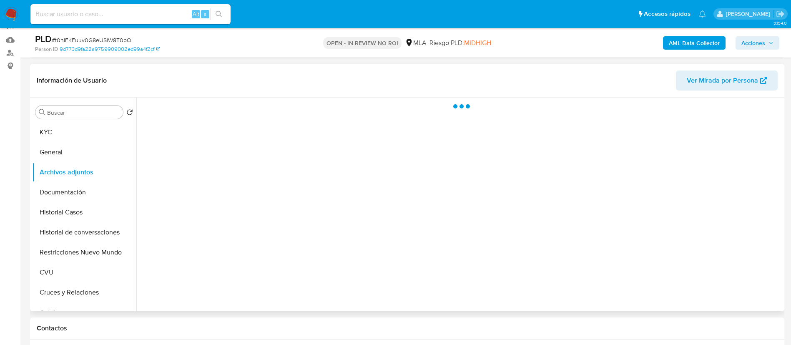
select select "10"
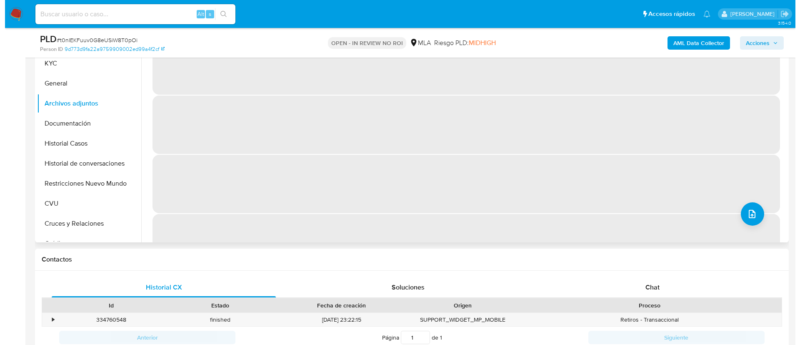
scroll to position [125, 0]
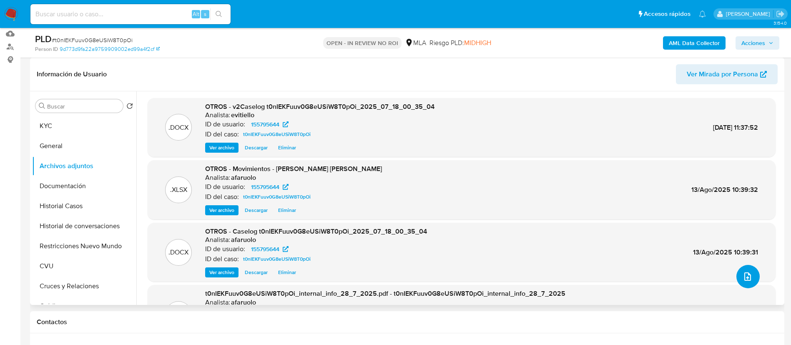
click at [746, 278] on icon "upload-file" at bounding box center [747, 276] width 10 height 10
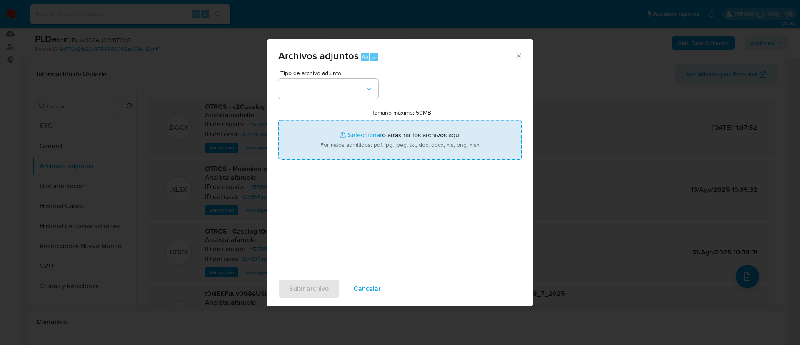
click at [385, 146] on input "Tamaño máximo: 50MB Seleccionar archivos" at bounding box center [399, 140] width 243 height 40
type input "C:\fakepath\v3Caselog t0nIEKFuuv0G8eUSiW8T0pOi_2025_07_18_00_35_04.docx"
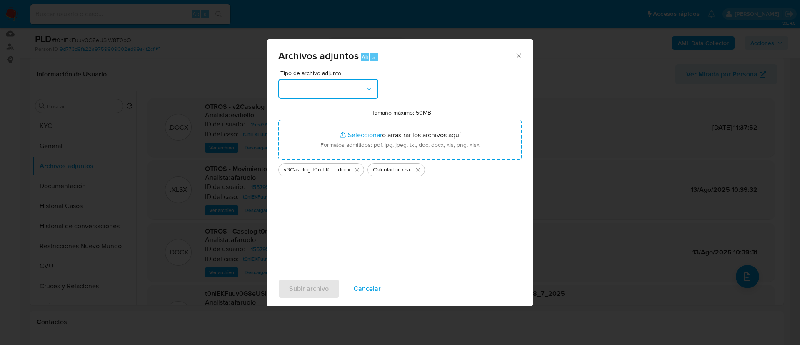
click at [312, 90] on button "button" at bounding box center [328, 89] width 100 height 20
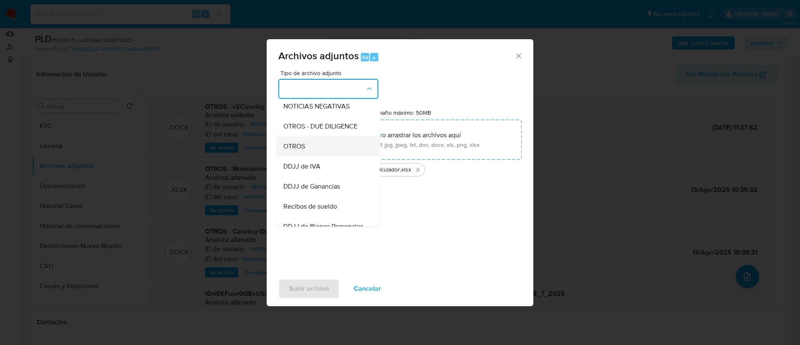
click at [324, 149] on div "OTROS" at bounding box center [325, 146] width 85 height 20
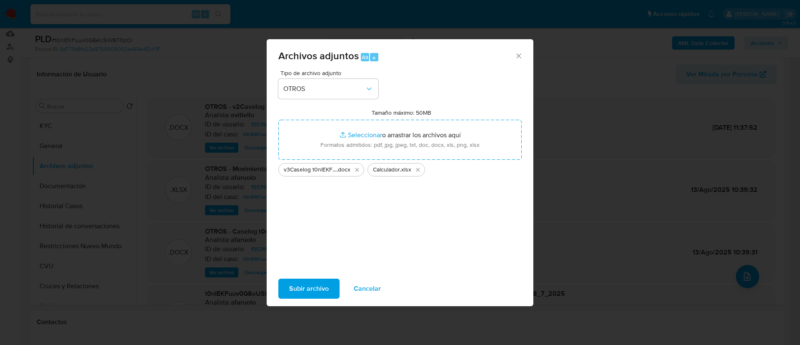
click at [308, 285] on span "Subir archivo" at bounding box center [309, 288] width 40 height 18
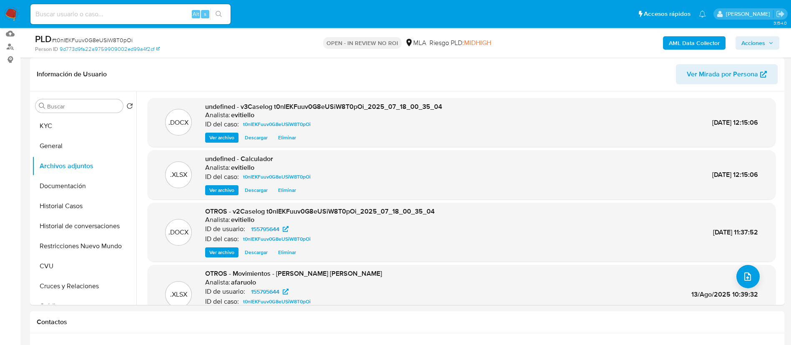
click at [88, 246] on button "Restricciones Nuevo Mundo" at bounding box center [84, 246] width 104 height 20
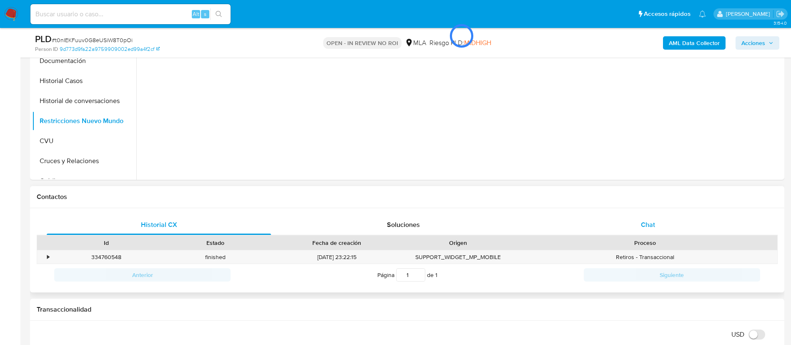
click at [689, 222] on div "Chat" at bounding box center [648, 225] width 224 height 20
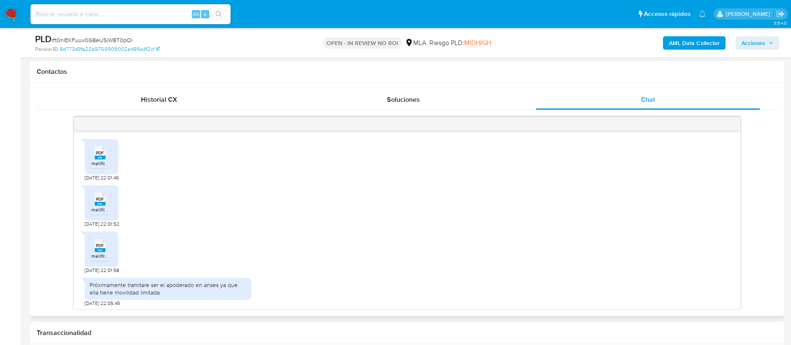
scroll to position [652, 0]
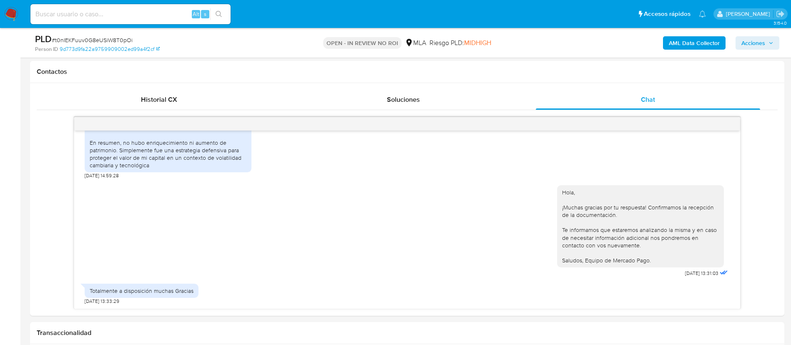
click at [757, 37] on span "Acciones" at bounding box center [753, 42] width 24 height 13
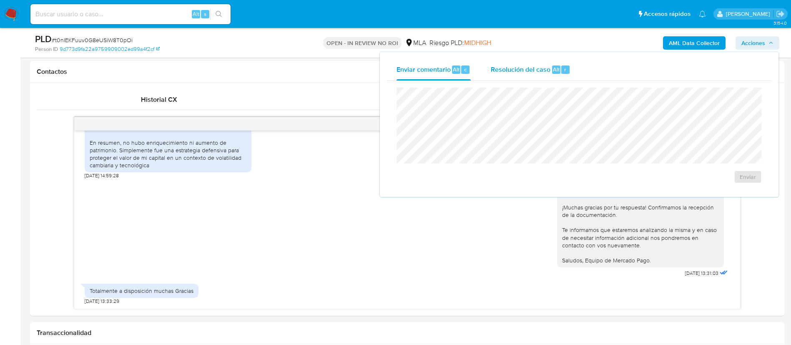
click at [527, 74] on div "Resolución del caso Alt r" at bounding box center [531, 70] width 80 height 22
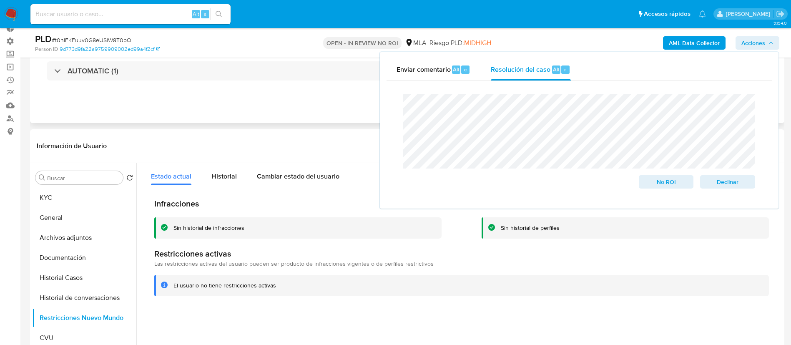
scroll to position [0, 0]
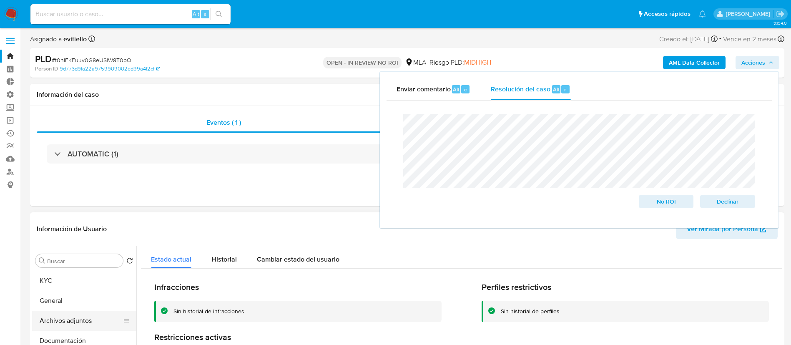
click at [83, 322] on button "Archivos adjuntos" at bounding box center [81, 321] width 98 height 20
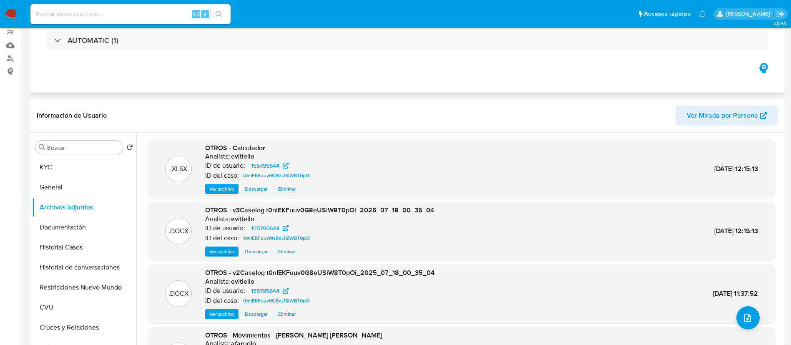
scroll to position [125, 0]
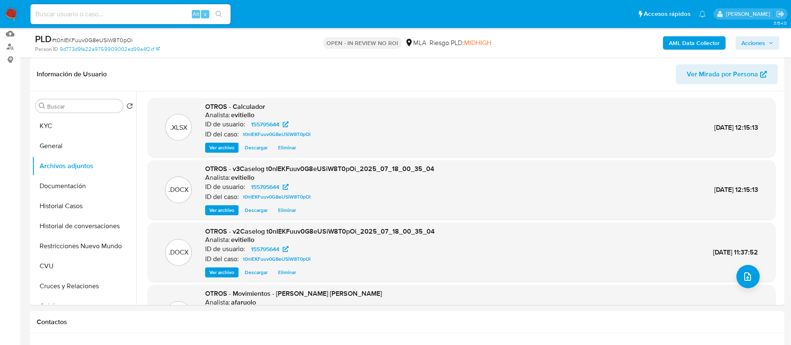
click at [748, 42] on span "Acciones" at bounding box center [753, 42] width 24 height 13
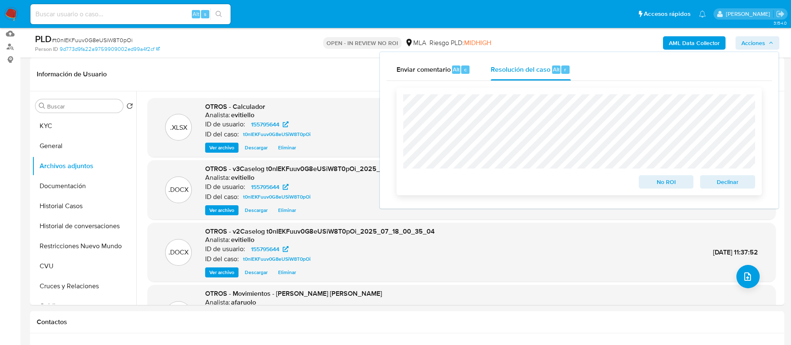
click at [663, 183] on span "No ROI" at bounding box center [665, 182] width 43 height 12
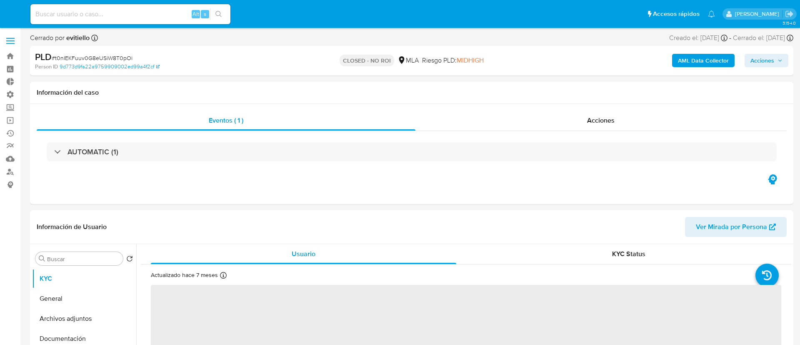
select select "10"
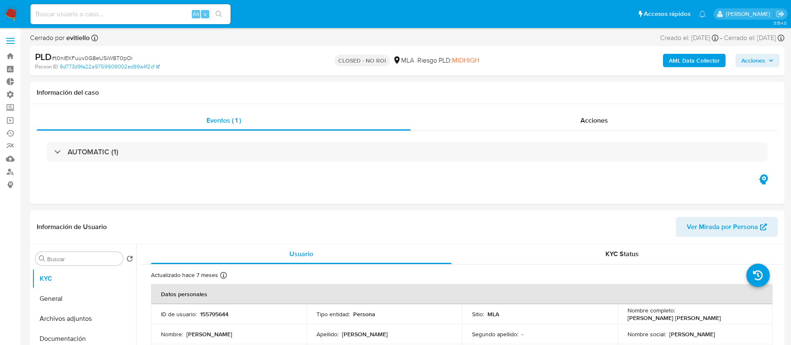
click at [107, 14] on input at bounding box center [130, 14] width 200 height 11
paste input "Fe29pqqElZuPHdTSVcd085jt"
type input "Fe29pqqElZuPHdTSVcd085jt"
click at [217, 13] on icon "search-icon" at bounding box center [219, 14] width 7 height 7
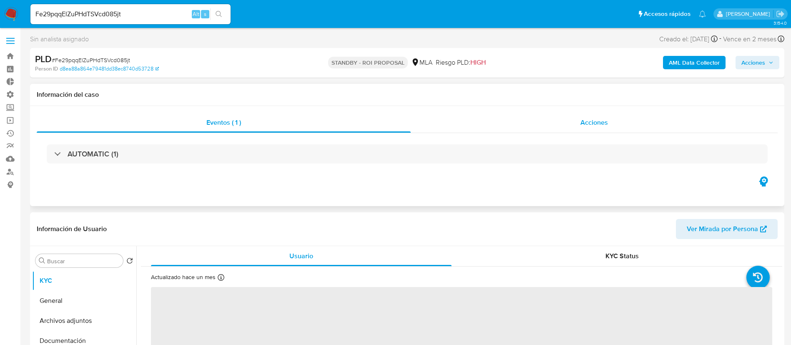
click at [572, 129] on div "Acciones" at bounding box center [594, 123] width 367 height 20
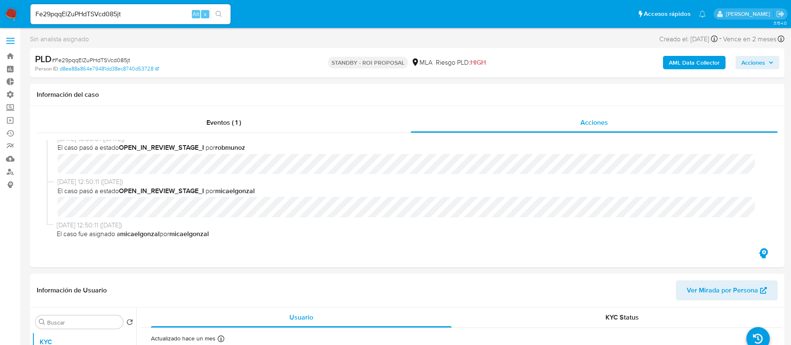
select select "10"
click at [175, 11] on input "Fe29pqqElZuPHdTSVcd085jt" at bounding box center [130, 14] width 200 height 11
paste input "QQtOF3qewQ3mLHg7pr6WfGe2"
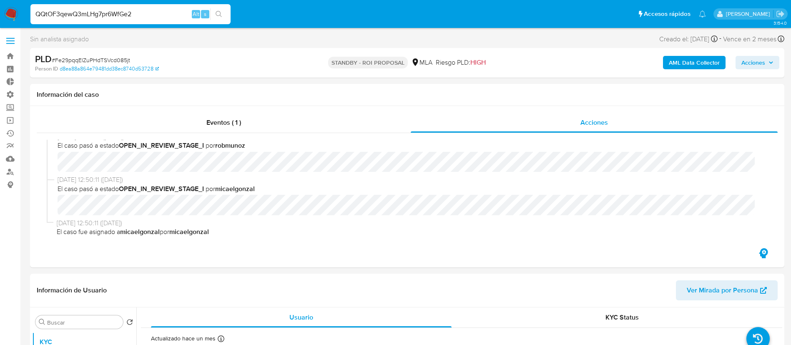
type input "QQtOF3qewQ3mLHg7pr6WfGe2"
click at [215, 13] on button "search-icon" at bounding box center [218, 14] width 17 height 12
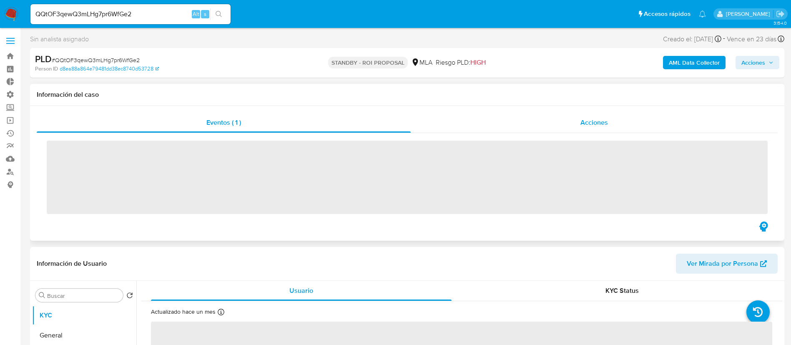
click at [509, 123] on div "Acciones" at bounding box center [594, 123] width 367 height 20
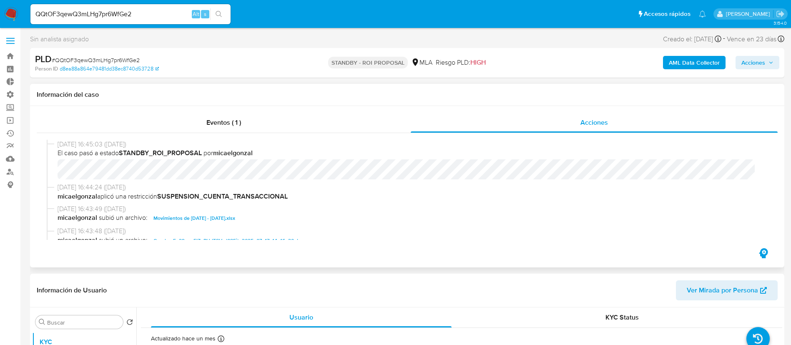
scroll to position [63, 0]
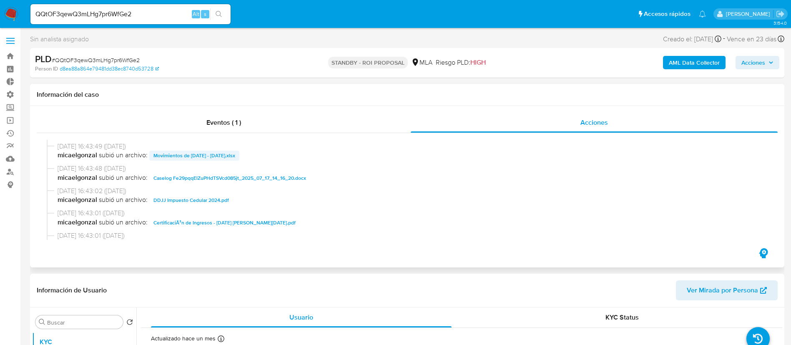
select select "10"
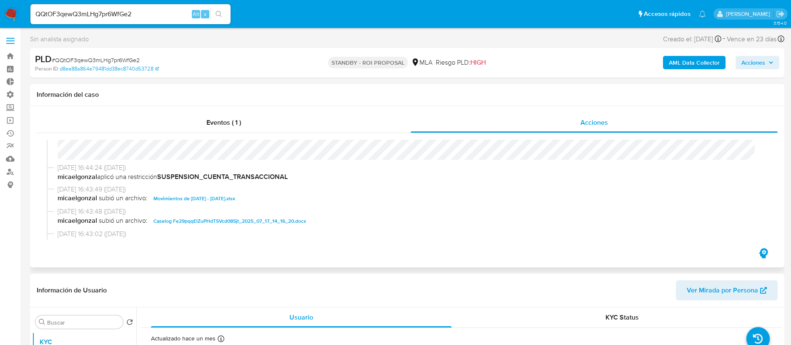
scroll to position [0, 0]
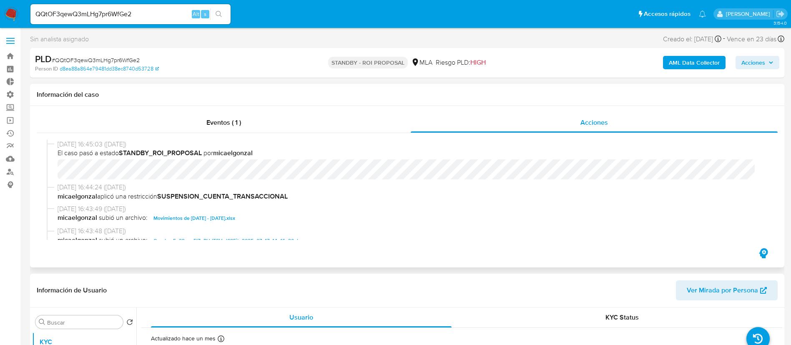
click at [234, 213] on span "Movimientos de febrero - junio 2025.xlsx" at bounding box center [194, 218] width 82 height 10
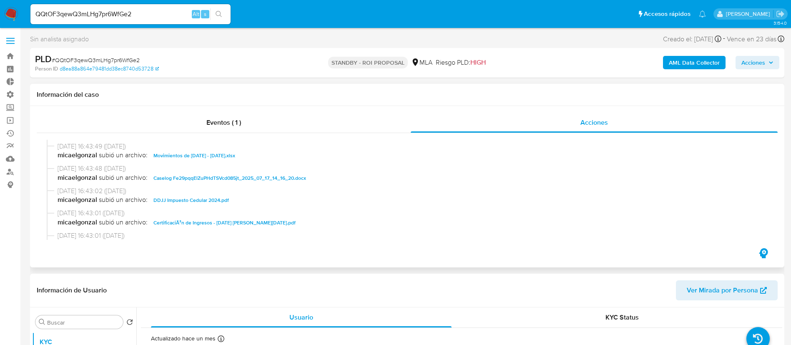
click at [276, 179] on span "Caselog Fe29pqqElZuPHdTSVcd085jt_2025_07_17_14_16_20.docx" at bounding box center [229, 178] width 153 height 10
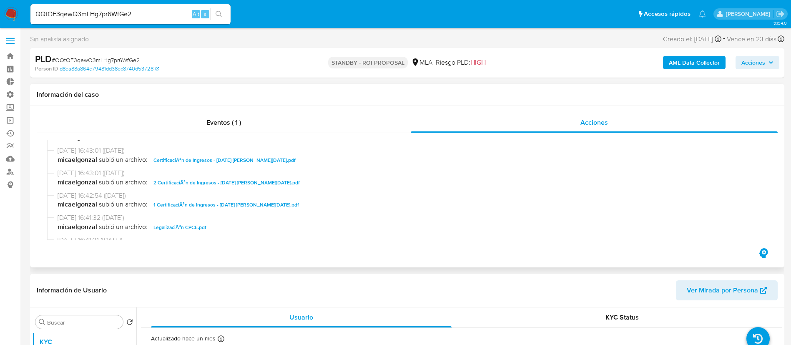
click at [257, 161] on span "CertificaciÃ³n de Ingresos - enero 2022 a mayo 2025.pdf" at bounding box center [224, 160] width 142 height 10
click at [252, 182] on span "2 CertificaciÃ³n de Ingresos - enero 2022 a mayo 2025.pdf" at bounding box center [226, 183] width 146 height 10
click at [245, 204] on span "1 CertificaciÃ³n de Ingresos - enero 2022 a mayo 2025.pdf" at bounding box center [225, 205] width 145 height 10
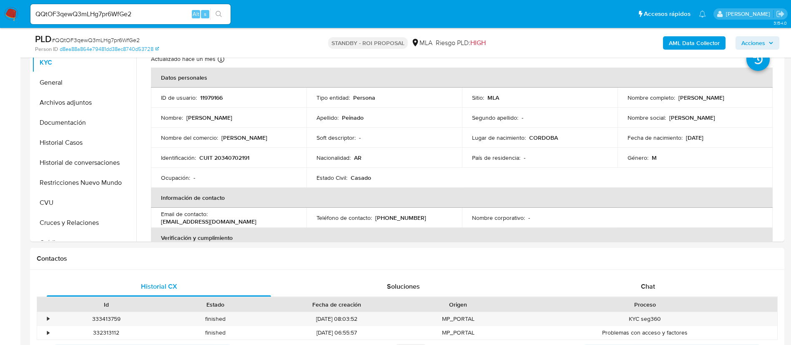
scroll to position [250, 0]
click at [97, 184] on button "Restricciones Nuevo Mundo" at bounding box center [81, 182] width 98 height 20
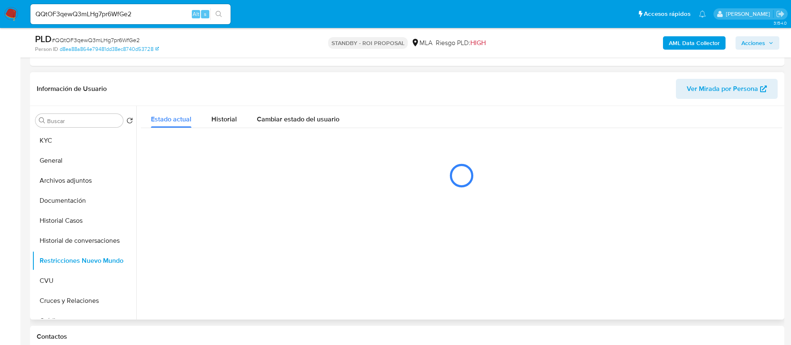
scroll to position [63, 0]
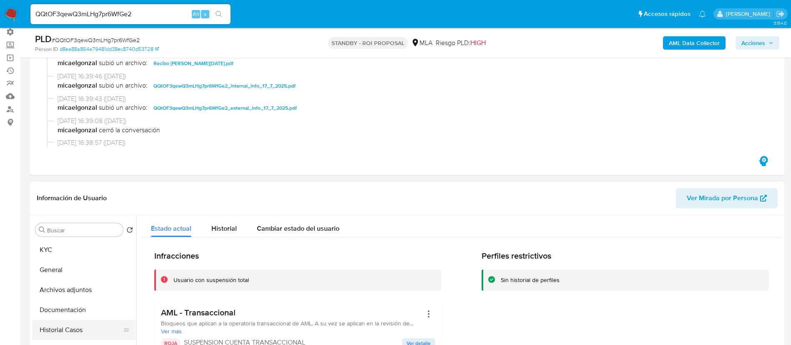
click at [55, 326] on button "Historial Casos" at bounding box center [81, 330] width 98 height 20
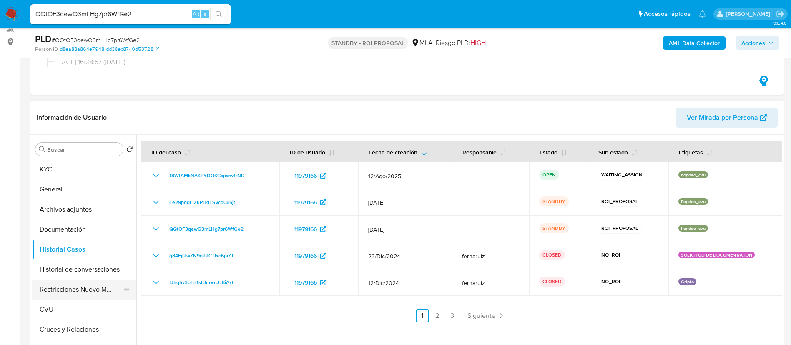
scroll to position [188, 0]
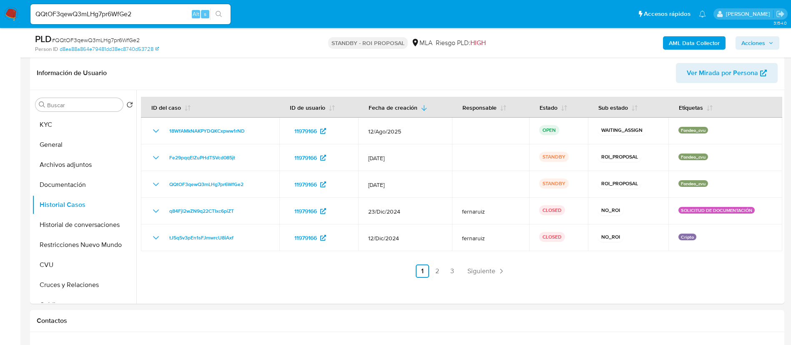
click at [135, 18] on input "QQtOF3qewQ3mLHg7pr6WfGe2" at bounding box center [130, 14] width 200 height 11
paste input "LRT6byRK7Irx3gatTMKL41rM"
type input "LRT6byRK7Irx3gatTMKL41rM"
click at [225, 16] on button "search-icon" at bounding box center [218, 14] width 17 height 12
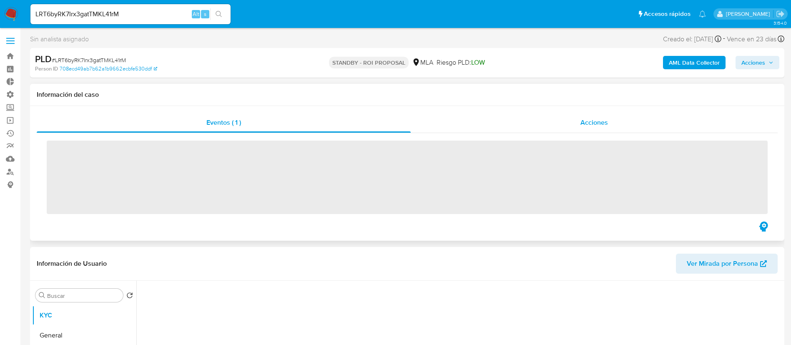
click at [582, 123] on span "Acciones" at bounding box center [594, 123] width 28 height 10
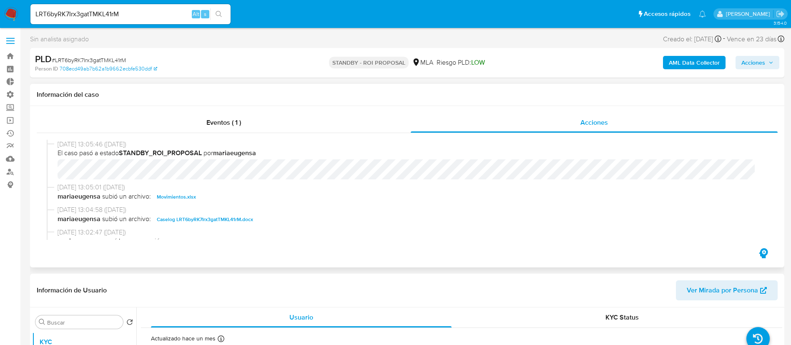
click at [219, 218] on span "Caselog LRT6byRK7Irx3gatTMKL41rM.docx" at bounding box center [205, 219] width 96 height 10
select select "10"
click at [184, 198] on span "Movimientos.xlsx" at bounding box center [176, 197] width 39 height 10
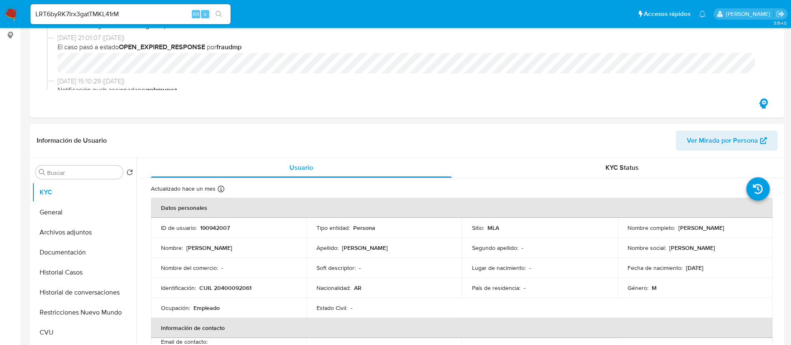
scroll to position [250, 0]
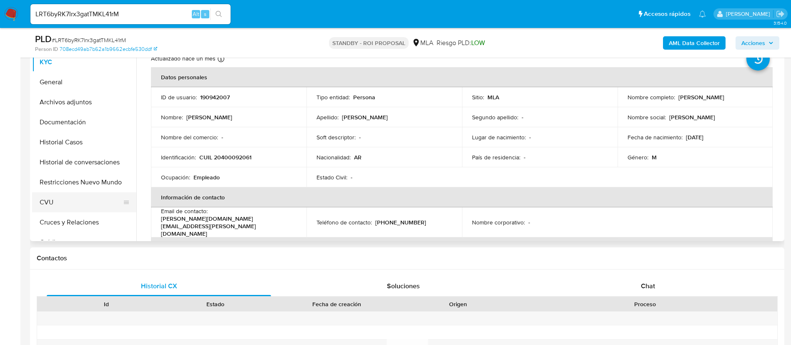
click at [97, 186] on button "Restricciones Nuevo Mundo" at bounding box center [84, 182] width 104 height 20
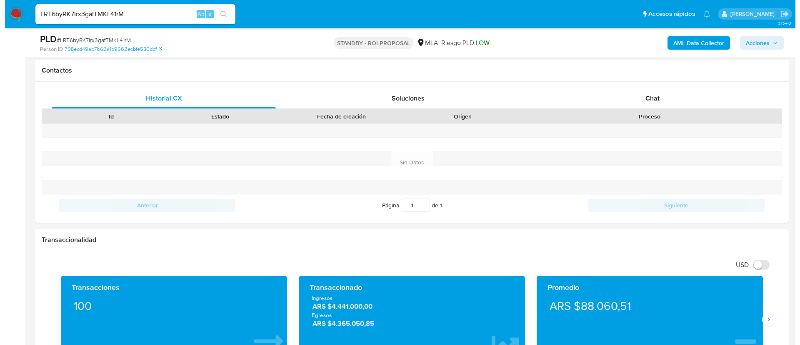
scroll to position [125, 0]
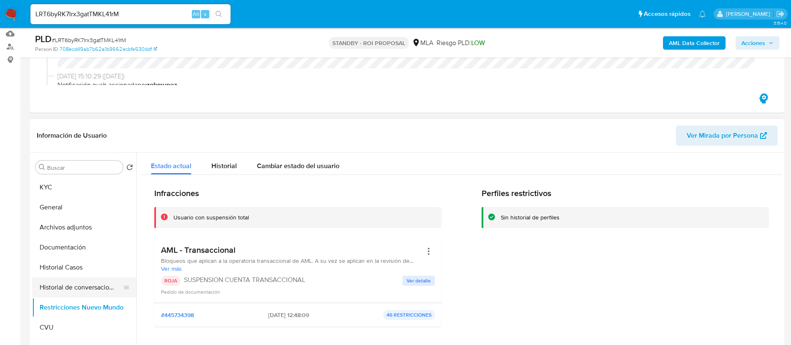
click at [73, 283] on button "Historial de conversaciones" at bounding box center [81, 287] width 98 height 20
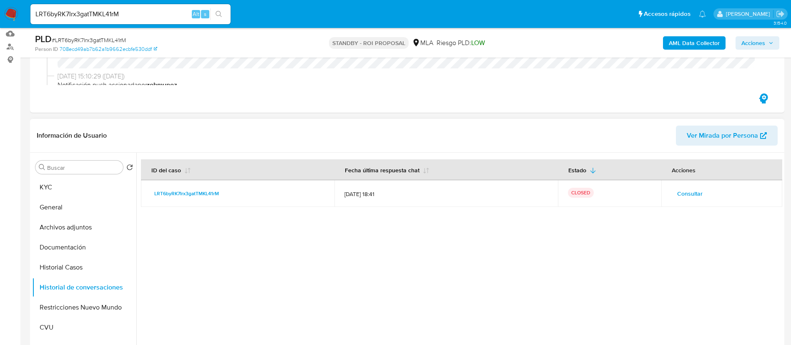
click at [693, 191] on span "Consultar" at bounding box center [689, 194] width 25 height 12
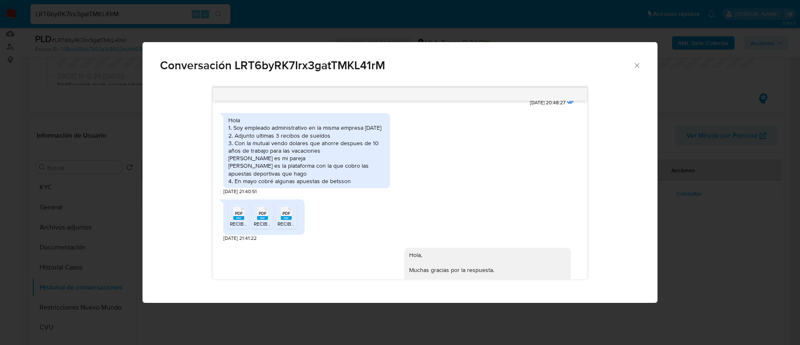
scroll to position [1116, 0]
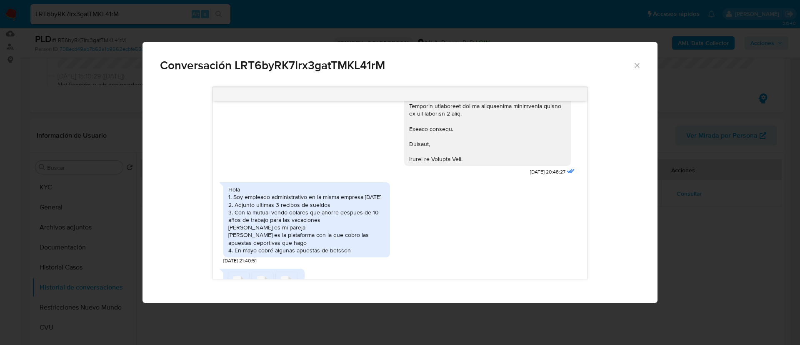
click at [636, 66] on icon "Cerrar" at bounding box center [637, 65] width 5 height 5
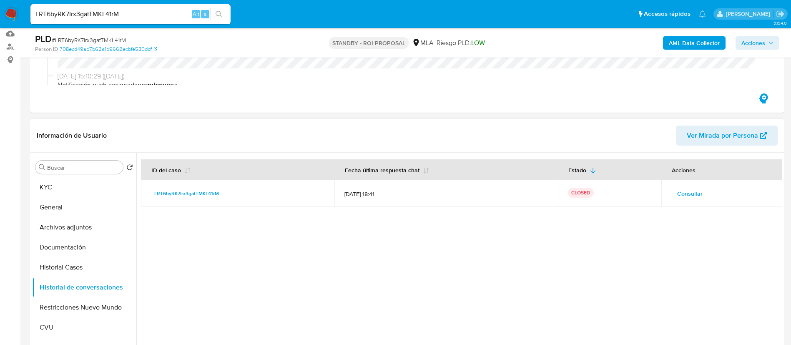
click at [687, 190] on span "Consultar" at bounding box center [689, 194] width 25 height 12
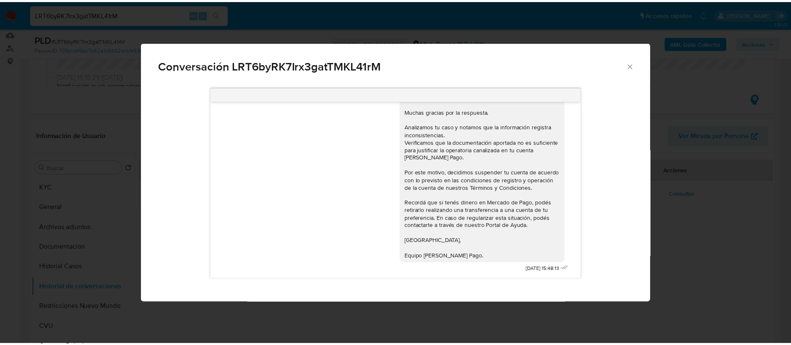
scroll to position [1366, 0]
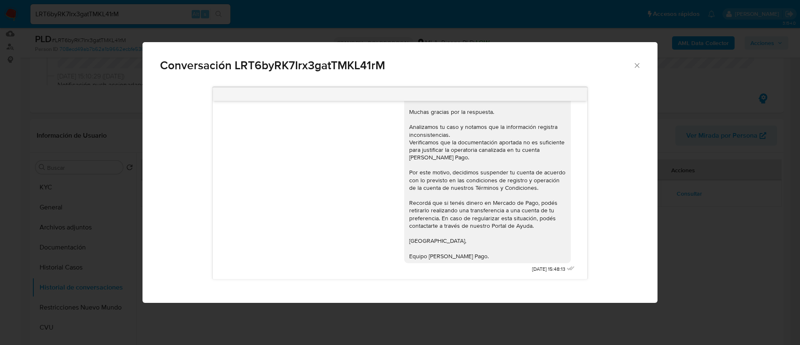
click at [694, 231] on div "Conversación LRT6byRK7Irx3gatTMKL41rM 18/06/2025 18:10:28 Hola, Esperamos que t…" at bounding box center [400, 172] width 800 height 345
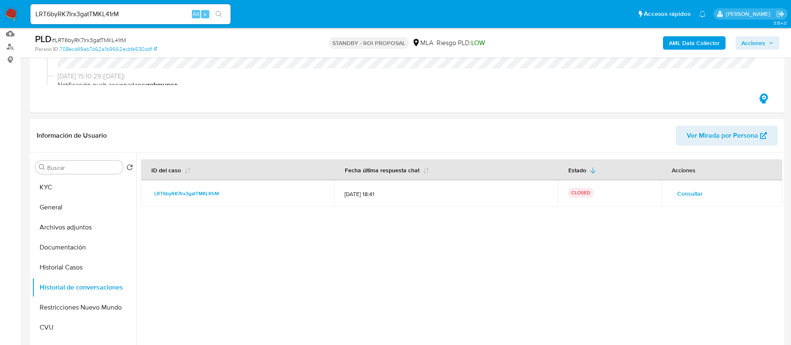
click at [167, 23] on div "LRT6byRK7Irx3gatTMKL41rM Alt s" at bounding box center [130, 14] width 200 height 20
click at [165, 20] on div "LRT6byRK7Irx3gatTMKL41rM Alt s" at bounding box center [130, 14] width 200 height 20
click at [171, 6] on div "LRT6byRK7Irx3gatTMKL41rM Alt s" at bounding box center [130, 14] width 200 height 20
click at [168, 13] on input "LRT6byRK7Irx3gatTMKL41rM" at bounding box center [130, 14] width 200 height 11
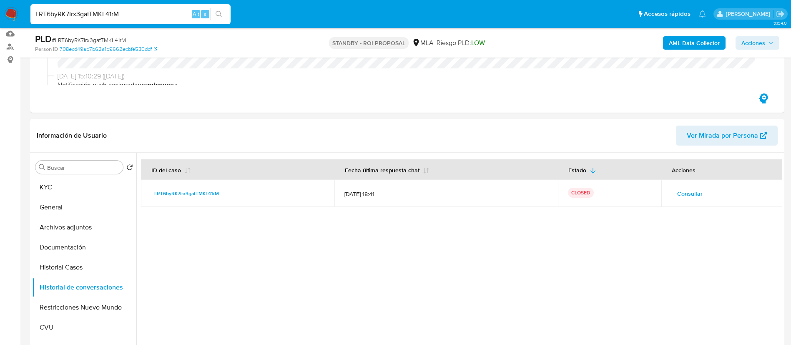
click at [168, 13] on input "LRT6byRK7Irx3gatTMKL41rM" at bounding box center [130, 14] width 200 height 11
paste input "7S3uJYJbT3anxyGsJJ0rxiCB"
type input "7S3uJYJbT3anxyGsJJ0rxiCB"
click at [225, 13] on button "search-icon" at bounding box center [218, 14] width 17 height 12
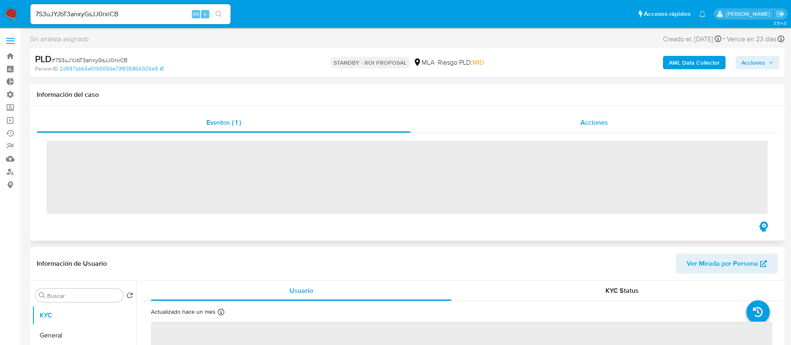
click at [574, 125] on div "Acciones" at bounding box center [594, 123] width 367 height 20
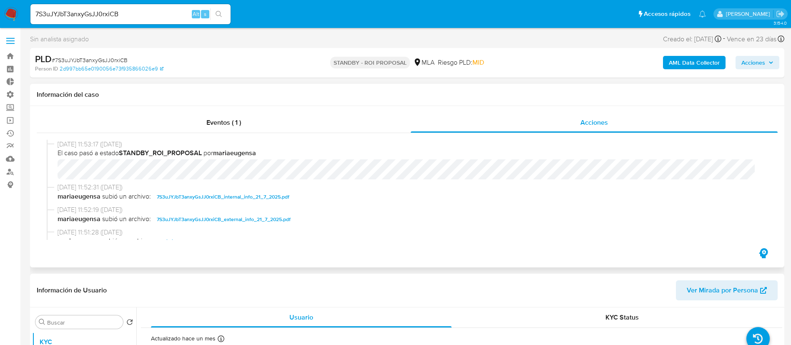
select select "10"
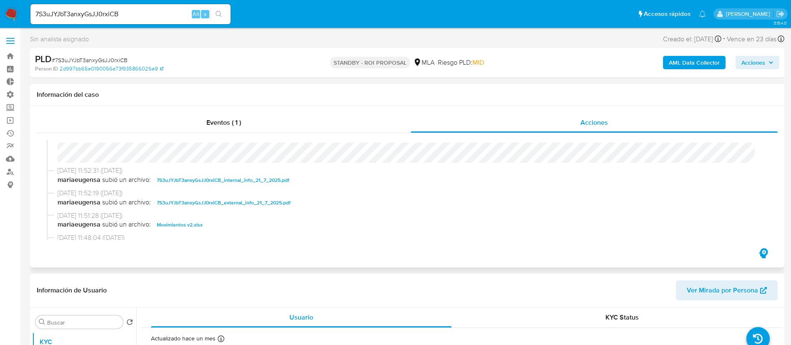
scroll to position [63, 0]
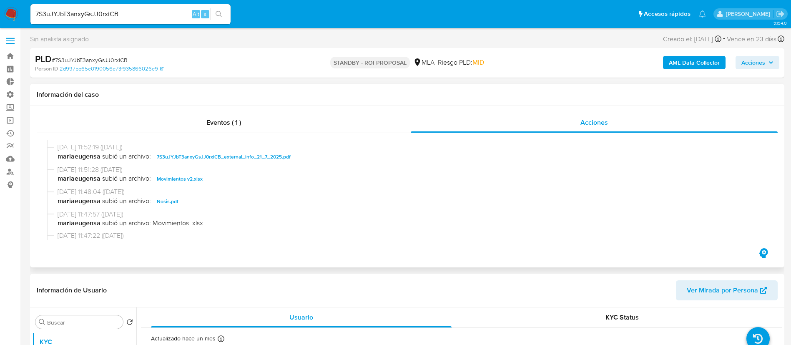
click at [201, 181] on button "Movimientos v2.xlsx" at bounding box center [180, 179] width 54 height 10
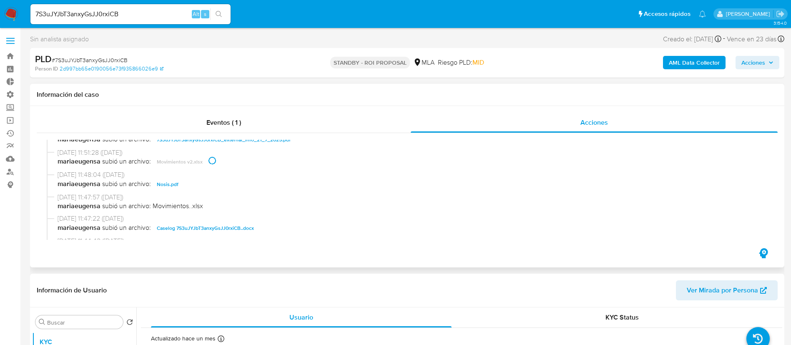
scroll to position [125, 0]
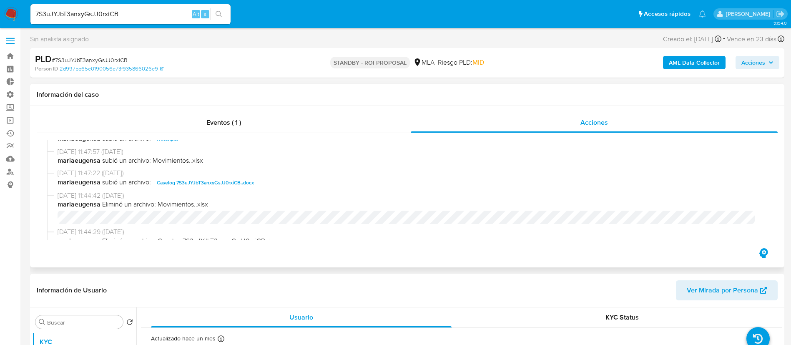
click at [214, 178] on span "Caselog 7S3uJYJbT3anxyGsJJ0rxiCB..docx" at bounding box center [205, 183] width 97 height 10
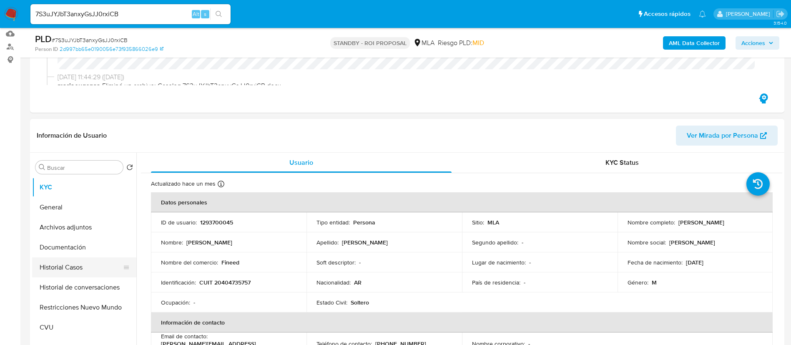
click at [95, 274] on button "Historial Casos" at bounding box center [81, 267] width 98 height 20
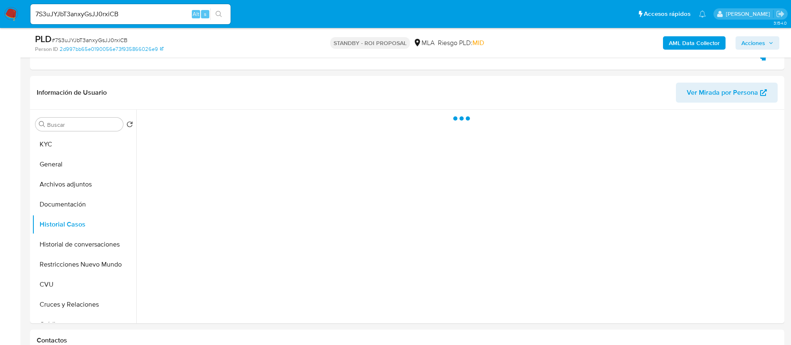
scroll to position [188, 0]
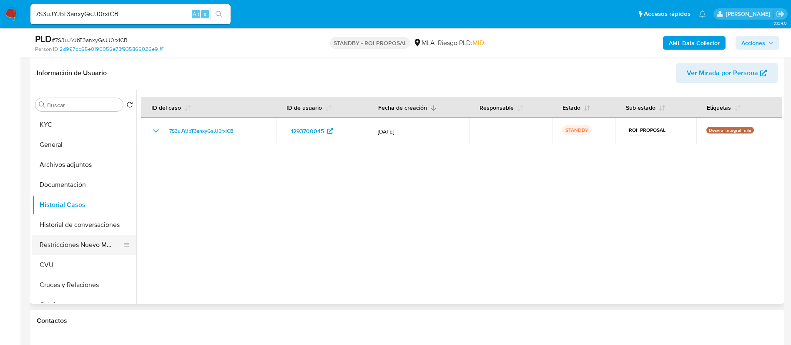
click at [85, 247] on button "Restricciones Nuevo Mundo" at bounding box center [81, 245] width 98 height 20
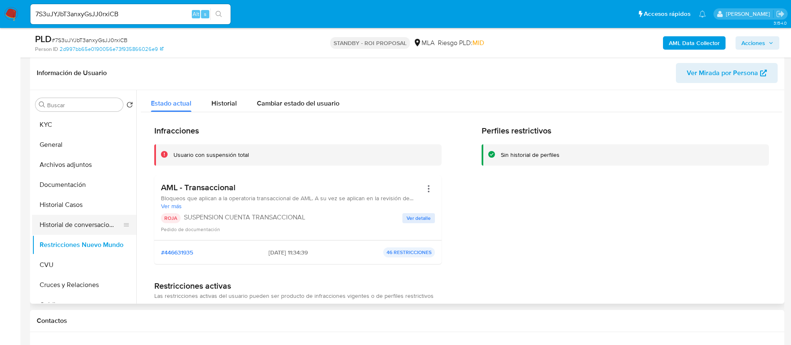
click at [80, 225] on button "Historial de conversaciones" at bounding box center [81, 225] width 98 height 20
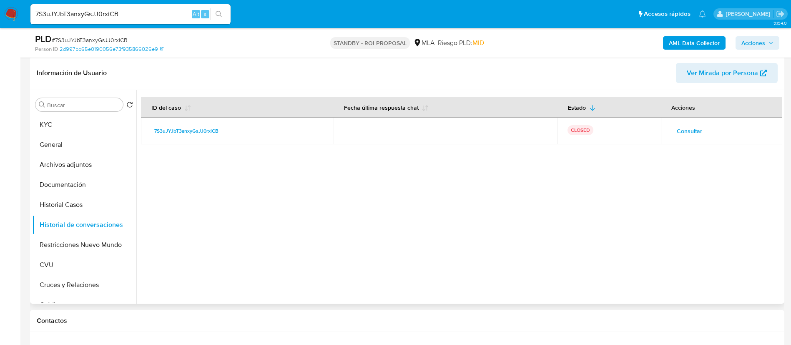
click at [671, 130] on button "Consultar" at bounding box center [689, 130] width 37 height 13
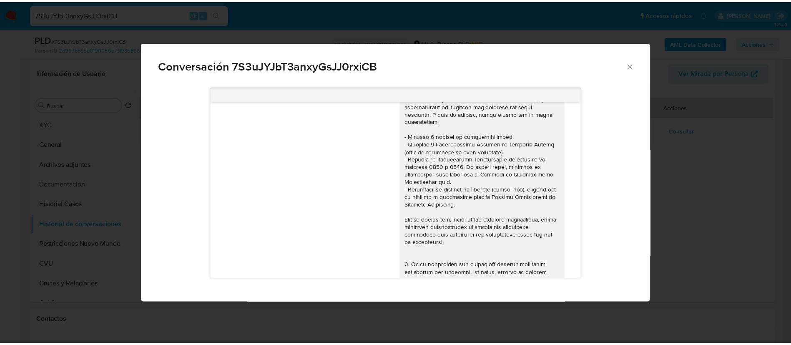
scroll to position [0, 0]
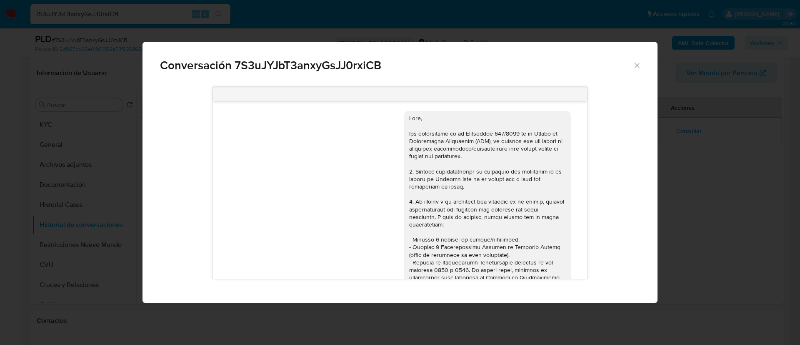
click at [120, 80] on div "Conversación 7S3uJYJbT3anxyGsJJ0rxiCB 18/06/2025 18:10:15 Hola, Esperamos que t…" at bounding box center [400, 172] width 800 height 345
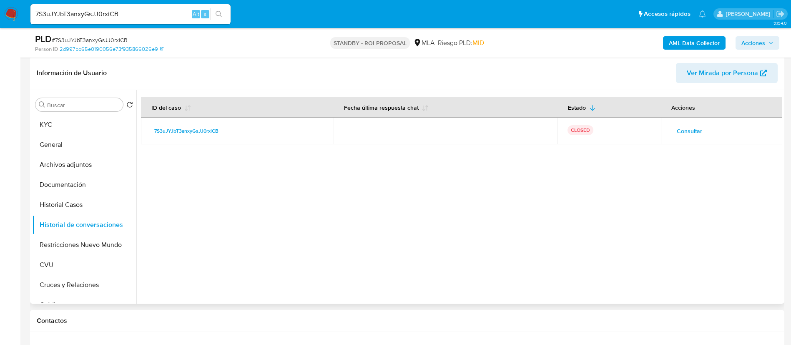
click at [86, 111] on div "Buscar Volver al orden por defecto KYC General Archivos adjuntos Documentación …" at bounding box center [84, 197] width 104 height 212
click at [78, 128] on button "KYC" at bounding box center [81, 125] width 98 height 20
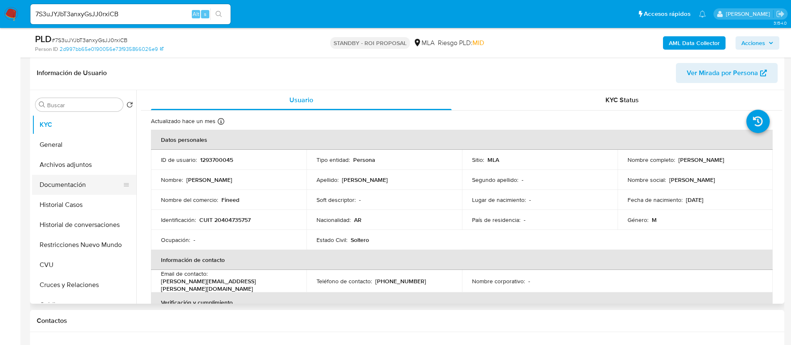
click at [91, 186] on button "Documentación" at bounding box center [81, 185] width 98 height 20
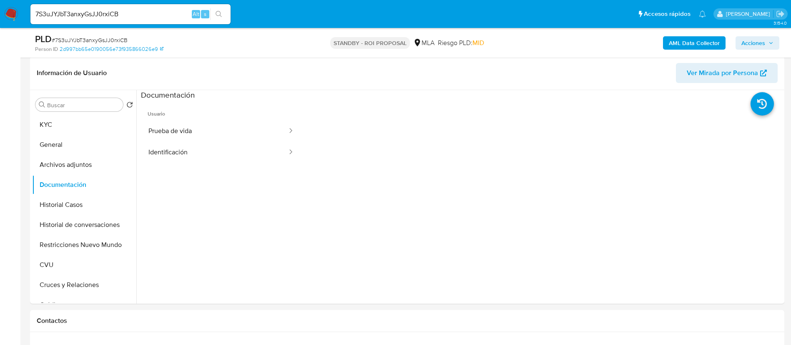
click at [162, 18] on input "7S3uJYJbT3anxyGsJJ0rxiCB" at bounding box center [130, 14] width 200 height 11
paste input "8UuWOh2RRR14wEj7EQ1RXEED"
type input "8UuWOh2RRR14wEj7EQ1RXEED"
click at [219, 18] on button "search-icon" at bounding box center [218, 14] width 17 height 12
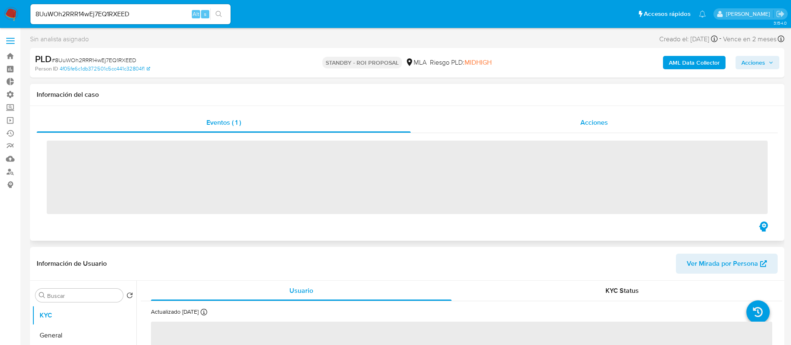
click at [637, 121] on div "Acciones" at bounding box center [594, 123] width 367 height 20
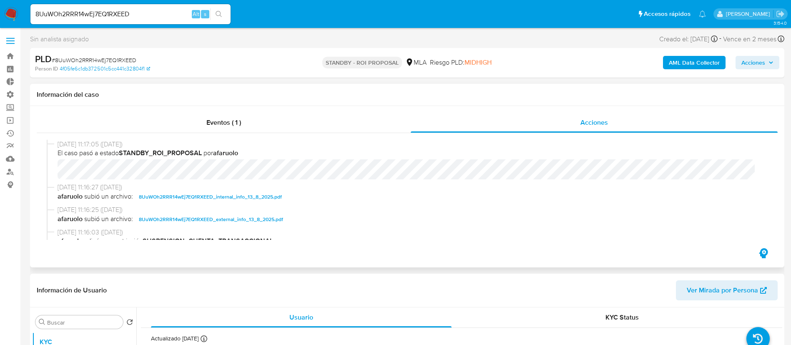
select select "10"
click at [160, 15] on input "8UuWOh2RRR14wEj7EQ1RXEED" at bounding box center [130, 14] width 200 height 11
paste input "tDWvBsRJT6FLmVmRkR3Y3wVT"
type input "tDWvBsRJT6FLmVmRkR3Y3wVT"
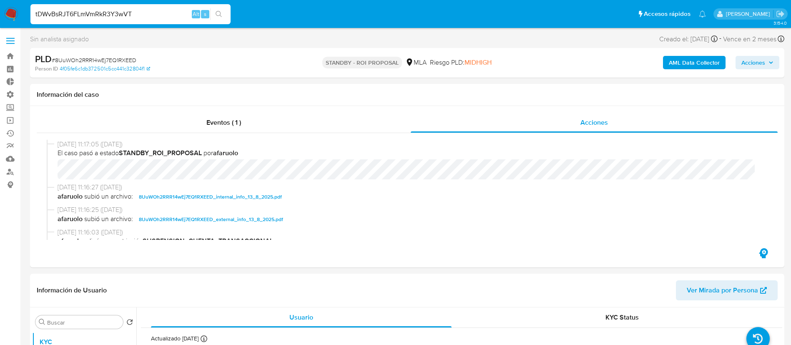
click at [226, 12] on button "search-icon" at bounding box center [218, 14] width 17 height 12
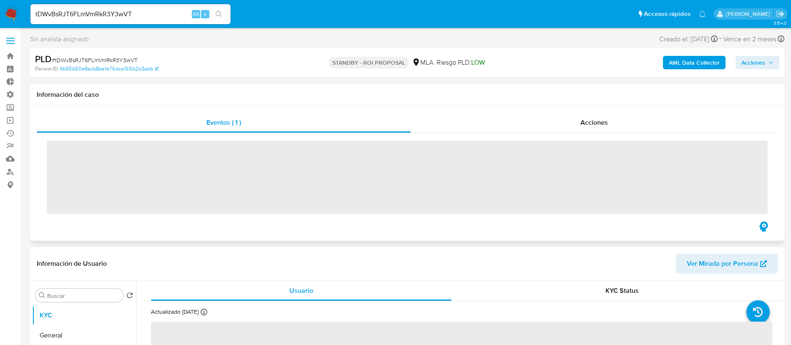
click at [556, 133] on div "‌" at bounding box center [407, 176] width 741 height 87
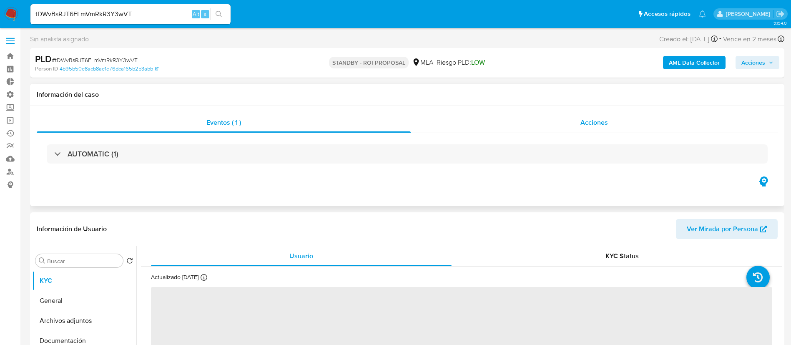
click at [557, 119] on div "Acciones" at bounding box center [594, 123] width 367 height 20
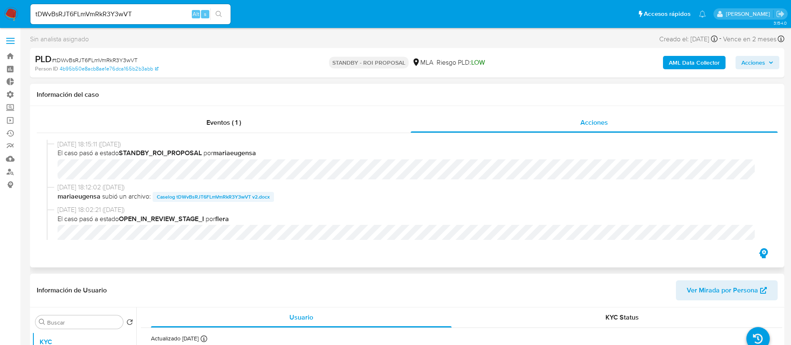
select select "10"
click at [241, 197] on span "Caselog tDWvBsRJT6FLmVmRkR3Y3wVT v2.docx" at bounding box center [213, 197] width 113 height 10
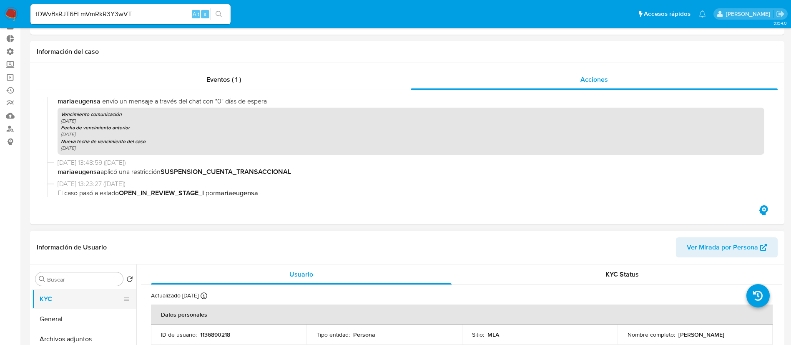
scroll to position [63, 0]
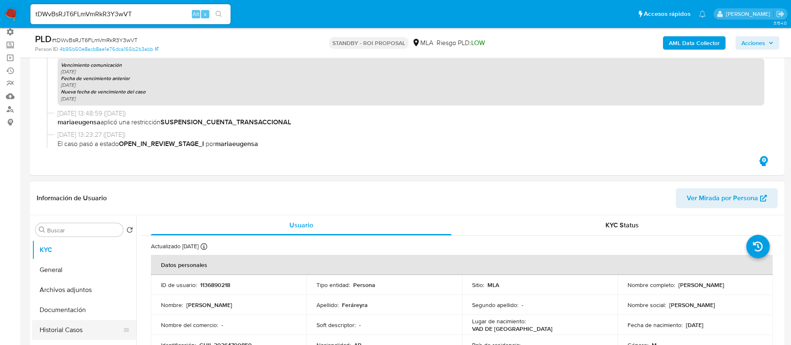
click at [80, 326] on button "Historial Casos" at bounding box center [81, 330] width 98 height 20
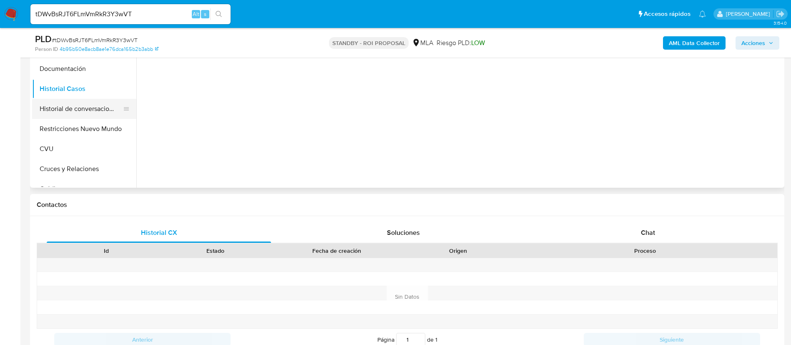
scroll to position [188, 0]
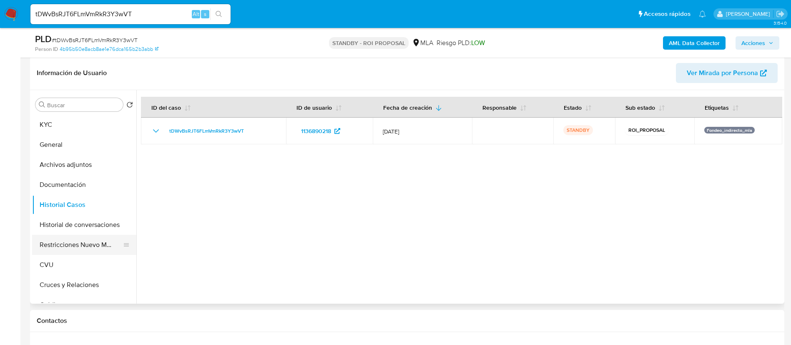
click at [89, 242] on button "Restricciones Nuevo Mundo" at bounding box center [81, 245] width 98 height 20
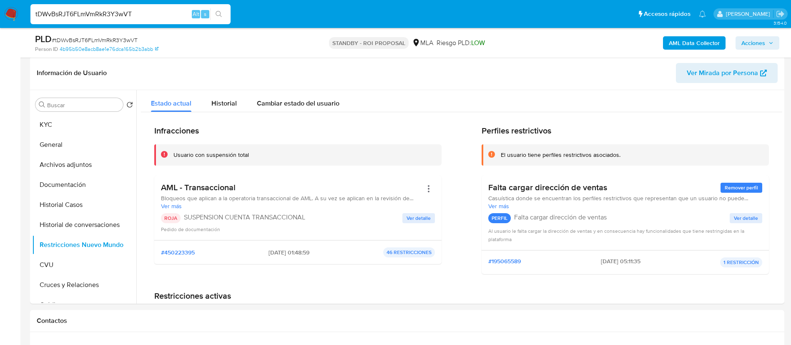
click at [173, 11] on input "tDWvBsRJT6FLmVmRkR3Y3wVT" at bounding box center [130, 14] width 200 height 11
paste input "D7jUHAlKkm9dMuLw0E4tvJYq"
type input "D7jUHAlKkm9dMuLw0E4tvJYq"
click at [226, 11] on button "search-icon" at bounding box center [218, 14] width 17 height 12
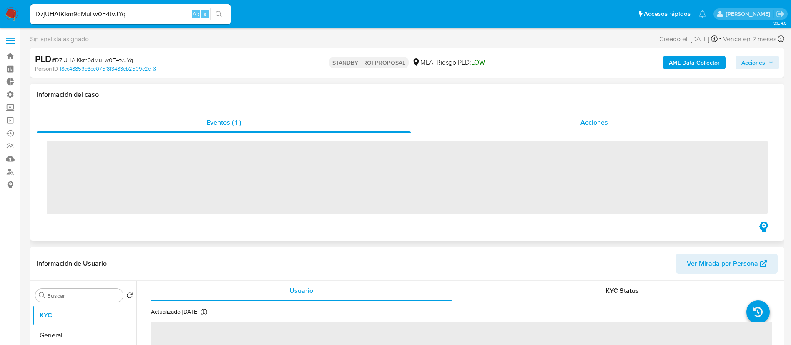
click at [546, 116] on div "Acciones" at bounding box center [594, 123] width 367 height 20
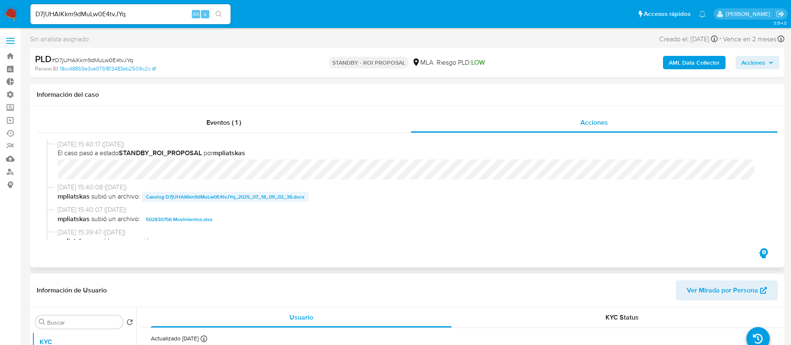
select select "10"
click at [209, 193] on span "Caselog D7jUHAlKkm9dMuLw0E4tvJYq_2025_07_18_09_02_36.docx" at bounding box center [225, 197] width 158 height 10
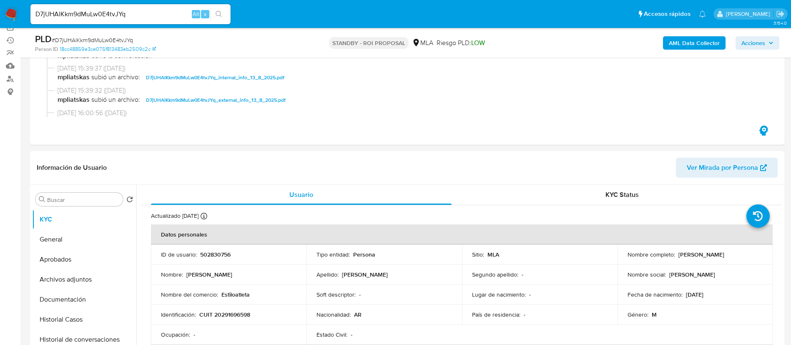
scroll to position [188, 0]
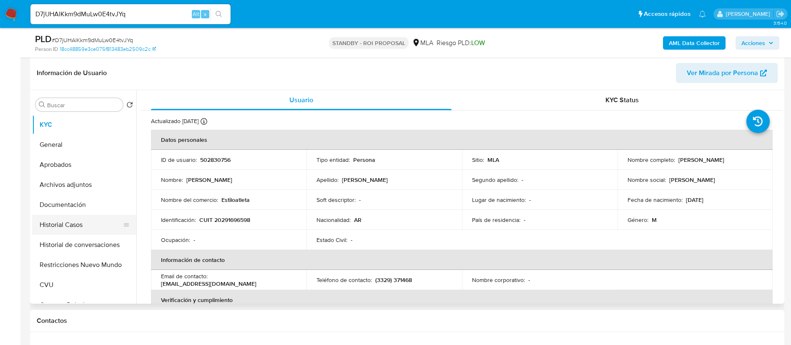
click at [93, 221] on button "Historial Casos" at bounding box center [81, 225] width 98 height 20
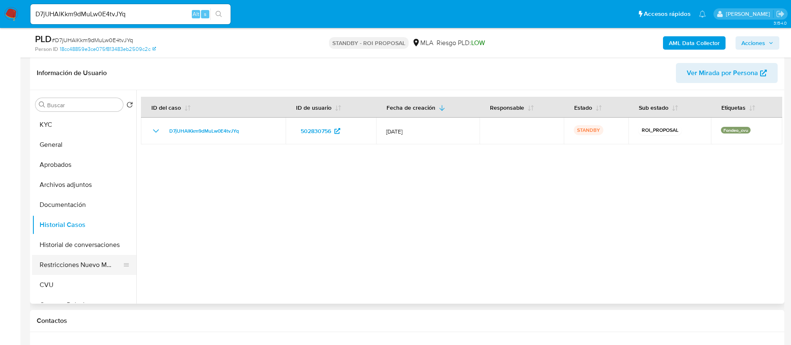
click at [85, 261] on button "Restricciones Nuevo Mundo" at bounding box center [81, 265] width 98 height 20
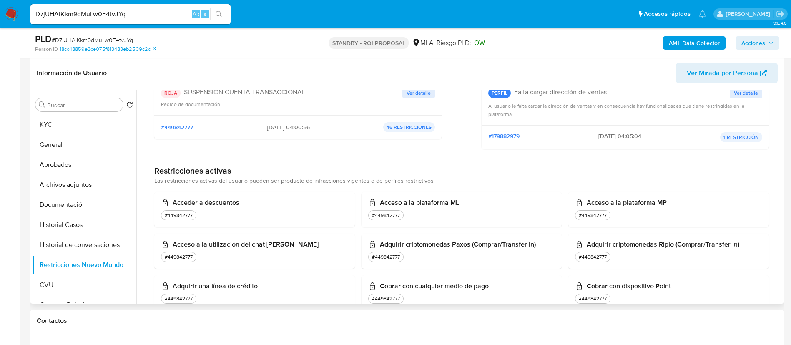
scroll to position [0, 0]
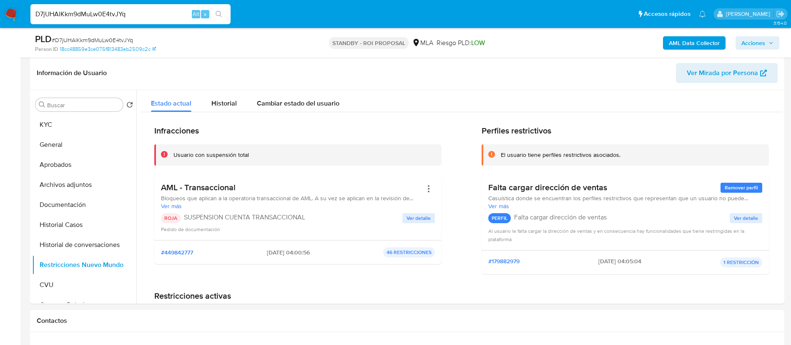
click at [172, 9] on input "D7jUHAlKkm9dMuLw0E4tvJYq" at bounding box center [130, 14] width 200 height 11
paste input "7Uwq4vdv8vwL4pj9dKdQtPir"
type input "7Uwq4vdv8vwL4pj9dKdQtPir"
click at [225, 15] on button "search-icon" at bounding box center [218, 14] width 17 height 12
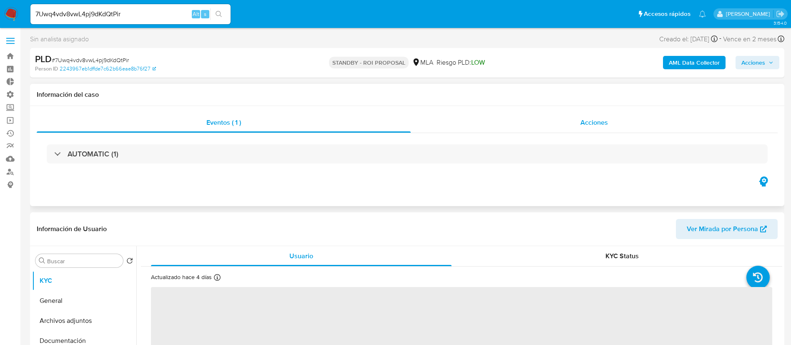
click at [563, 120] on div "Acciones" at bounding box center [594, 123] width 367 height 20
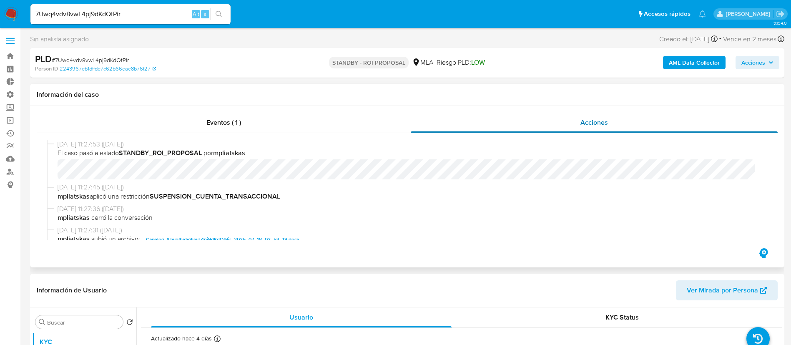
select select "10"
click at [160, 7] on div "7Uwq4vdv8vwL4pj9dKdQtPir Alt s" at bounding box center [130, 14] width 200 height 20
click at [161, 8] on div "7Uwq4vdv8vwL4pj9dKdQtPir Alt s" at bounding box center [130, 14] width 200 height 20
click at [163, 9] on input "7Uwq4vdv8vwL4pj9dKdQtPir" at bounding box center [130, 14] width 200 height 11
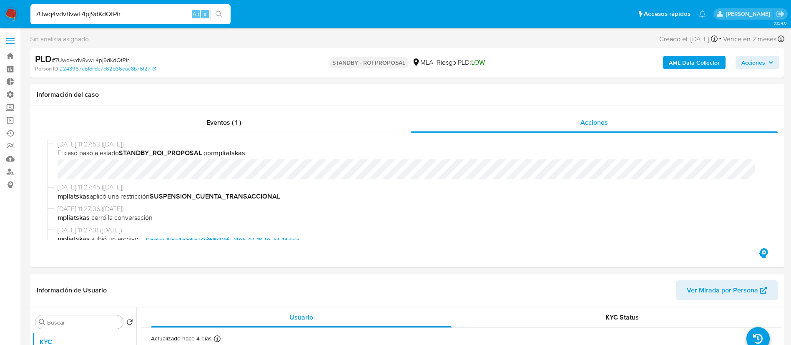
click at [163, 9] on input "7Uwq4vdv8vwL4pj9dKdQtPir" at bounding box center [130, 14] width 200 height 11
click at [232, 19] on li "7Uwq4vdv8vwL4pj9dKdQtPir Alt s" at bounding box center [130, 13] width 204 height 21
click at [224, 15] on button "search-icon" at bounding box center [218, 14] width 17 height 12
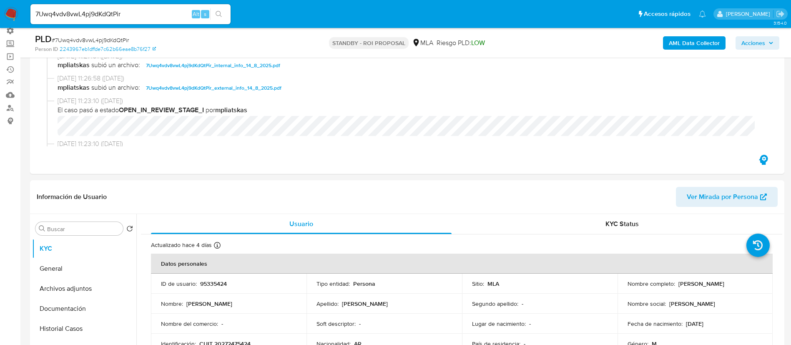
scroll to position [125, 0]
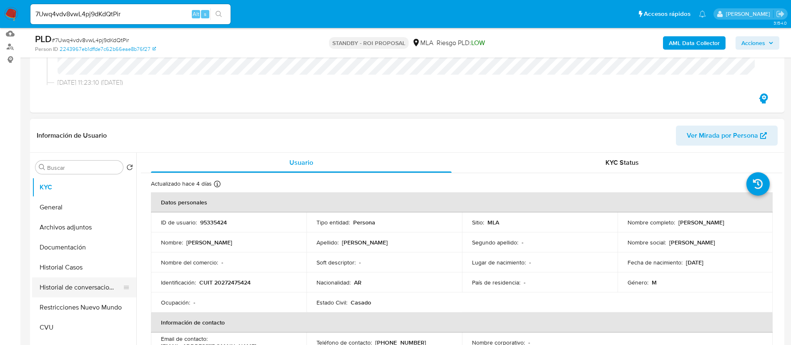
click at [85, 277] on button "Historial de conversaciones" at bounding box center [81, 287] width 98 height 20
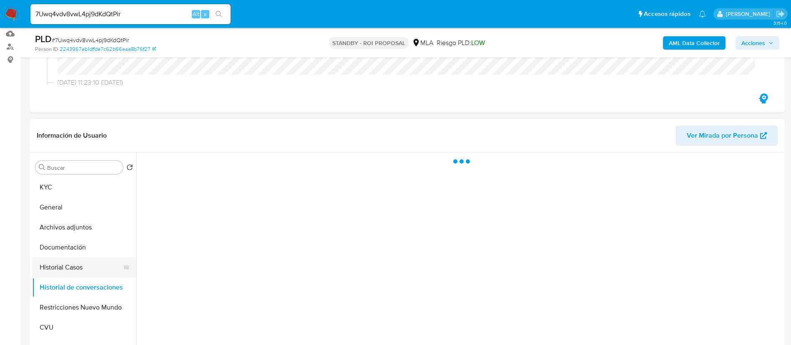
click at [93, 268] on button "Historial Casos" at bounding box center [81, 267] width 98 height 20
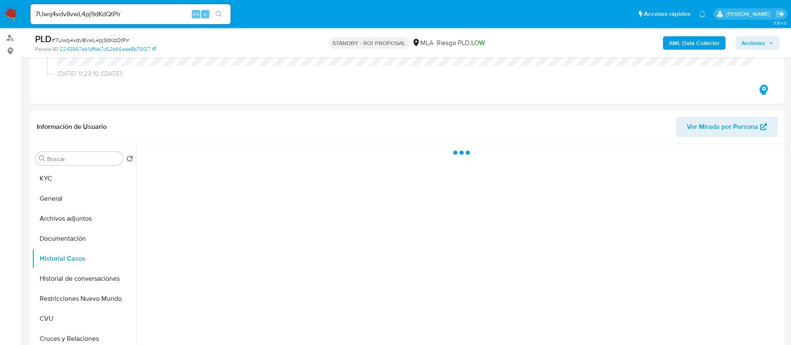
scroll to position [188, 0]
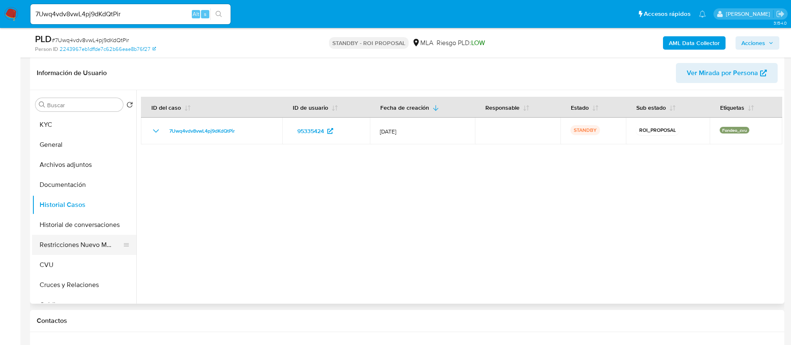
click at [62, 240] on button "Restricciones Nuevo Mundo" at bounding box center [81, 245] width 98 height 20
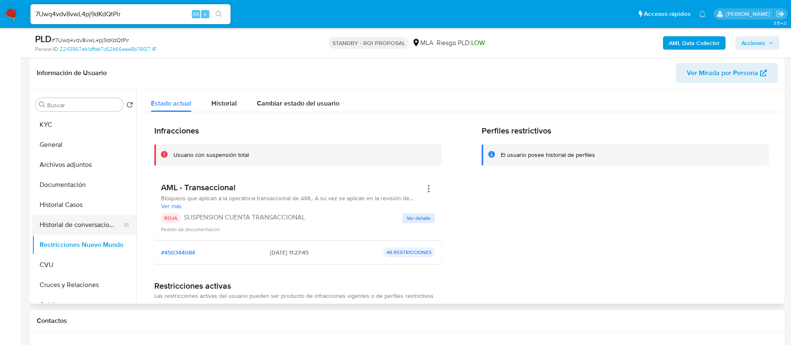
click at [76, 226] on button "Historial de conversaciones" at bounding box center [81, 225] width 98 height 20
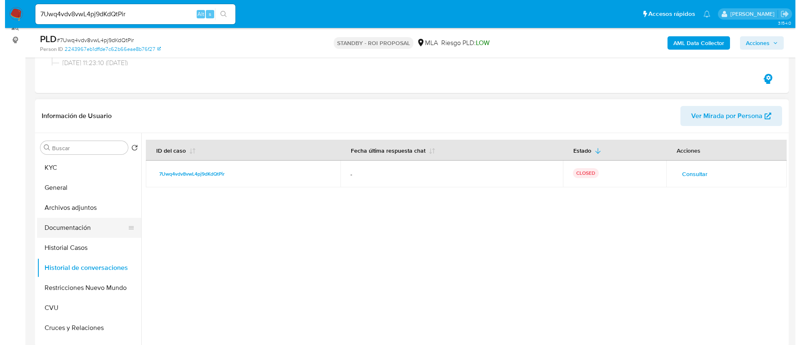
scroll to position [125, 0]
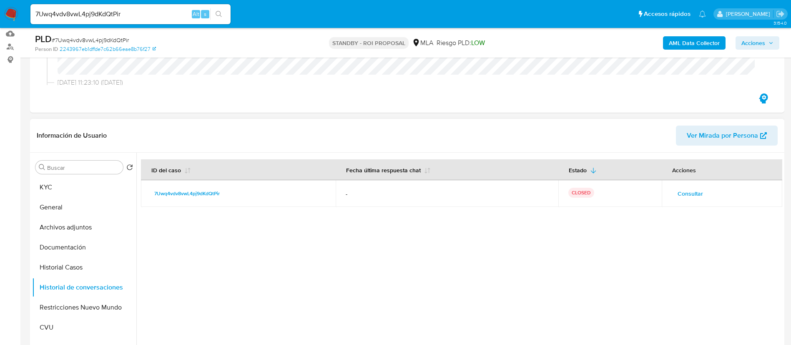
click at [693, 186] on td "Consultar" at bounding box center [722, 193] width 120 height 27
click at [687, 194] on span "Consultar" at bounding box center [689, 194] width 25 height 12
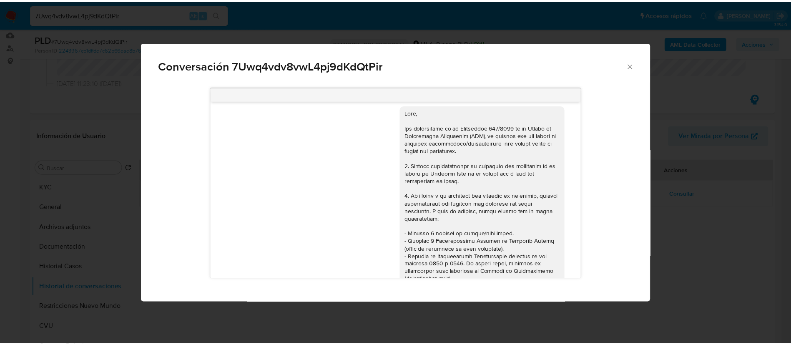
scroll to position [0, 0]
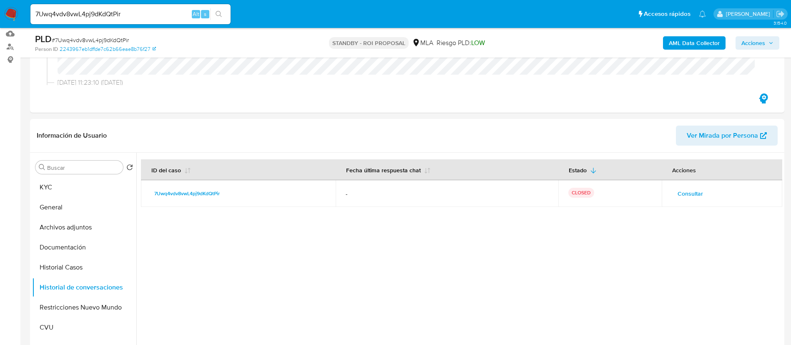
click at [124, 15] on input "7Uwq4vdv8vwL4pj9dKdQtPir" at bounding box center [130, 14] width 200 height 11
paste input "2WFqp8REtJL3E5ujoArJY87s"
type input "2WFqp8REtJL3E5ujoArJY87s"
click at [221, 14] on icon "search-icon" at bounding box center [219, 14] width 7 height 7
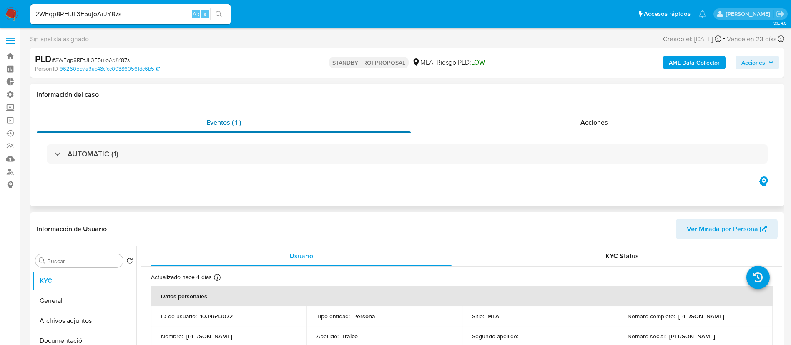
select select "10"
click at [553, 122] on div "Acciones" at bounding box center [594, 123] width 367 height 20
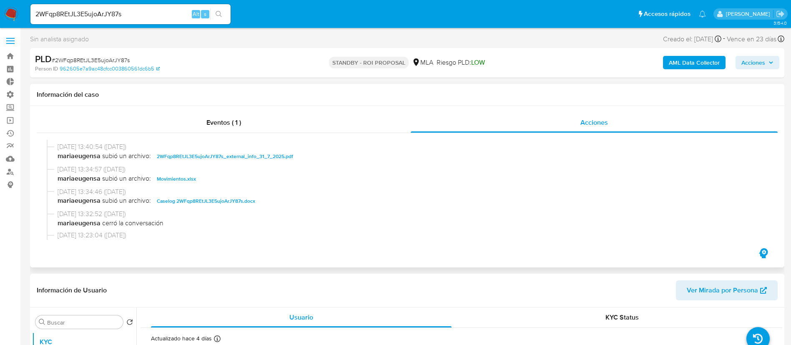
scroll to position [125, 0]
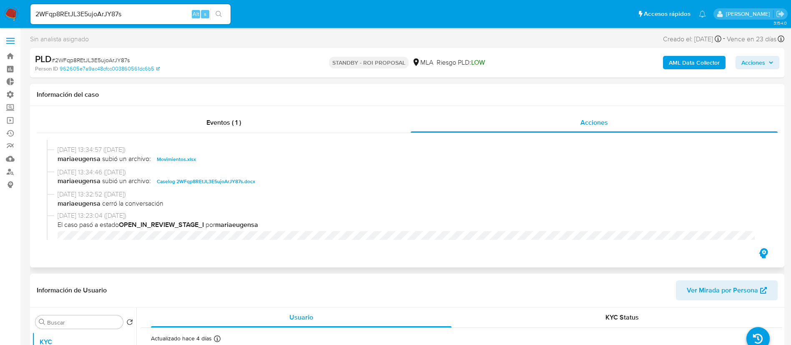
click at [220, 185] on span "Caselog 2WFqp8REtJL3E5ujoArJY87s.docx" at bounding box center [206, 181] width 98 height 10
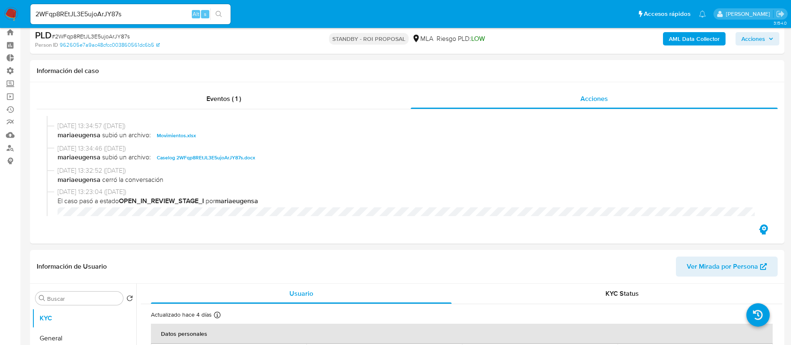
scroll to position [250, 0]
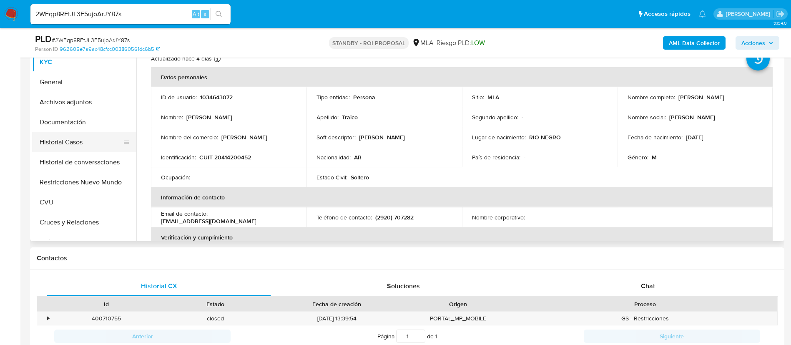
click at [118, 134] on button "Historial Casos" at bounding box center [81, 142] width 98 height 20
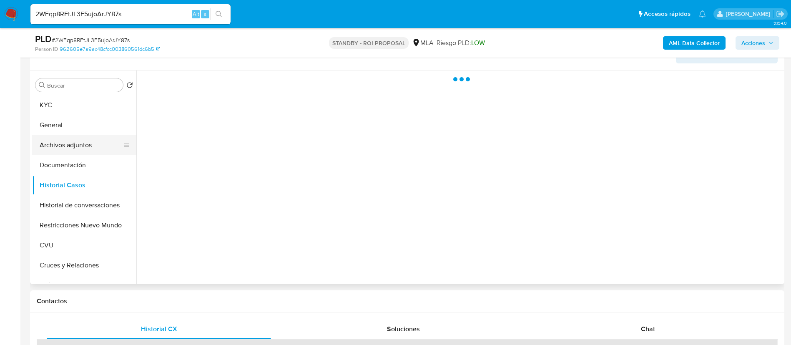
scroll to position [188, 0]
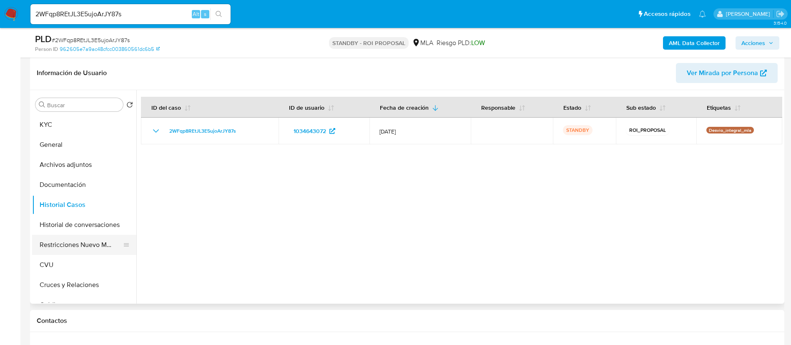
click at [85, 243] on button "Restricciones Nuevo Mundo" at bounding box center [81, 245] width 98 height 20
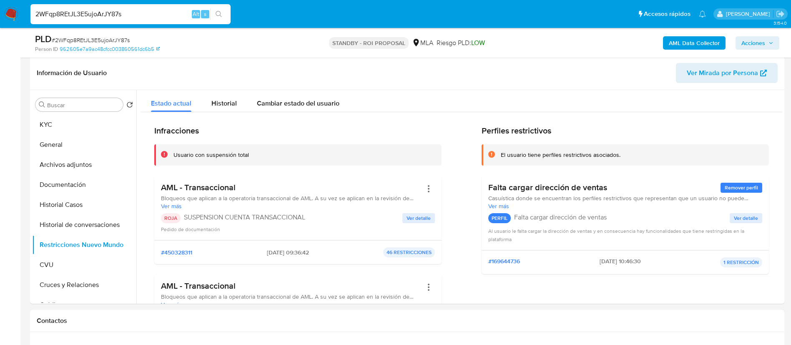
click at [135, 15] on input "2WFqp8REtJL3E5ujoArJY87s" at bounding box center [130, 14] width 200 height 11
paste input "RZZslY6tjGjaMU1aY378IuY9"
type input "RZZslY6tjGjaMU1aY378IuY9"
click at [221, 15] on icon "search-icon" at bounding box center [219, 14] width 7 height 7
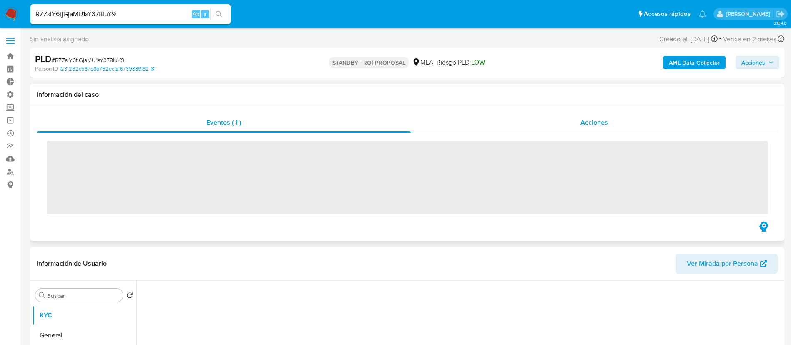
click at [565, 122] on div "Acciones" at bounding box center [594, 123] width 367 height 20
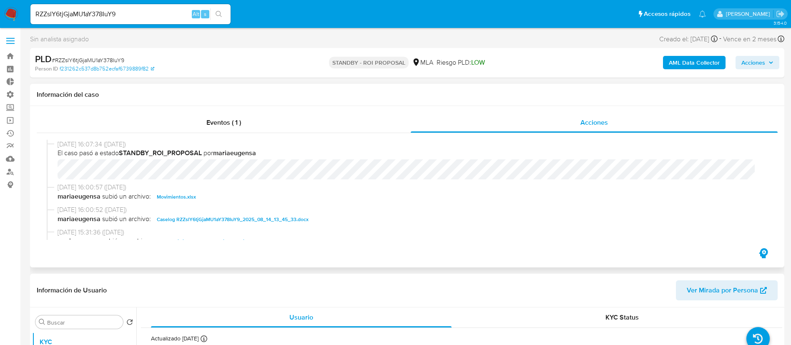
select select "10"
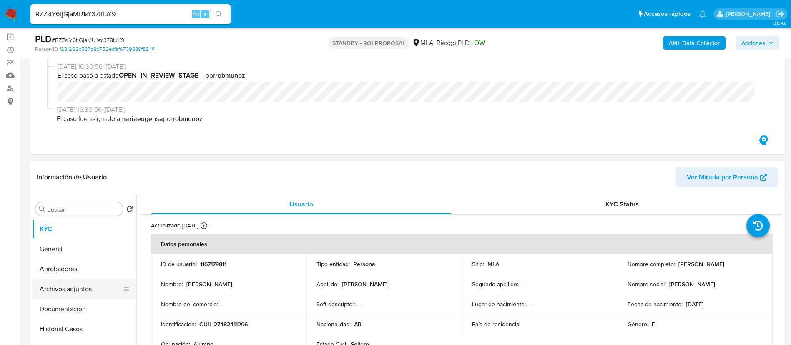
scroll to position [125, 0]
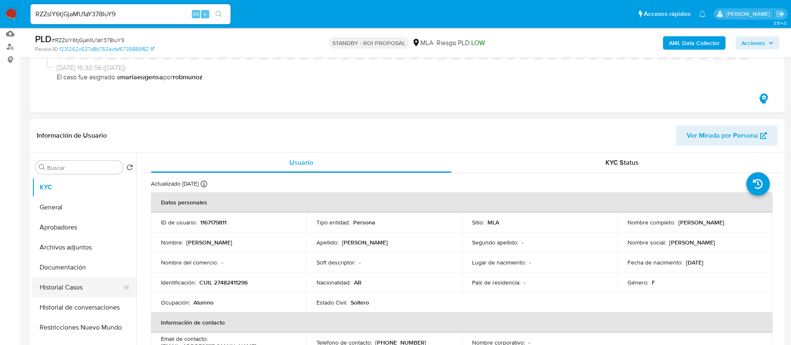
click at [84, 288] on button "Historial Casos" at bounding box center [81, 287] width 98 height 20
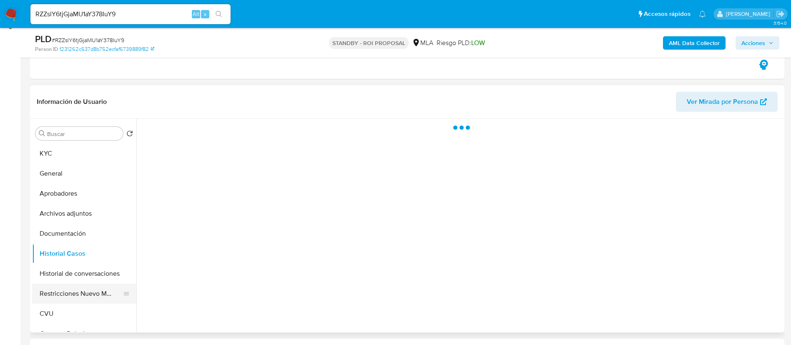
scroll to position [188, 0]
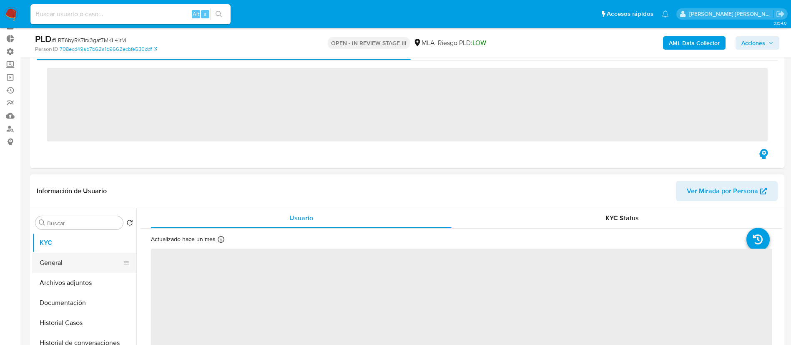
scroll to position [63, 0]
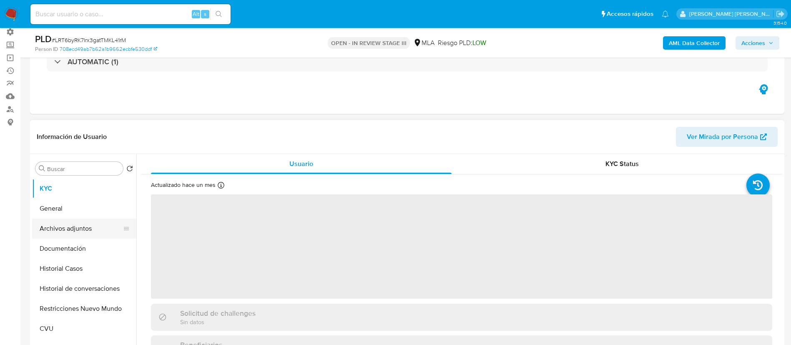
click at [89, 233] on button "Archivos adjuntos" at bounding box center [81, 228] width 98 height 20
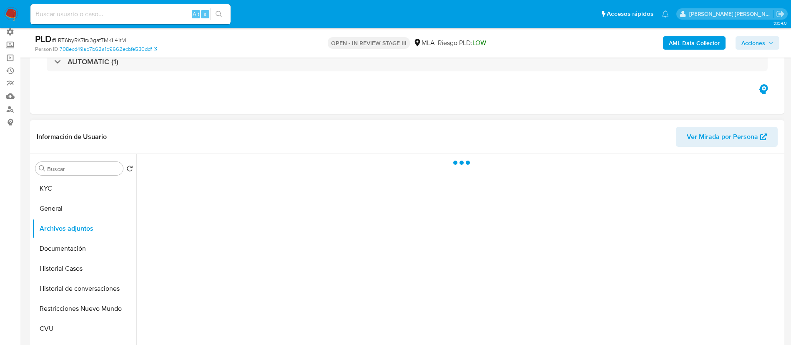
select select "10"
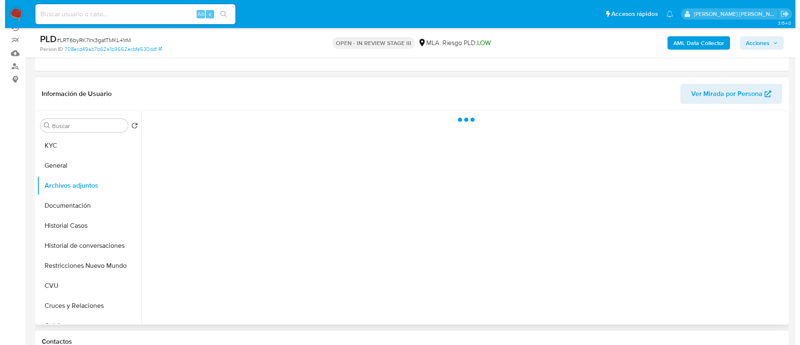
scroll to position [125, 0]
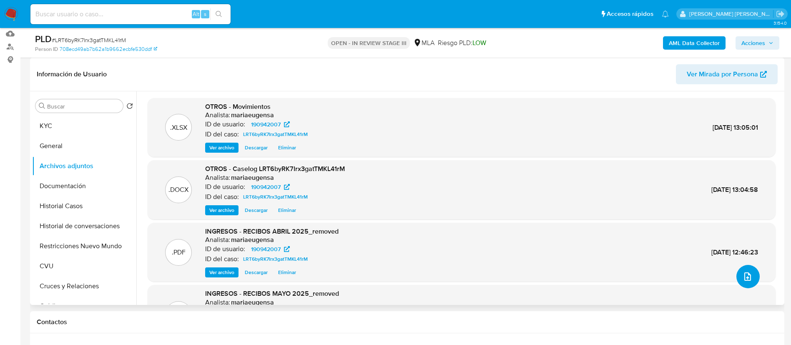
click at [742, 281] on icon "upload-file" at bounding box center [747, 276] width 10 height 10
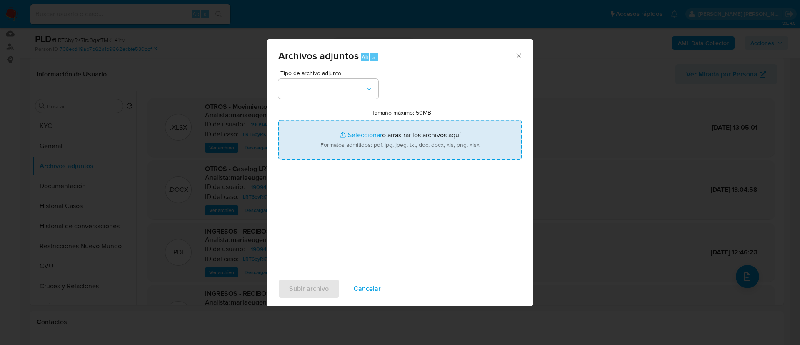
click at [357, 152] on input "Tamaño máximo: 50MB Seleccionar archivos" at bounding box center [399, 140] width 243 height 40
type input "C:\fakepath\v2Caselog LRT6byRK7Irx3gatTMKL41rM.docx"
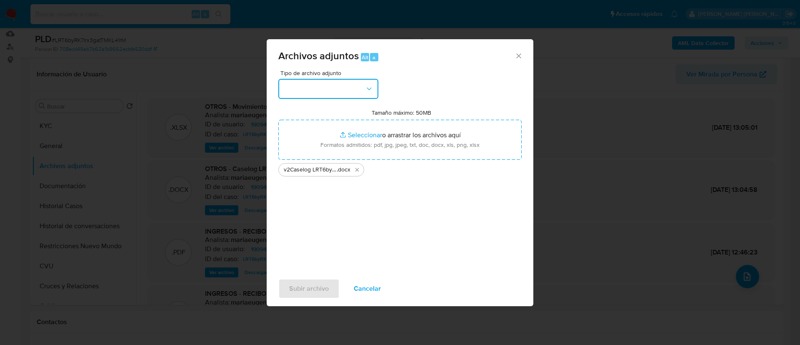
click at [332, 87] on button "button" at bounding box center [328, 89] width 100 height 20
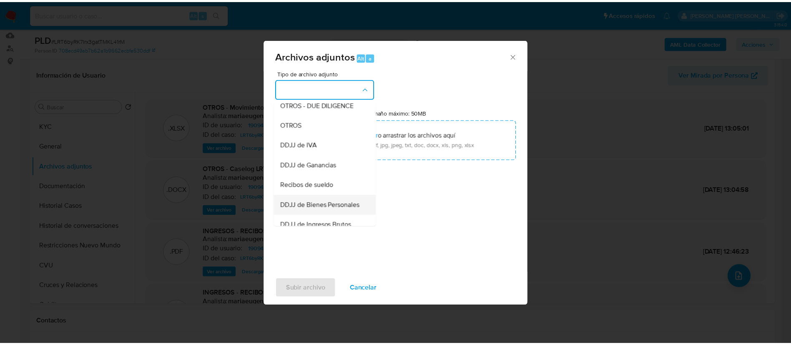
scroll to position [129, 0]
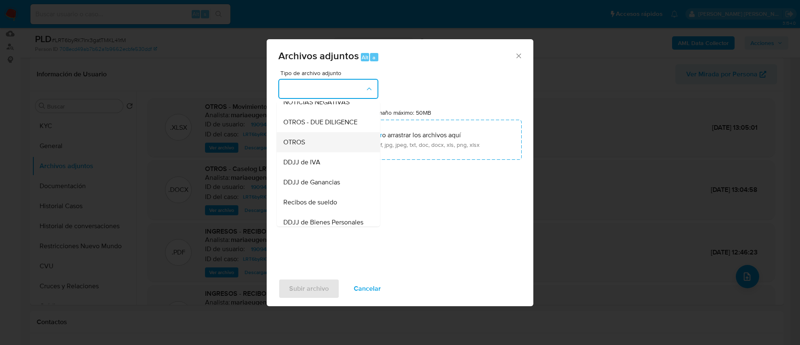
click at [327, 151] on div "OTROS" at bounding box center [325, 142] width 85 height 20
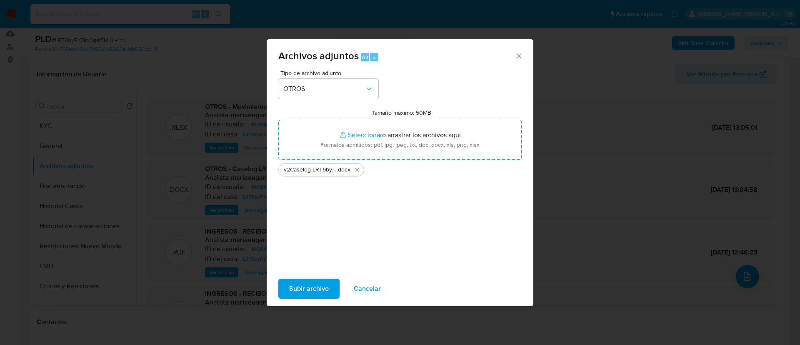
click at [314, 282] on span "Subir archivo" at bounding box center [309, 288] width 40 height 18
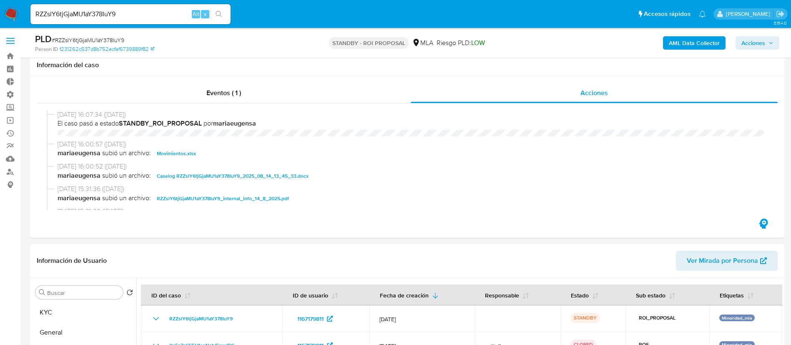
select select "10"
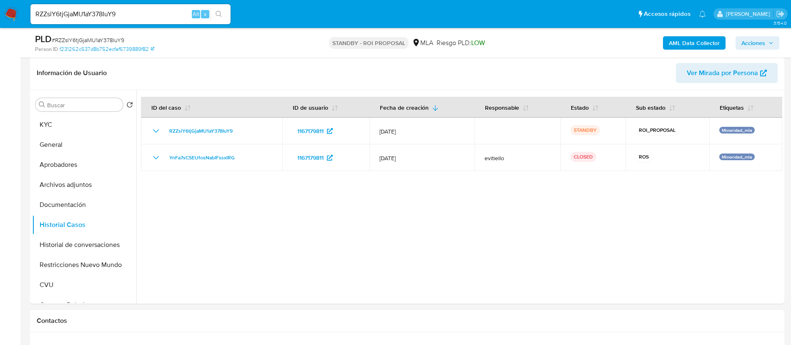
scroll to position [97, 0]
click at [58, 122] on button "KYC" at bounding box center [81, 125] width 98 height 20
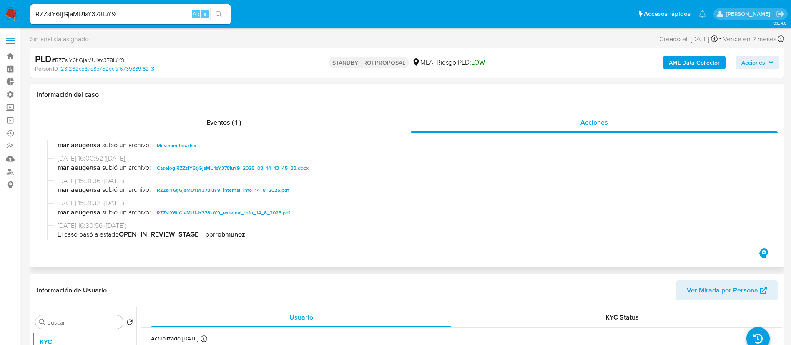
scroll to position [0, 0]
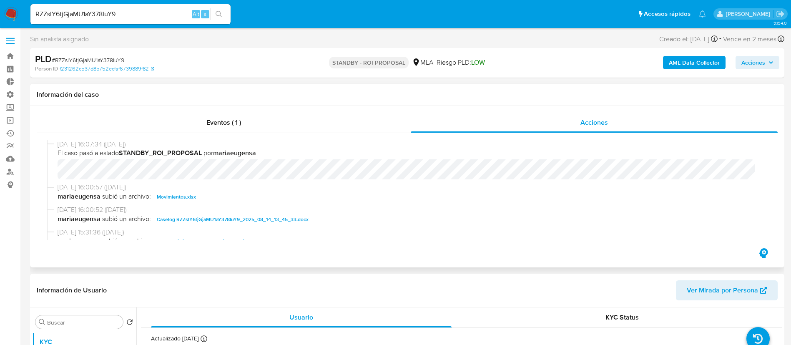
click at [190, 219] on span "Caselog RZZslY6tjGjaMU1aY378IuY9_2025_08_14_13_45_33.docx" at bounding box center [233, 219] width 152 height 10
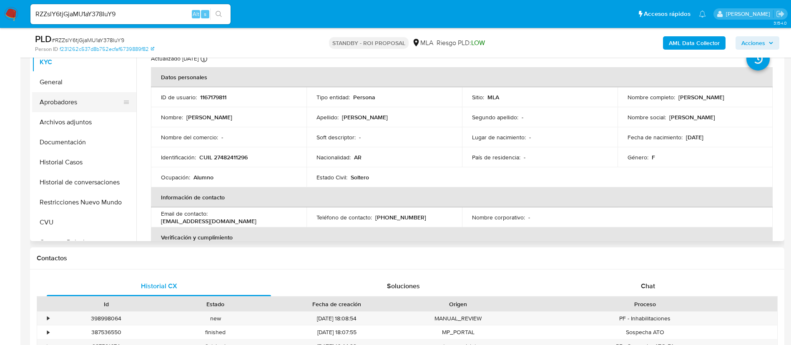
drag, startPoint x: 78, startPoint y: 110, endPoint x: 83, endPoint y: 108, distance: 5.2
click at [78, 110] on button "Aprobadores" at bounding box center [81, 102] width 98 height 20
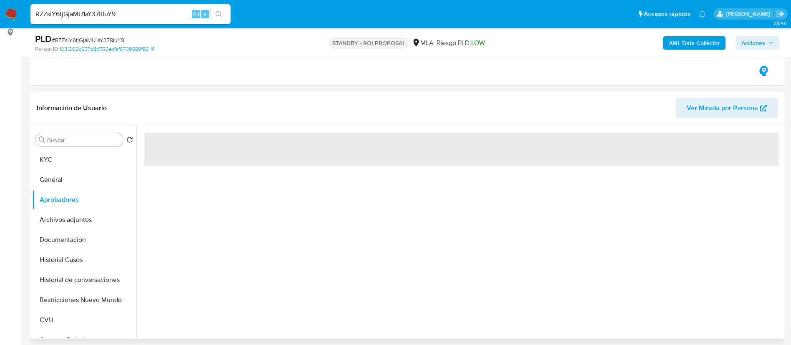
scroll to position [125, 0]
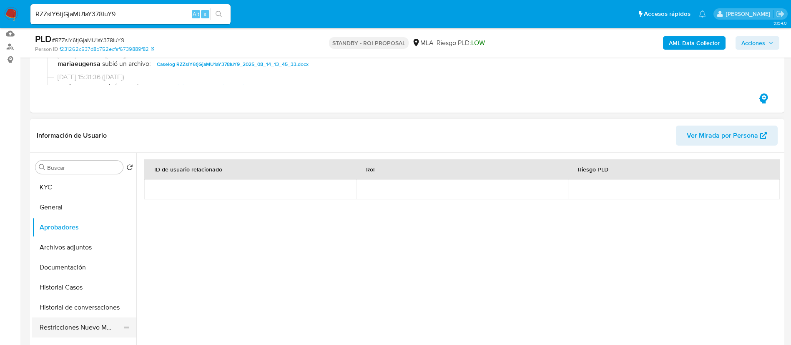
click at [81, 321] on button "Restricciones Nuevo Mundo" at bounding box center [81, 327] width 98 height 20
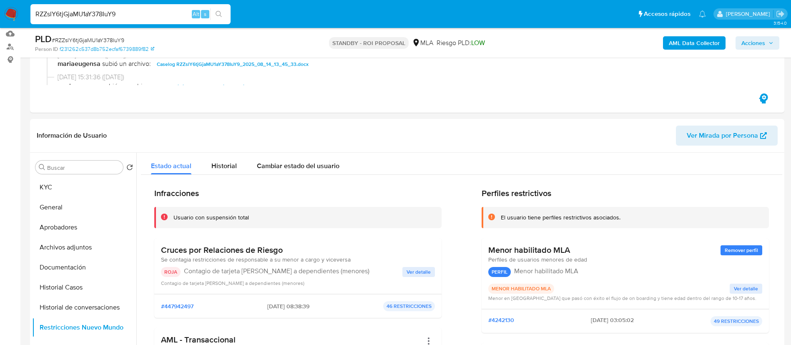
click at [112, 19] on input "RZZslY6tjGjaMU1aY378IuY9" at bounding box center [130, 14] width 200 height 11
click at [113, 19] on input "RZZslY6tjGjaMU1aY378IuY9" at bounding box center [130, 14] width 200 height 11
paste input "TdqMdCz0nD5IKWYRjORehWyA"
type input "TdqMdCz0nD5IKWYRjORehWyA"
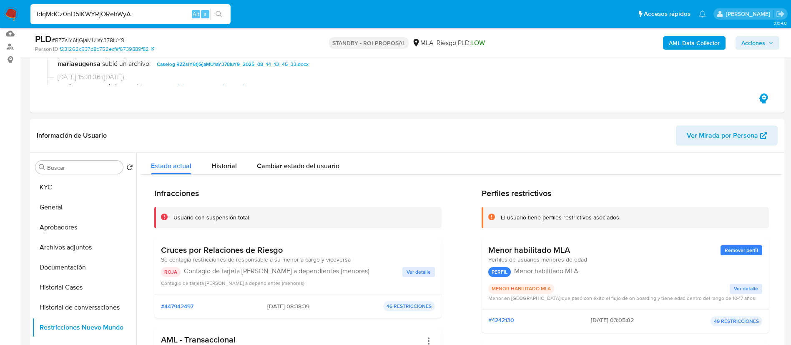
click at [221, 14] on icon "search-icon" at bounding box center [219, 14] width 6 height 6
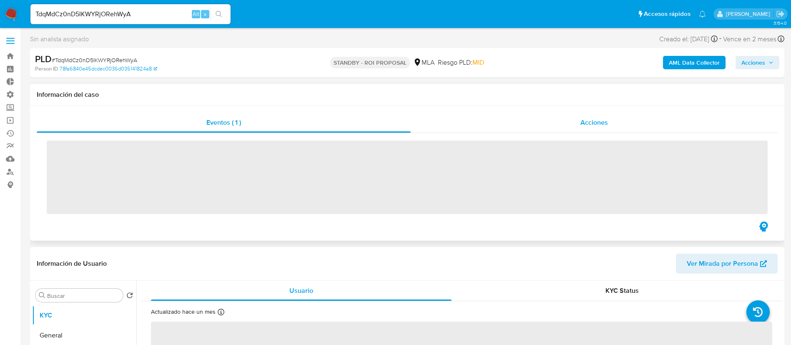
click at [554, 131] on div "Acciones" at bounding box center [594, 123] width 367 height 20
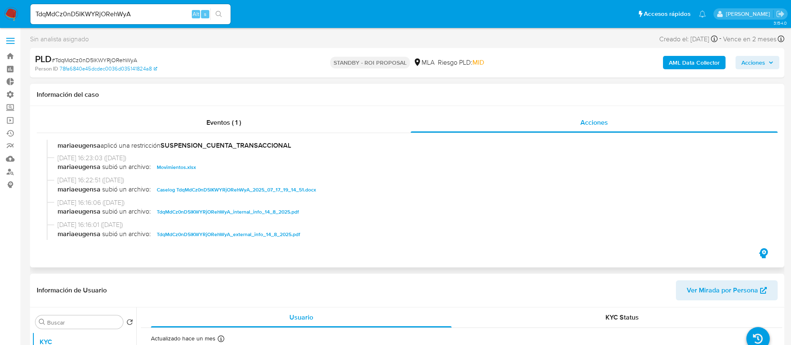
scroll to position [63, 0]
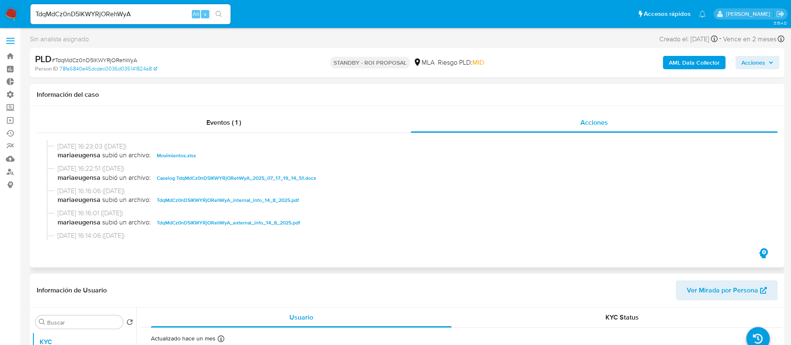
select select "10"
click at [225, 175] on span "Caselog TdqMdCz0nD5IKWYRjORehWyA_2025_07_17_19_14_51.docx" at bounding box center [236, 178] width 159 height 10
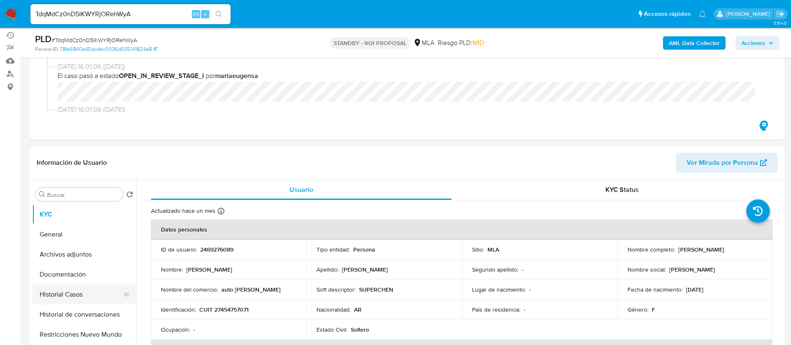
scroll to position [125, 0]
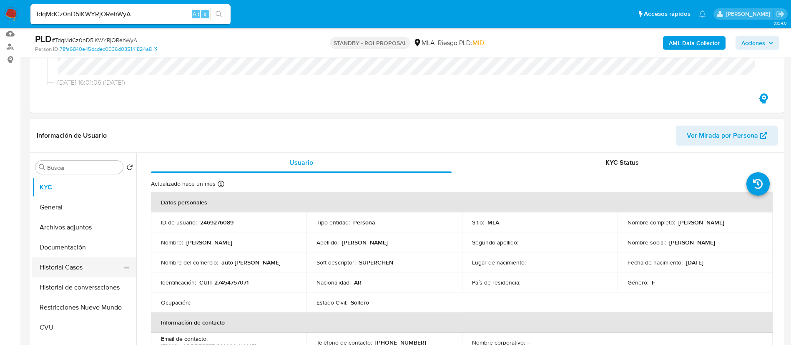
click at [93, 270] on button "Historial Casos" at bounding box center [81, 267] width 98 height 20
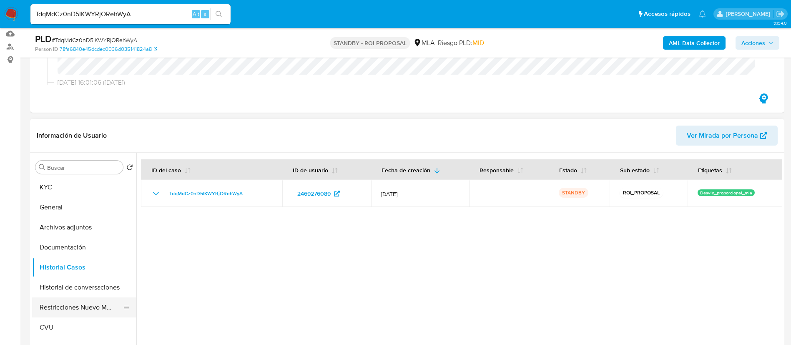
click at [85, 303] on button "Restricciones Nuevo Mundo" at bounding box center [81, 307] width 98 height 20
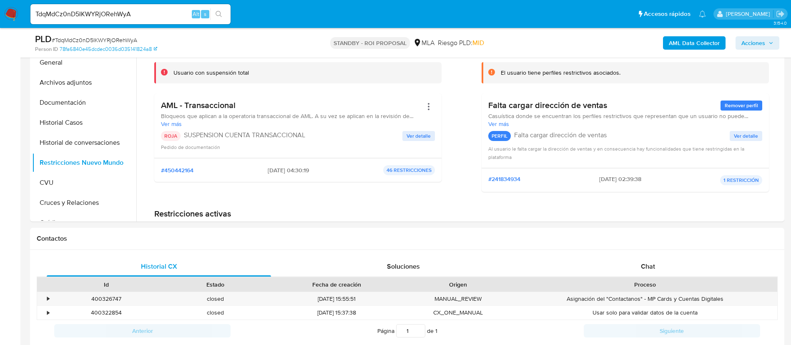
scroll to position [250, 0]
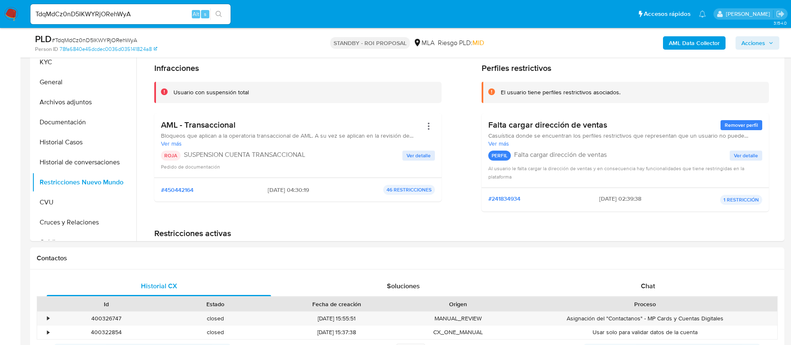
click at [148, 19] on input "TdqMdCz0nD5IKWYRjORehWyA" at bounding box center [130, 14] width 200 height 11
paste input "BVg7xFyyc4CCVNM9wyDn8cR2"
type input "BVg7xFyyc4CCVNM9wyDn8cR2"
click at [224, 13] on button "search-icon" at bounding box center [218, 14] width 17 height 12
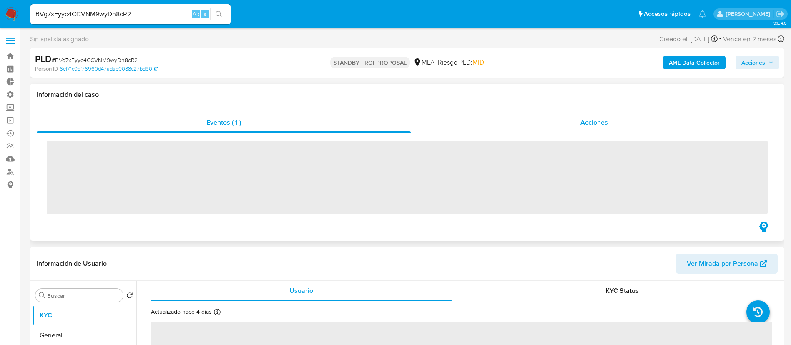
click at [603, 128] on div "Acciones" at bounding box center [594, 123] width 367 height 20
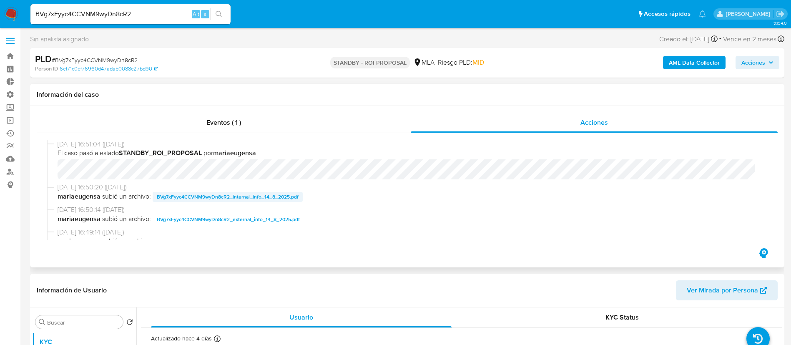
select select "10"
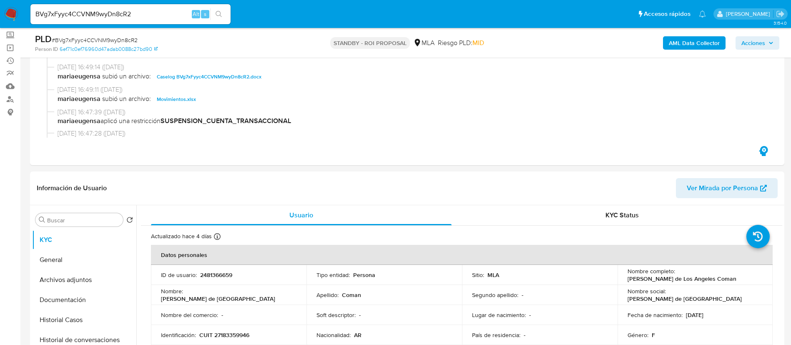
scroll to position [250, 0]
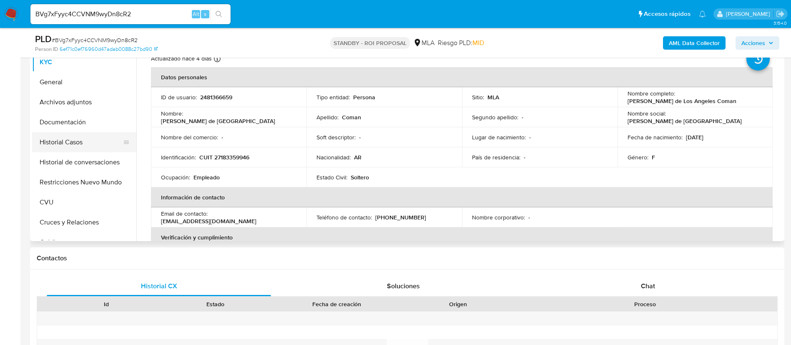
click at [88, 142] on button "Historial Casos" at bounding box center [81, 142] width 98 height 20
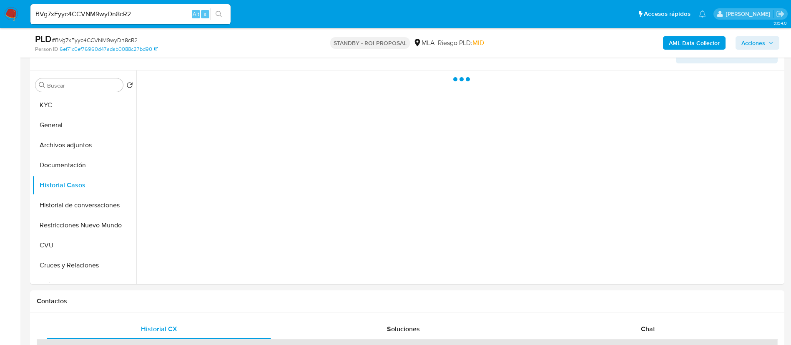
scroll to position [188, 0]
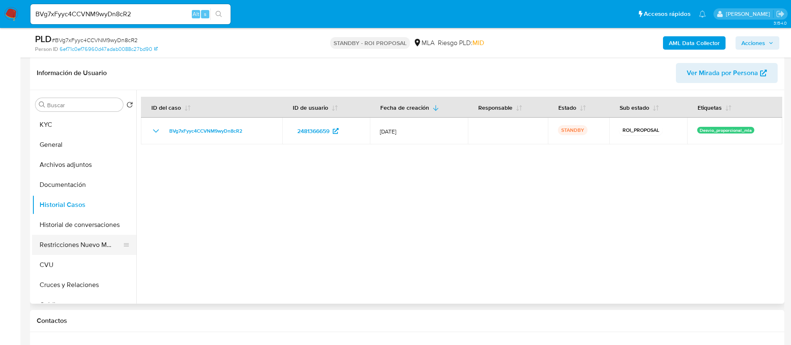
click at [65, 242] on button "Restricciones Nuevo Mundo" at bounding box center [81, 245] width 98 height 20
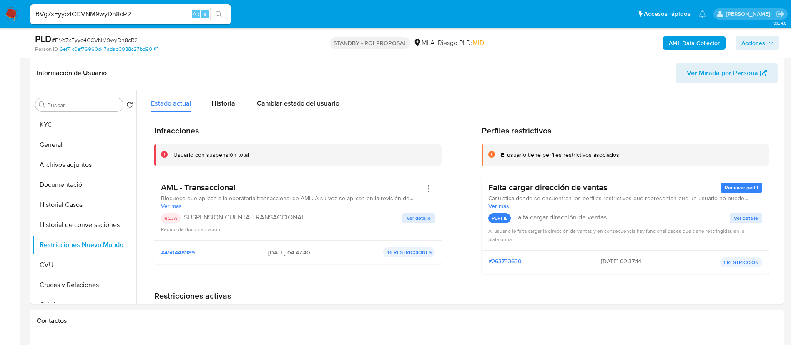
click at [135, 13] on input "BVg7xFyyc4CCVNM9wyDn8cR2" at bounding box center [130, 14] width 200 height 11
paste input "I6wljvvEFhvDmzIMtT2y2Uke"
type input "I6wljvvEFhvDmzIMtT2y2Uke"
click at [220, 13] on icon "search-icon" at bounding box center [219, 14] width 7 height 7
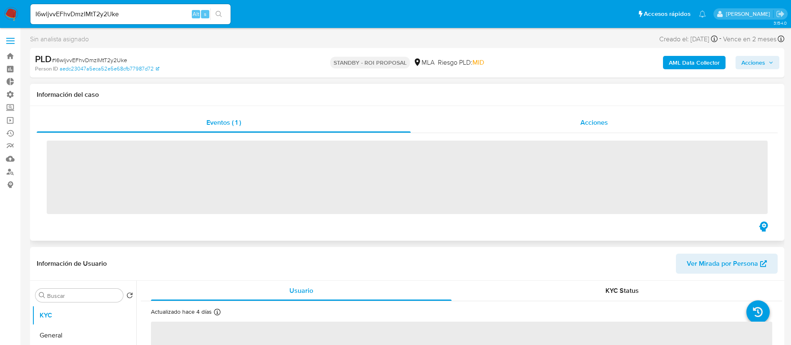
click at [528, 123] on div "Acciones" at bounding box center [594, 123] width 367 height 20
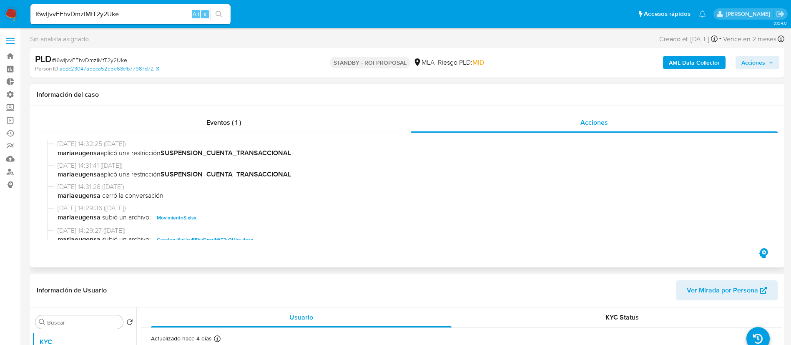
scroll to position [63, 0]
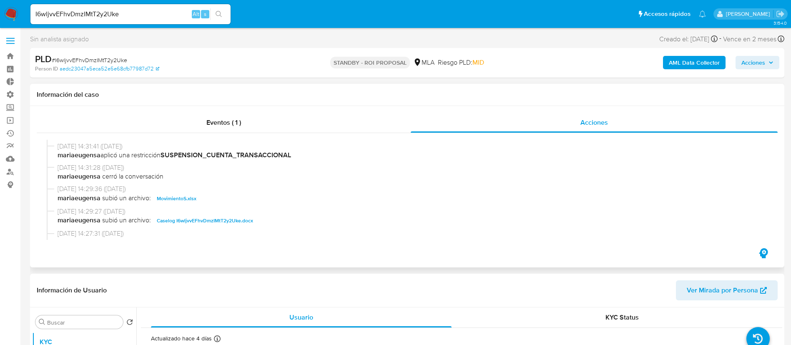
select select "10"
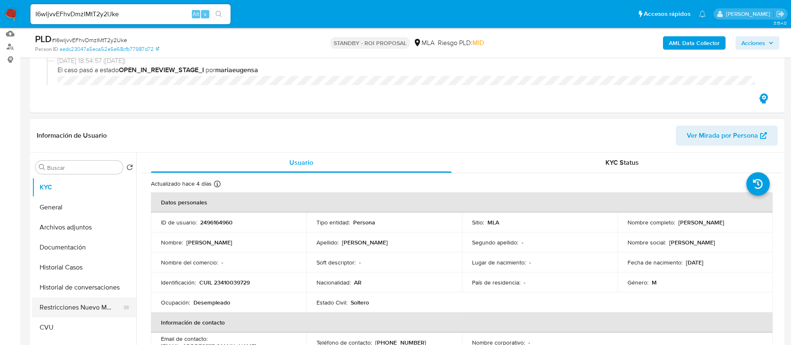
click at [81, 306] on button "Restricciones Nuevo Mundo" at bounding box center [81, 307] width 98 height 20
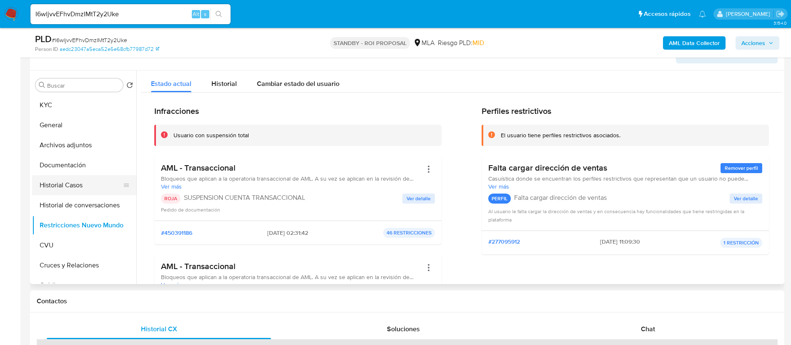
scroll to position [188, 0]
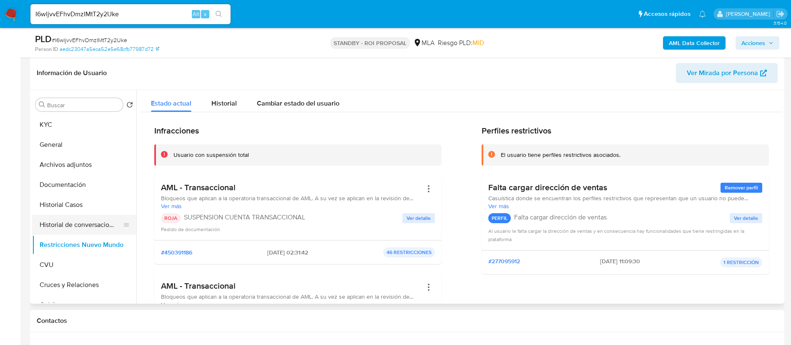
click at [87, 229] on button "Historial de conversaciones" at bounding box center [81, 225] width 98 height 20
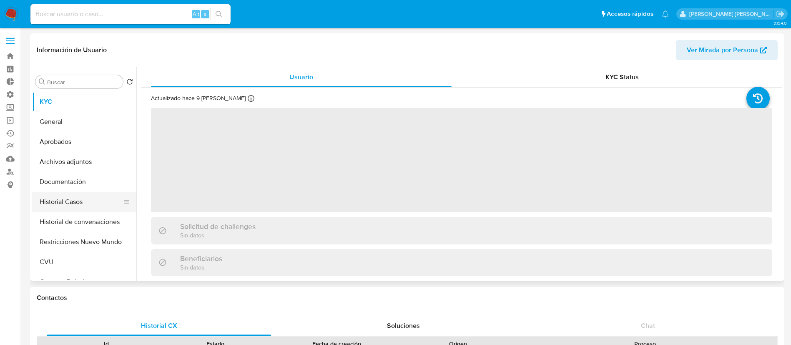
click at [83, 201] on button "Historial Casos" at bounding box center [81, 202] width 98 height 20
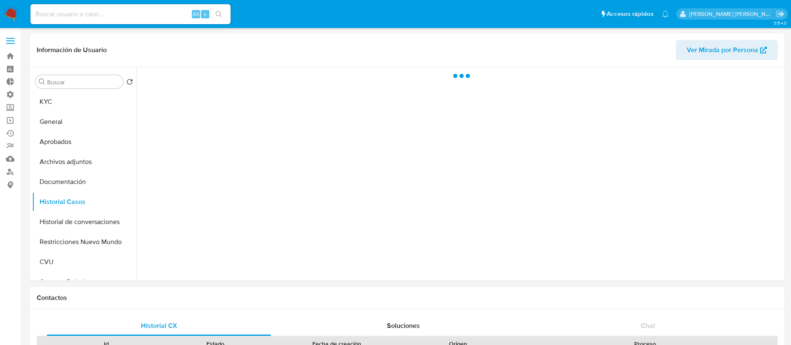
select select "10"
